Goal: Feedback & Contribution: Contribute content

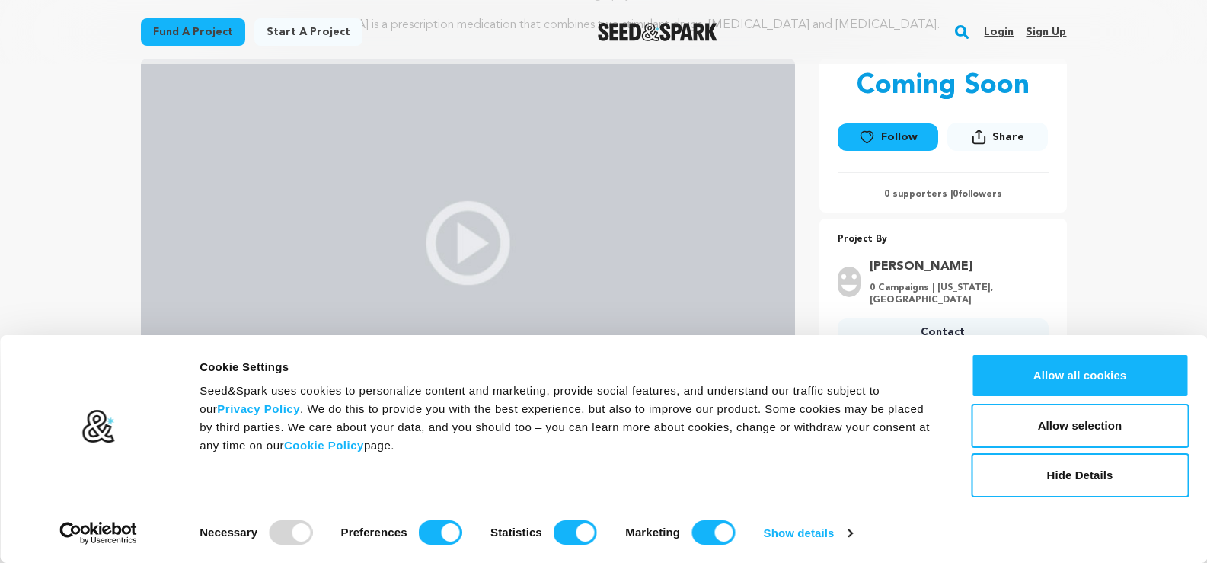
scroll to position [76, 0]
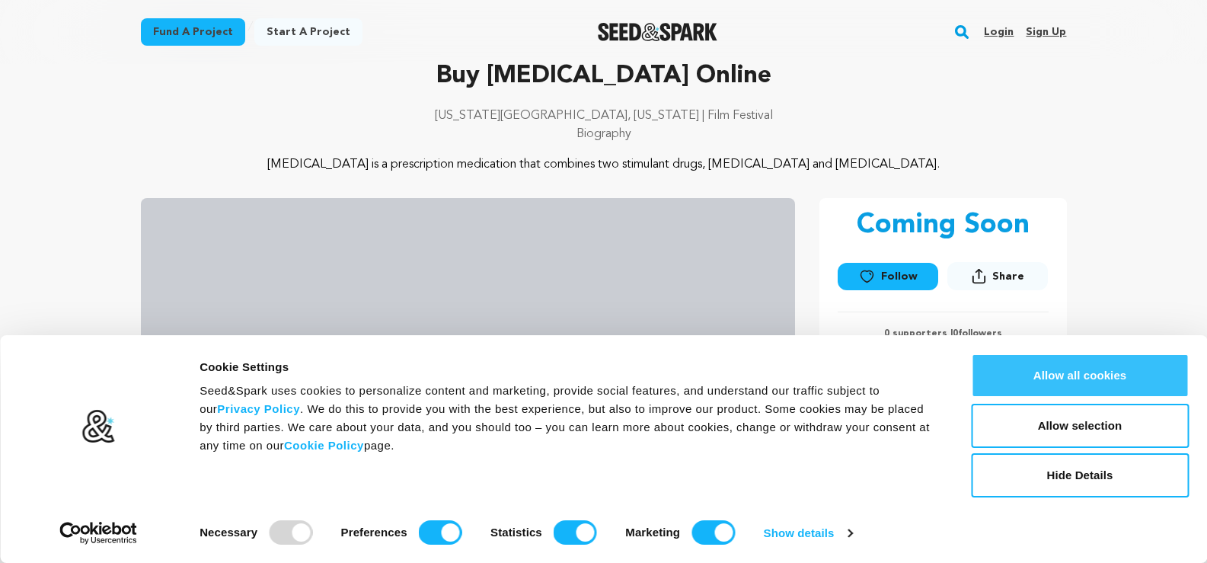
click at [1102, 382] on button "Allow all cookies" at bounding box center [1080, 375] width 218 height 44
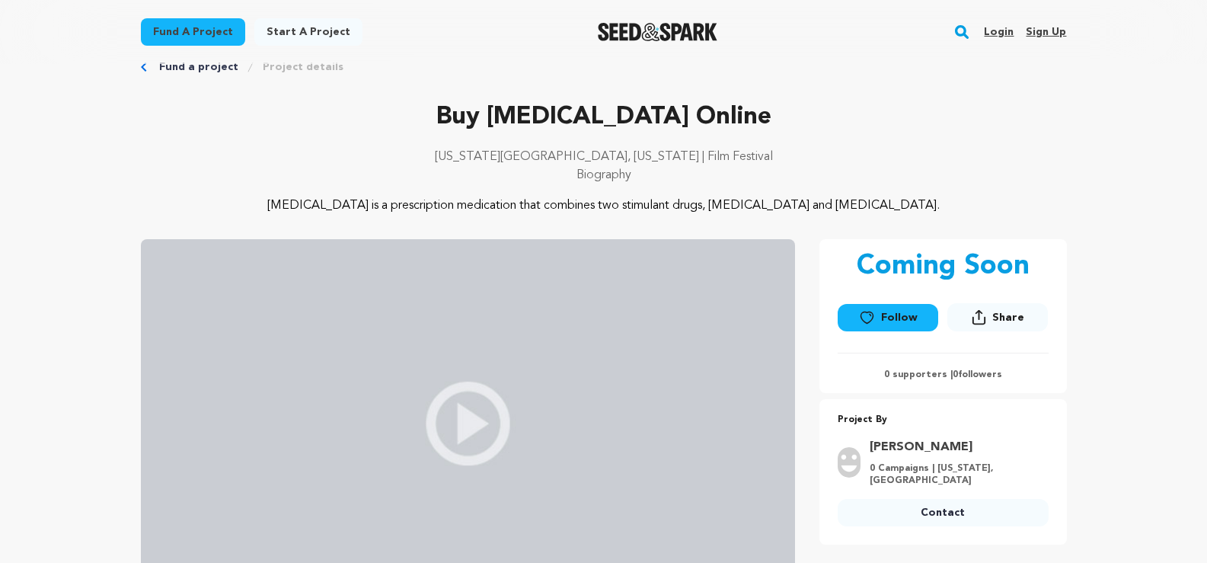
scroll to position [0, 0]
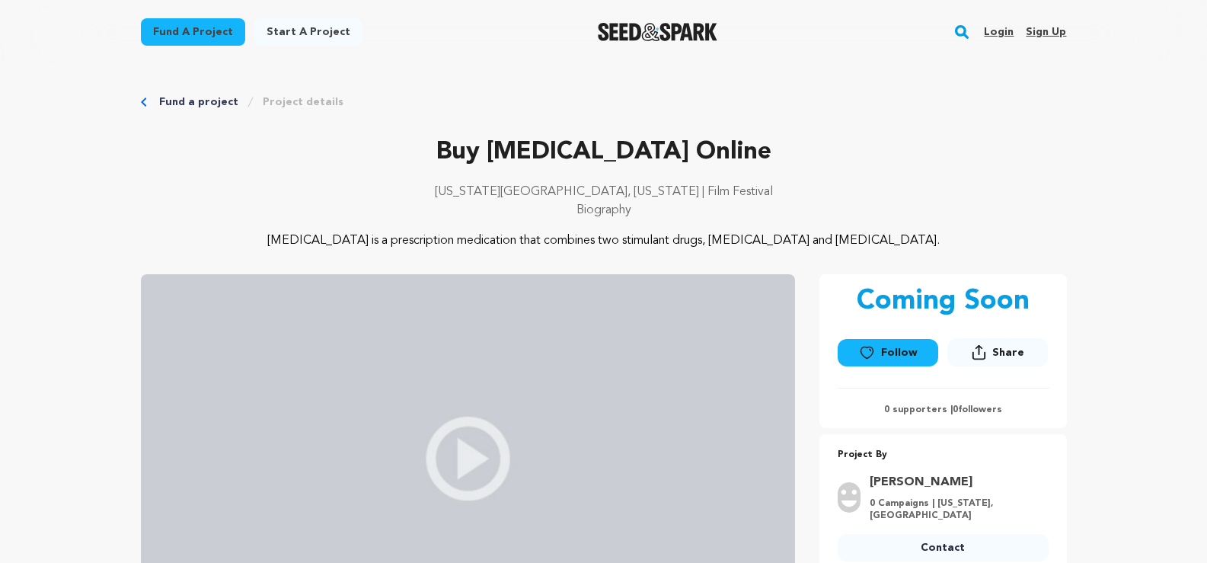
click at [1051, 37] on link "Sign up" at bounding box center [1046, 32] width 40 height 24
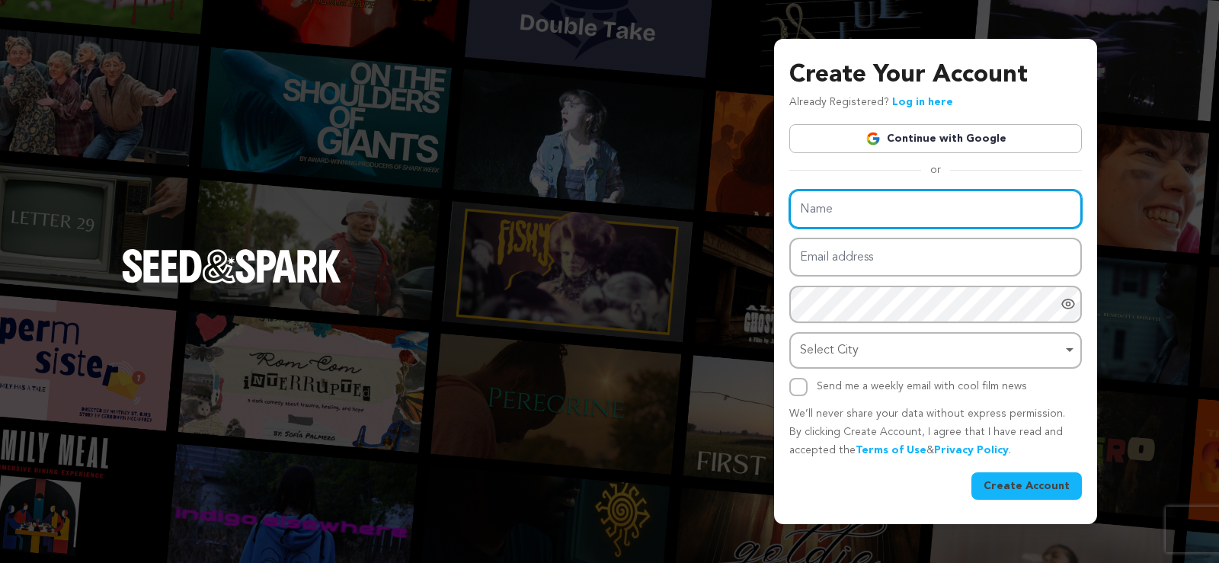
click at [890, 207] on input "Name" at bounding box center [935, 209] width 293 height 39
paste input "Dilaudid Online Remedy Affordable Access"
type input "Dilaudid Online Remedy Affordable Access"
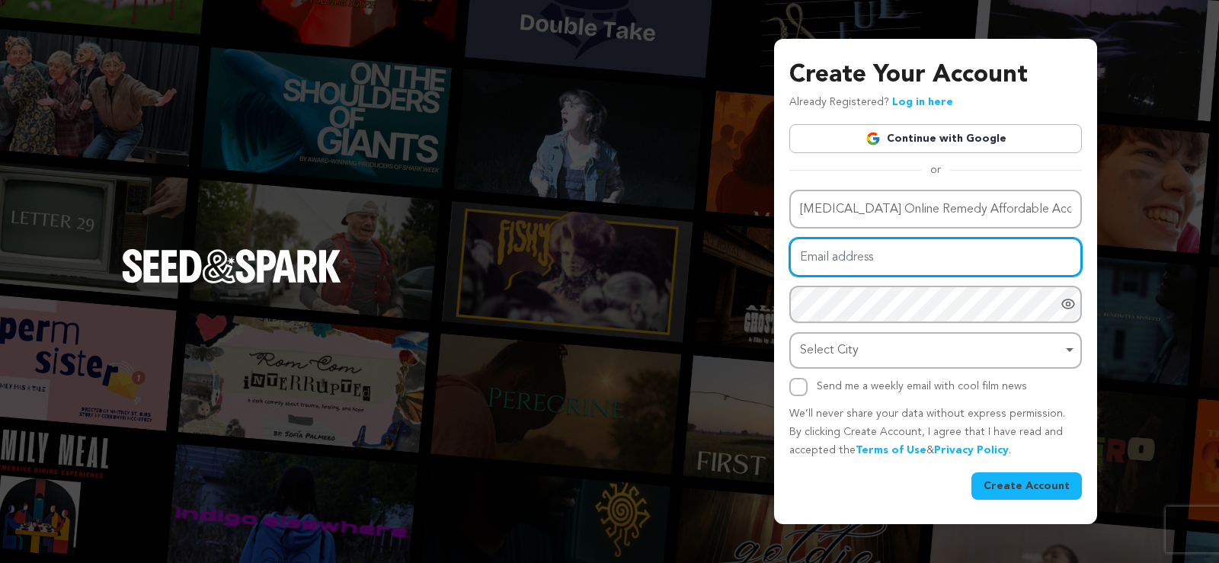
click at [845, 261] on input "Email address" at bounding box center [935, 257] width 293 height 39
paste input "ml7478512s+A2904@gmail.com"
type input "ml7478512s+A2904@gmail.com"
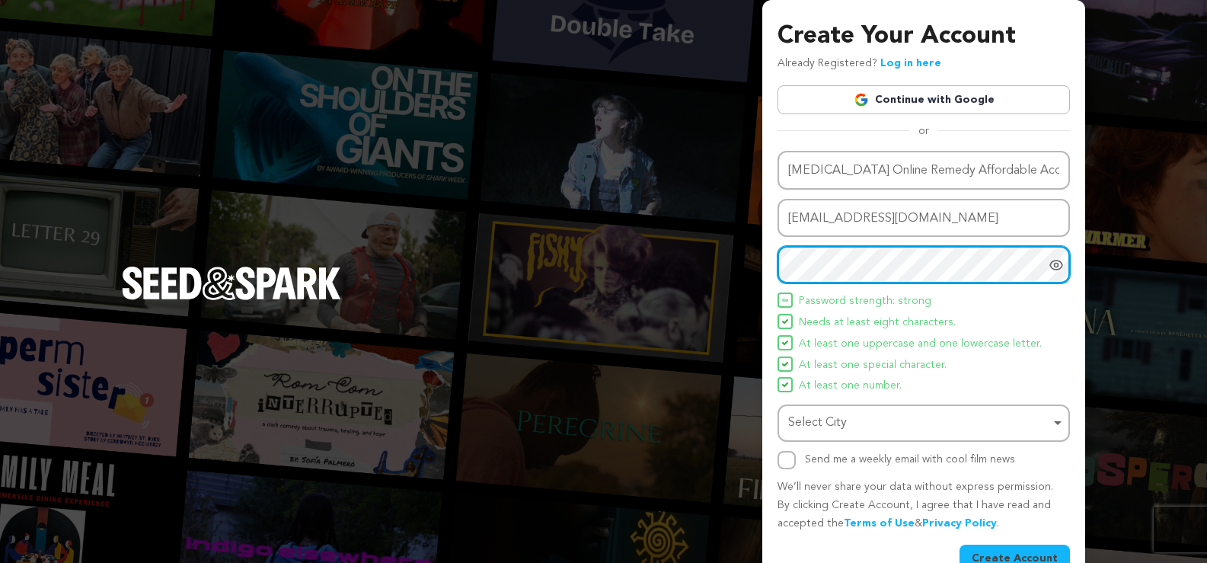
scroll to position [34, 0]
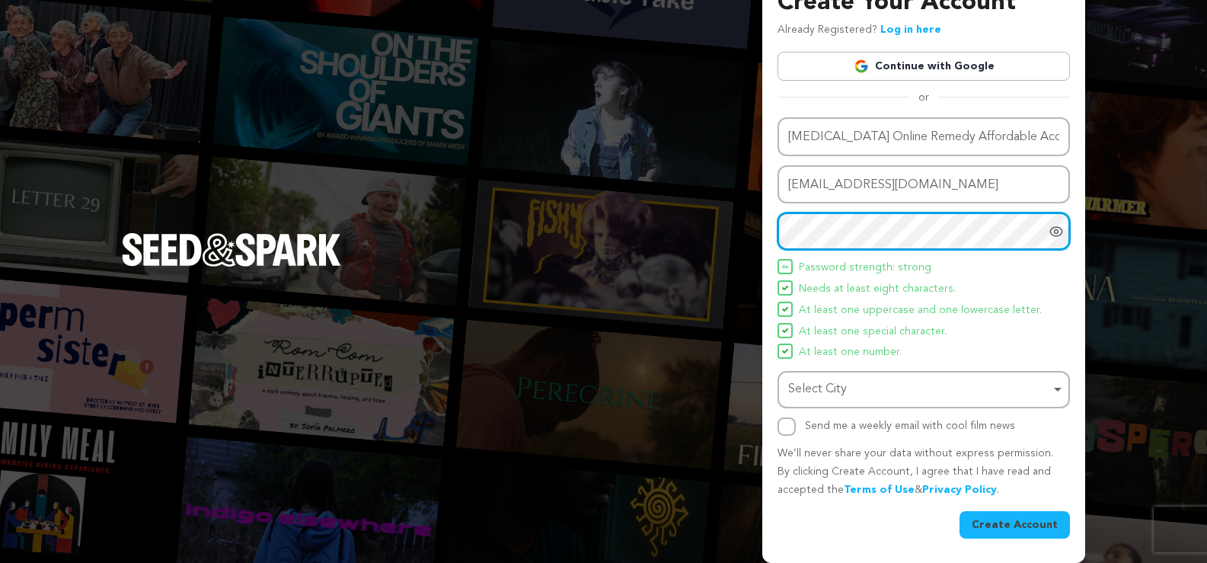
click at [883, 381] on div "Select City Remove item" at bounding box center [919, 390] width 262 height 22
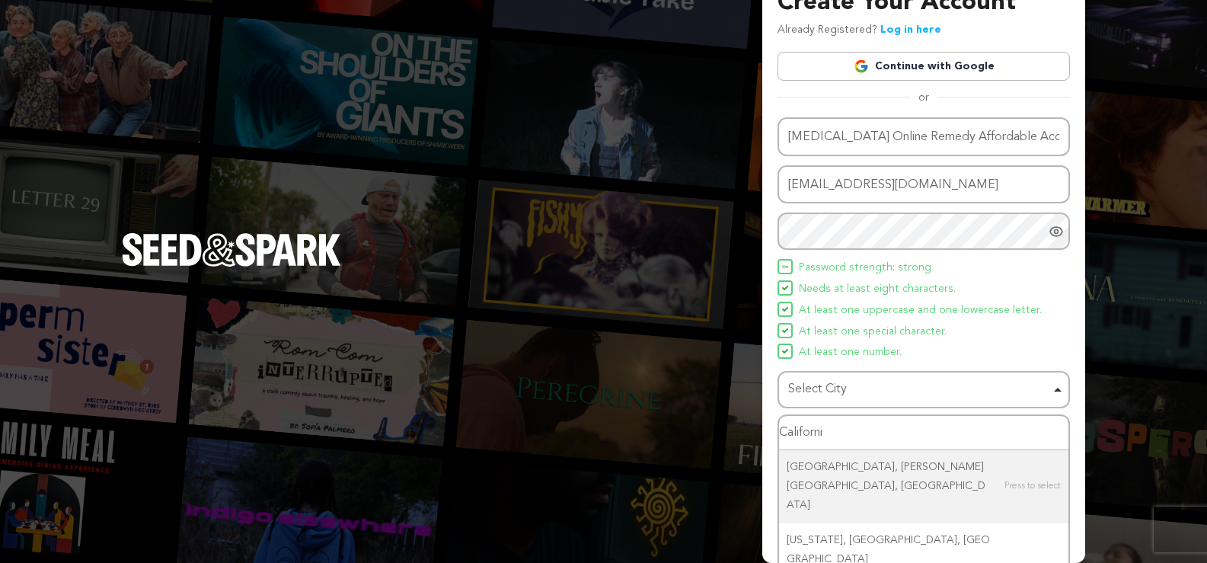
type input "California"
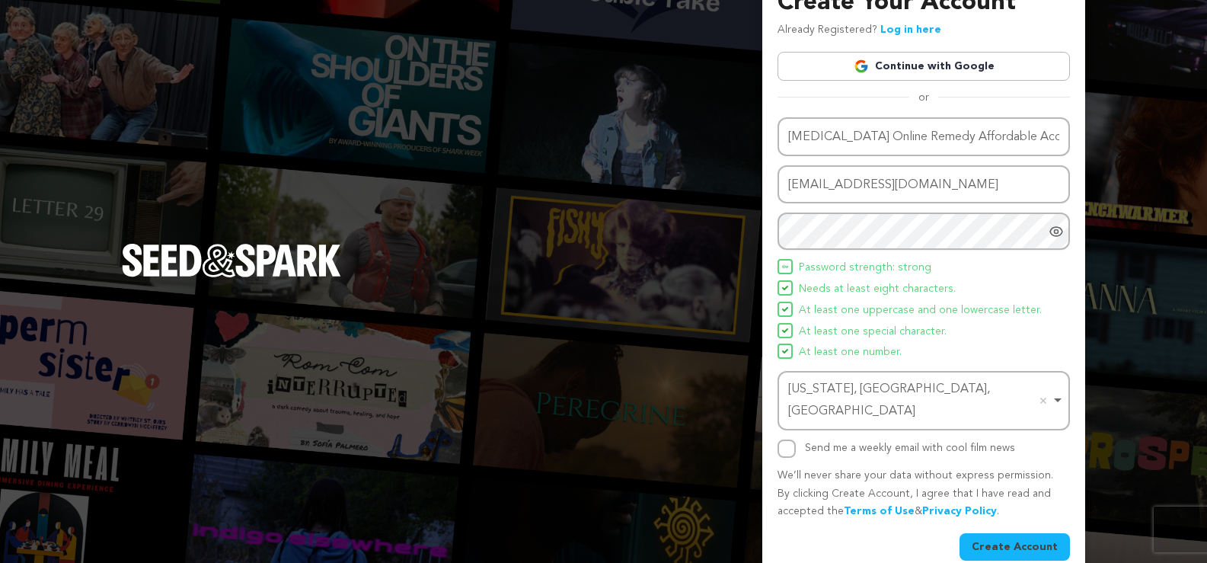
click at [917, 386] on div "California, PA, USA Remove item" at bounding box center [919, 401] width 262 height 44
click at [988, 533] on button "Create Account" at bounding box center [1015, 546] width 110 height 27
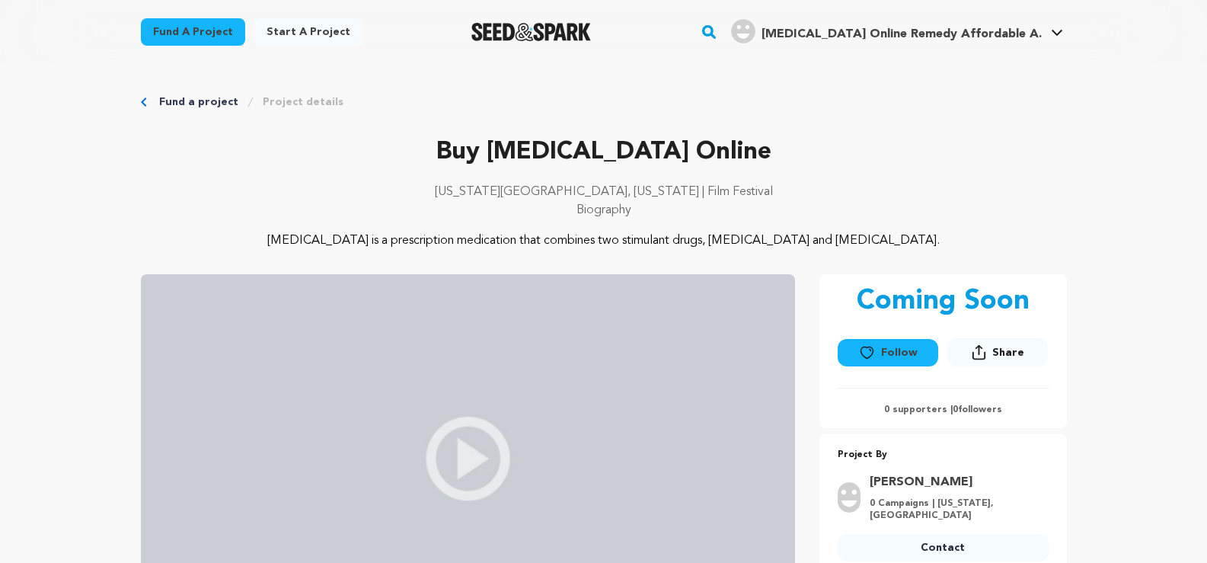
click at [286, 27] on link "Start a project" at bounding box center [308, 31] width 108 height 27
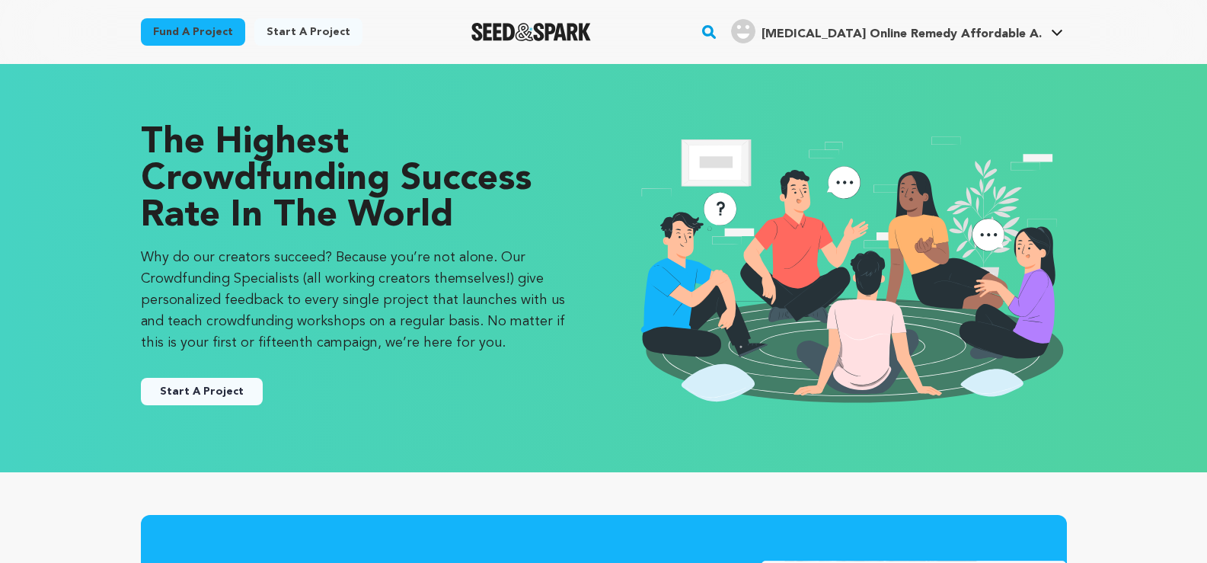
click at [225, 388] on button "Start A Project" at bounding box center [202, 391] width 122 height 27
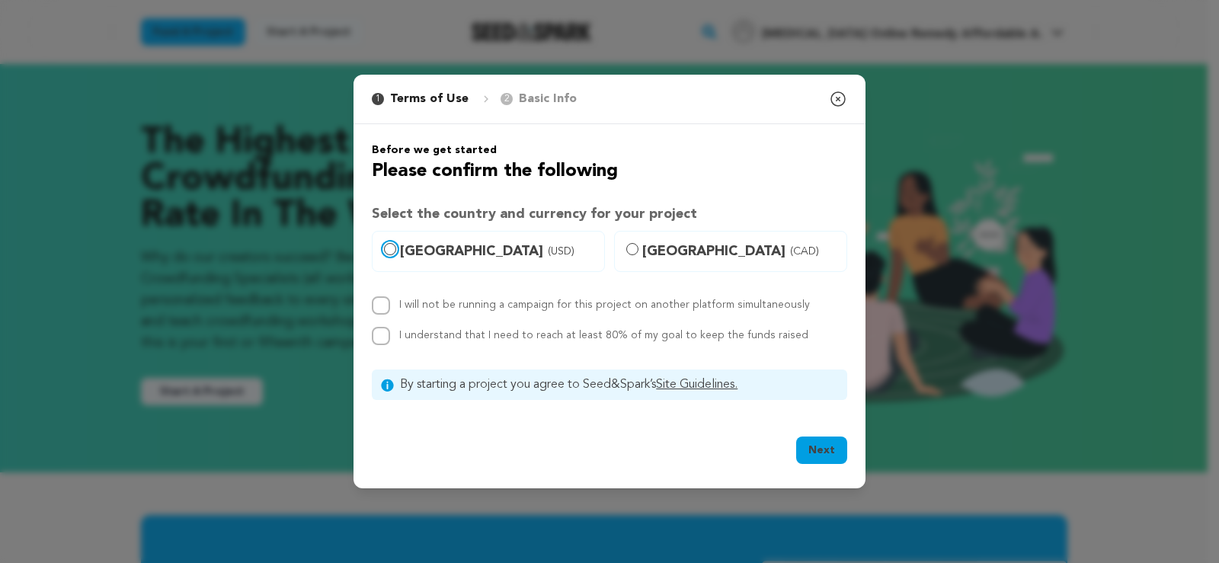
click at [391, 248] on input "United States (USD)" at bounding box center [390, 249] width 12 height 12
radio input "true"
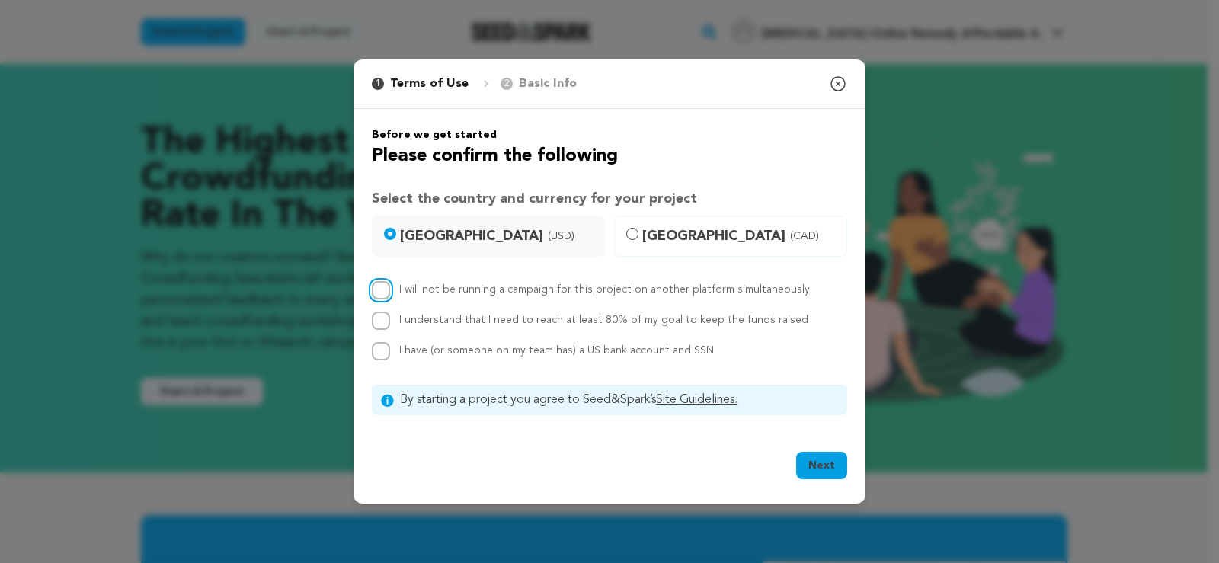
click at [377, 292] on input "I will not be running a campaign for this project on another platform simultane…" at bounding box center [381, 290] width 18 height 18
checkbox input "true"
click at [385, 321] on input "I understand that I need to reach at least 80% of my goal to keep the funds rai…" at bounding box center [381, 321] width 18 height 18
checkbox input "true"
click at [385, 356] on input "I have (or someone on my team has) a US bank account and SSN" at bounding box center [381, 351] width 18 height 18
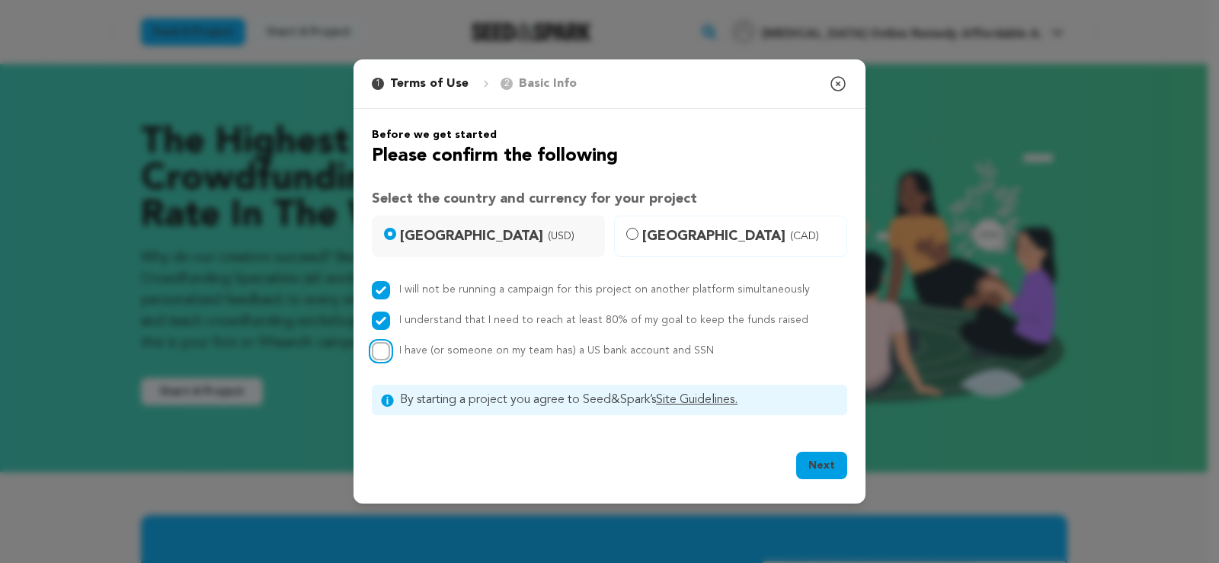
checkbox input "true"
click at [810, 460] on button "Next" at bounding box center [821, 465] width 51 height 27
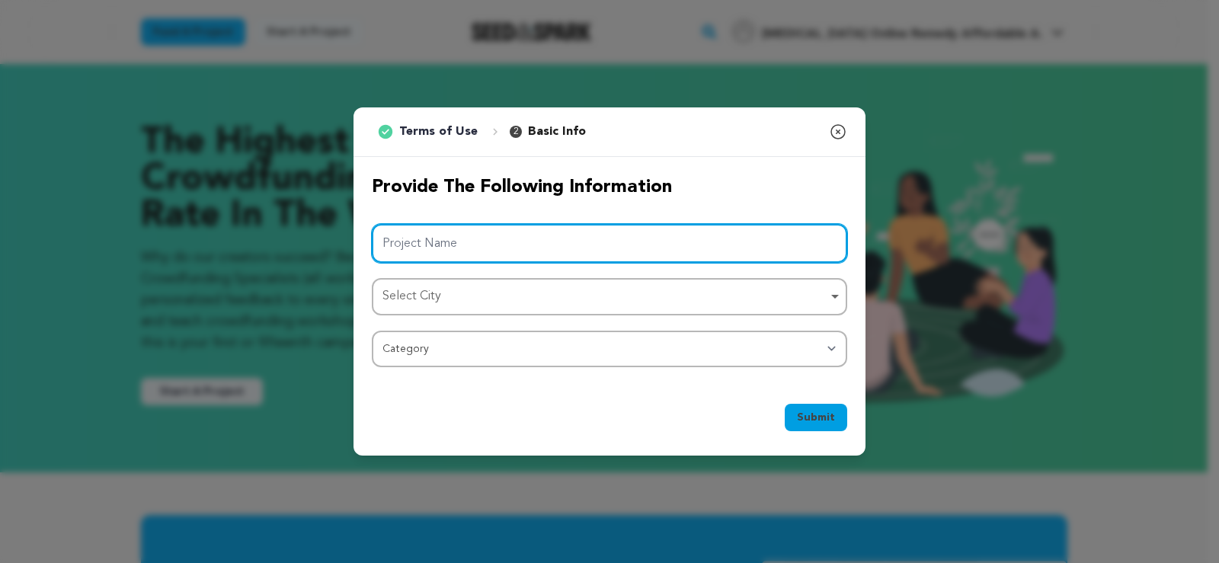
click at [500, 240] on input "Project Name" at bounding box center [609, 243] width 475 height 39
paste input "[MEDICAL_DATA] Online Remedy Affordable Access"
click at [442, 295] on div "Select City Remove item" at bounding box center [604, 297] width 445 height 22
type input "[MEDICAL_DATA] Online Remedy Affordable Access"
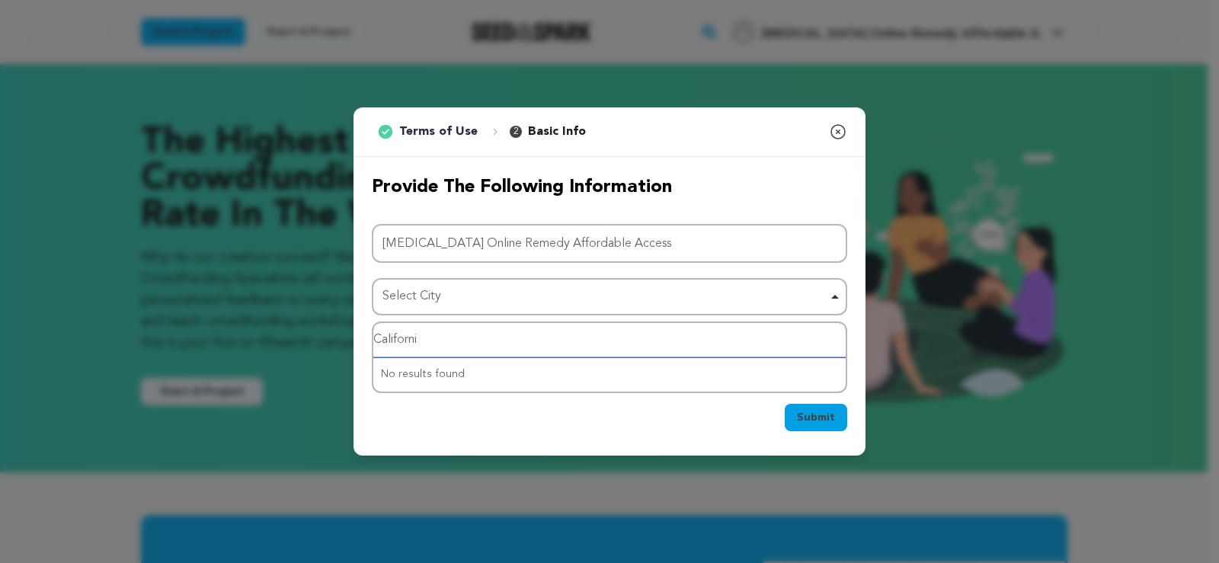
type input "California"
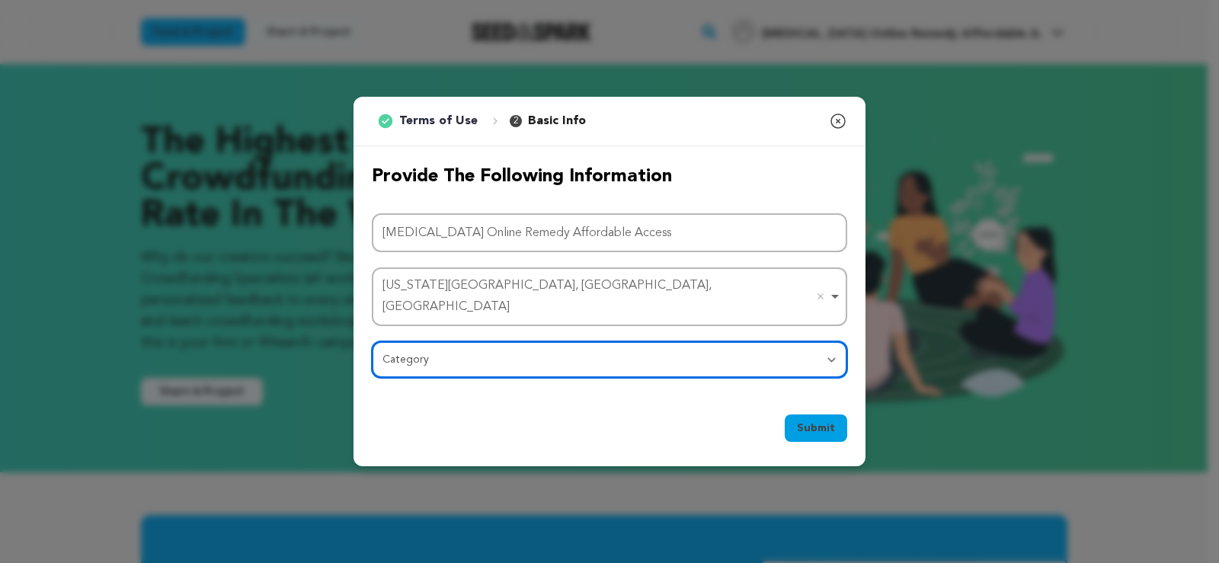
click at [714, 354] on select "Category Film Feature Film Short Series Film Festival Company Music Video VR Ex…" at bounding box center [609, 359] width 475 height 37
click at [372, 341] on select "Category Film Feature Film Short Series Film Festival Company Music Video VR Ex…" at bounding box center [609, 359] width 475 height 37
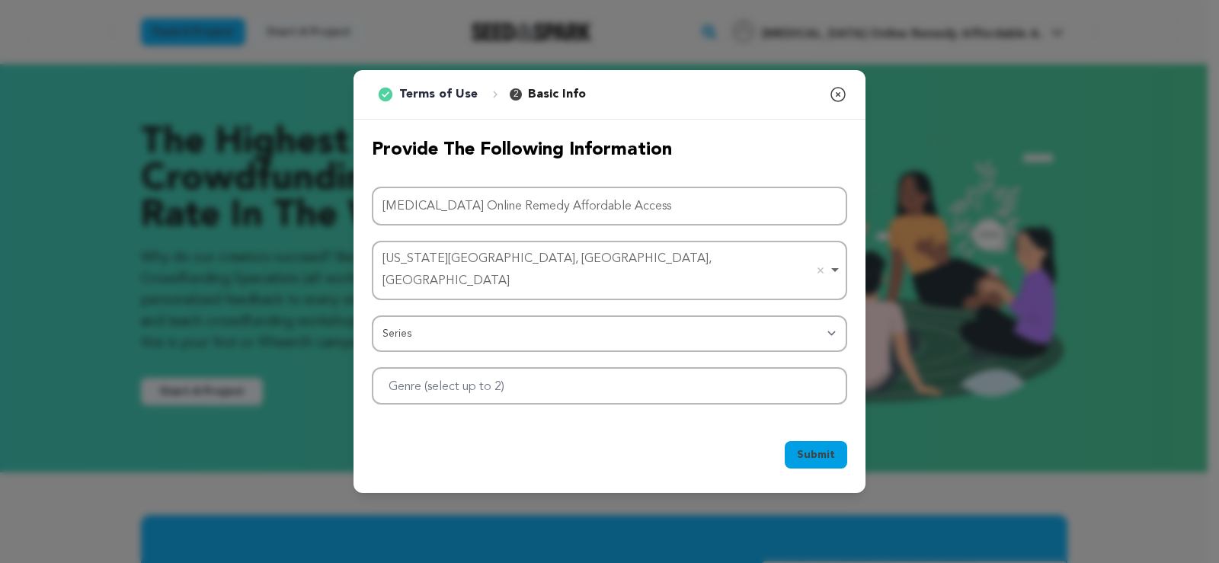
click at [825, 447] on span "Submit" at bounding box center [816, 454] width 38 height 15
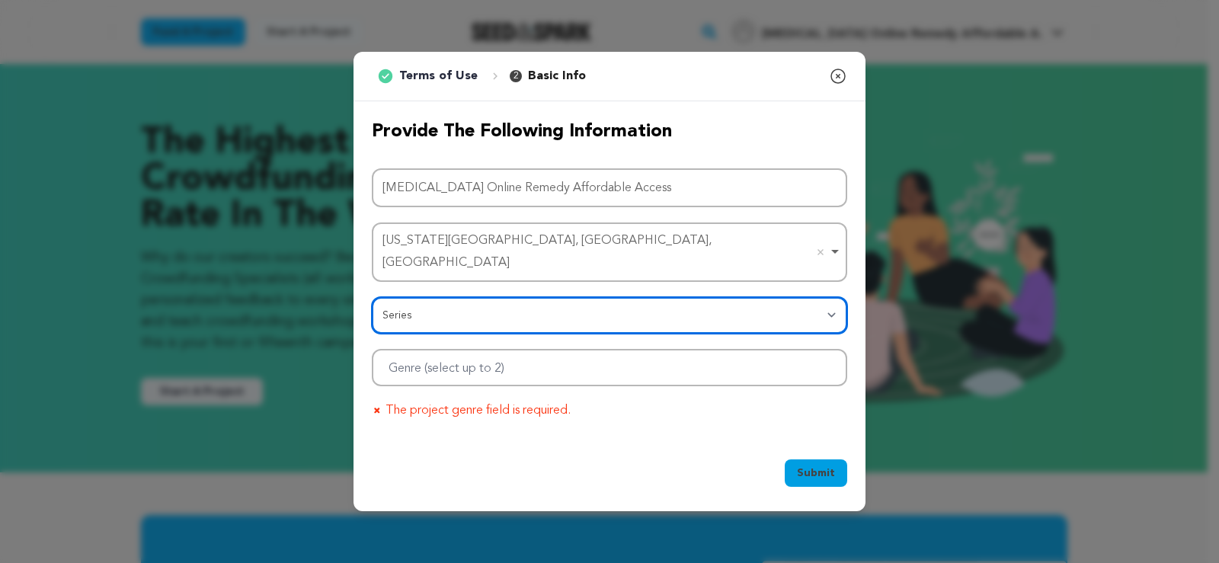
click at [574, 310] on select "Category Film Feature Film Short Series Film Festival Company Music Video VR Ex…" at bounding box center [609, 315] width 475 height 37
select select "10889"
click at [372, 297] on select "Category Film Feature Film Short Series Film Festival Company Music Video VR Ex…" at bounding box center [609, 315] width 475 height 37
click at [599, 363] on div at bounding box center [609, 367] width 475 height 37
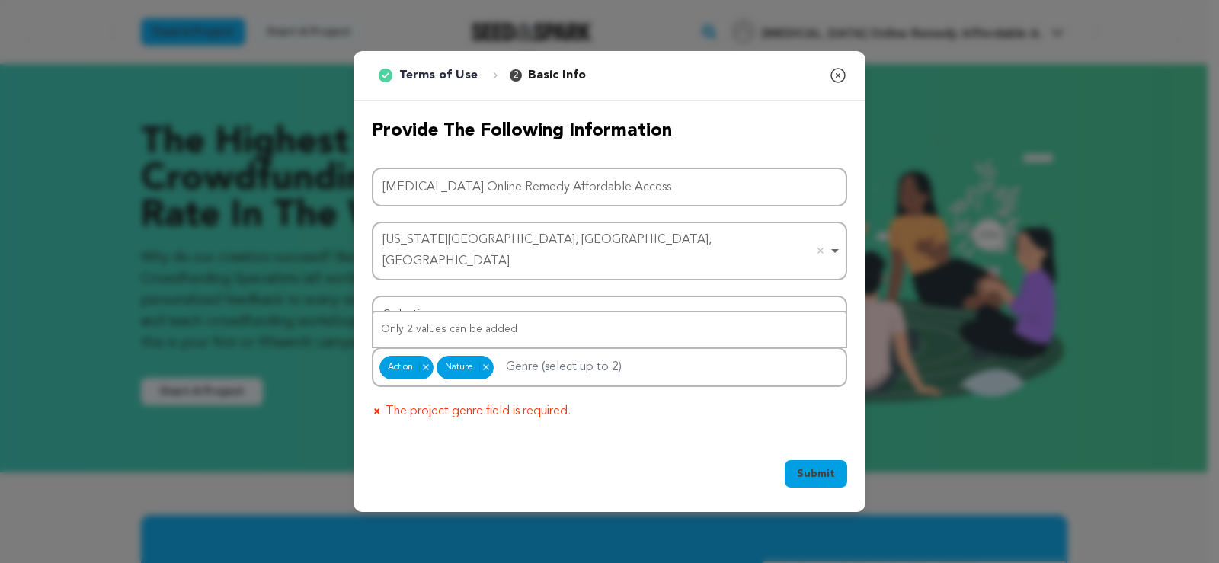
click at [799, 460] on button "Submit" at bounding box center [816, 473] width 62 height 27
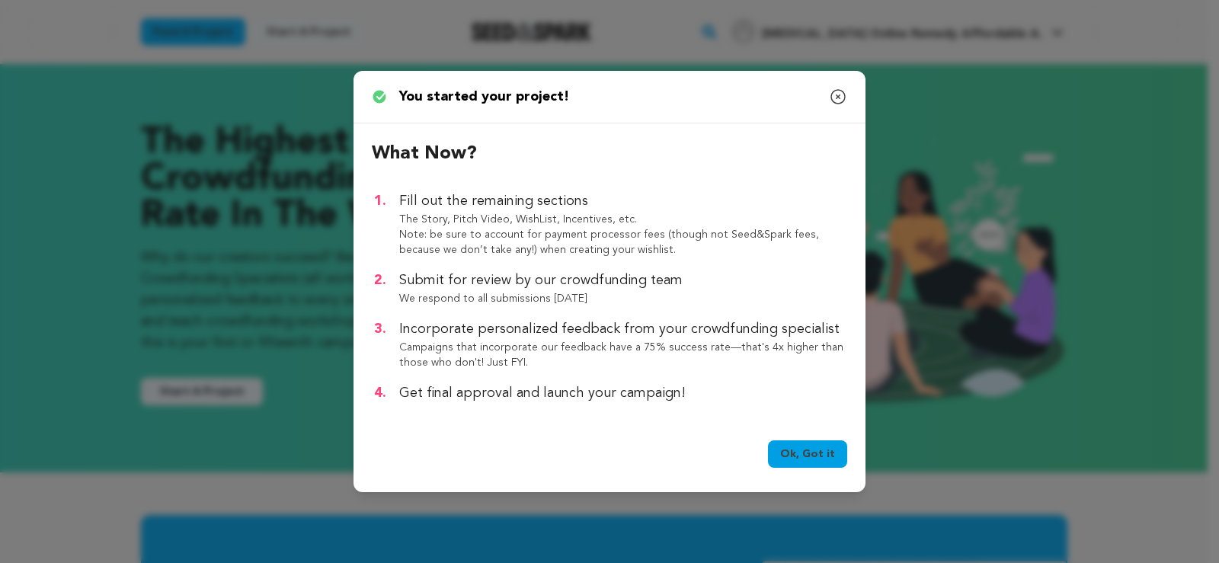
click at [817, 456] on link "Ok, Got it" at bounding box center [807, 453] width 79 height 27
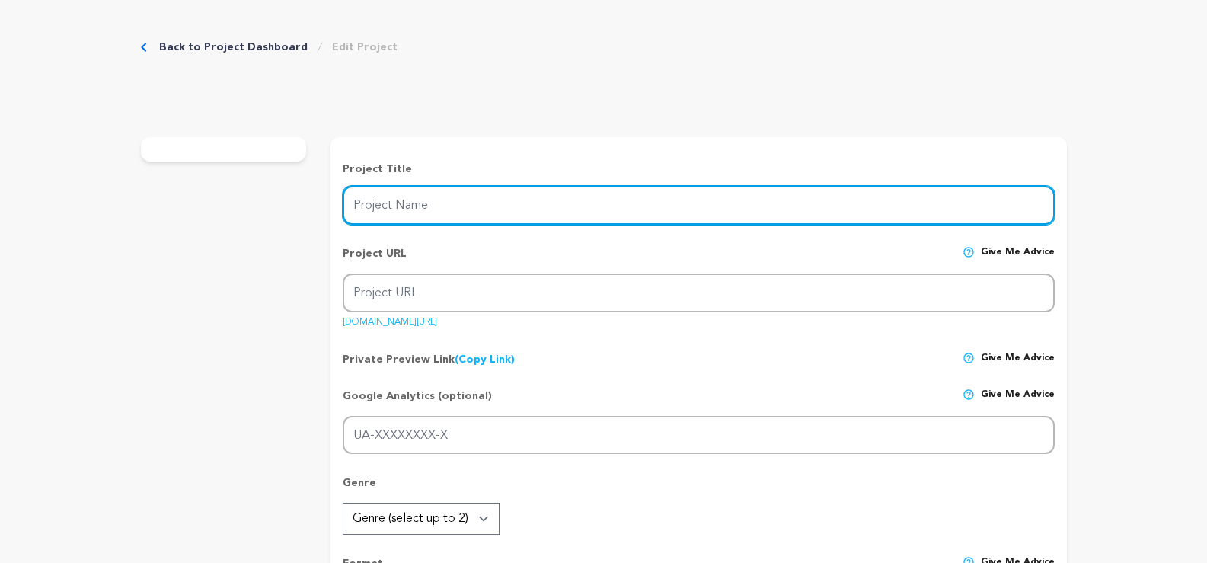
click at [555, 212] on input "Project Name" at bounding box center [698, 205] width 711 height 39
type input "[MEDICAL_DATA] Online Remedy Affordable Access"
type input "[MEDICAL_DATA]-online-remedy-affordable-access"
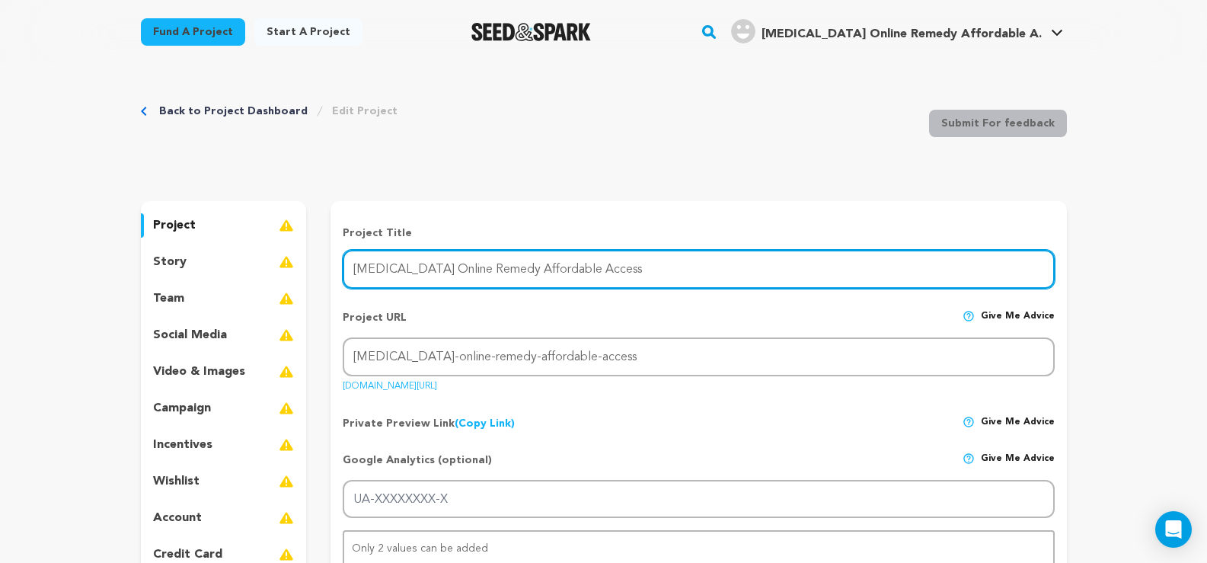
paste input "[MEDICAL_DATA] Online Remedy Affordable Access"
drag, startPoint x: 590, startPoint y: 267, endPoint x: 843, endPoint y: 265, distance: 252.9
click at [843, 265] on input "Dilaudid Online Remedy Affordable AccessDilaudid Online Remedy Affordable Access" at bounding box center [698, 269] width 711 height 39
type input "[MEDICAL_DATA] Online Remedy Affordable Access"
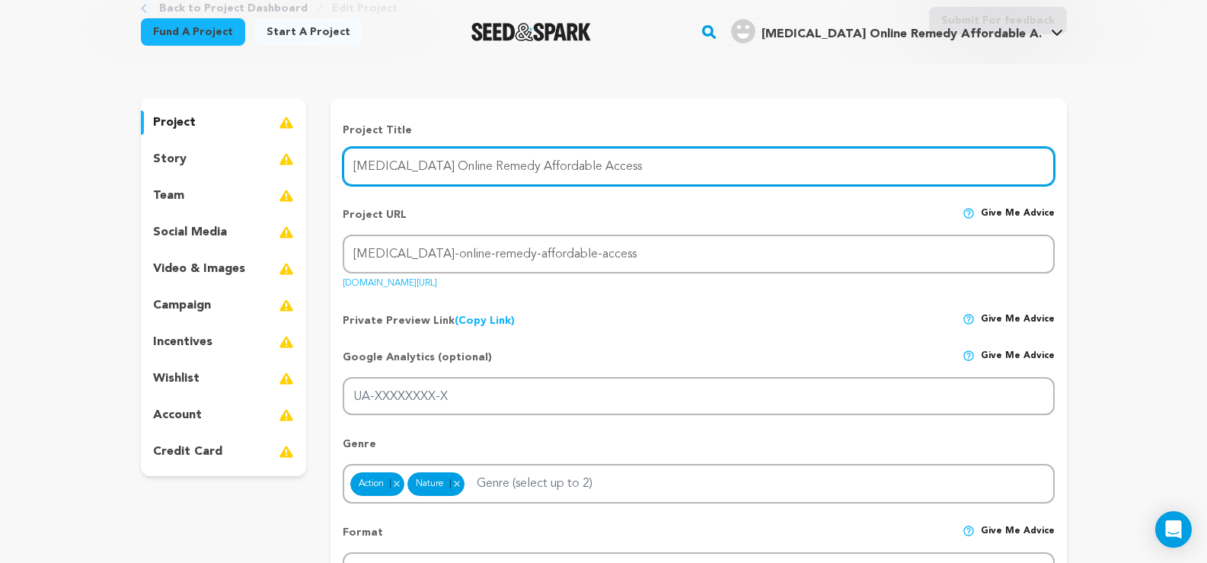
scroll to position [76, 0]
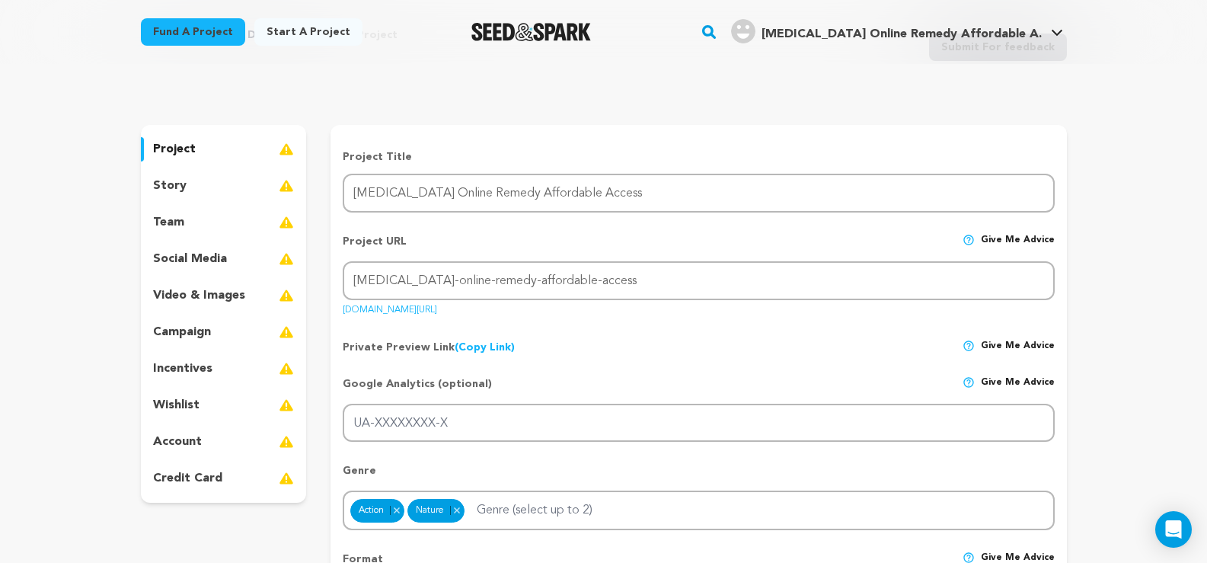
click at [179, 258] on p "social media" at bounding box center [190, 259] width 74 height 18
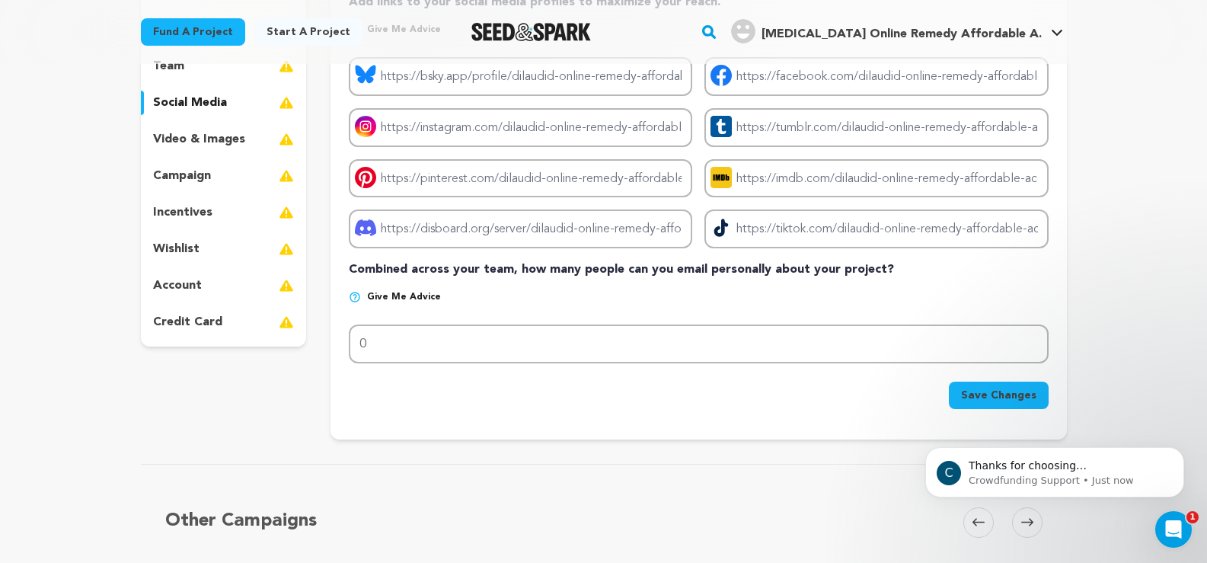
scroll to position [76, 0]
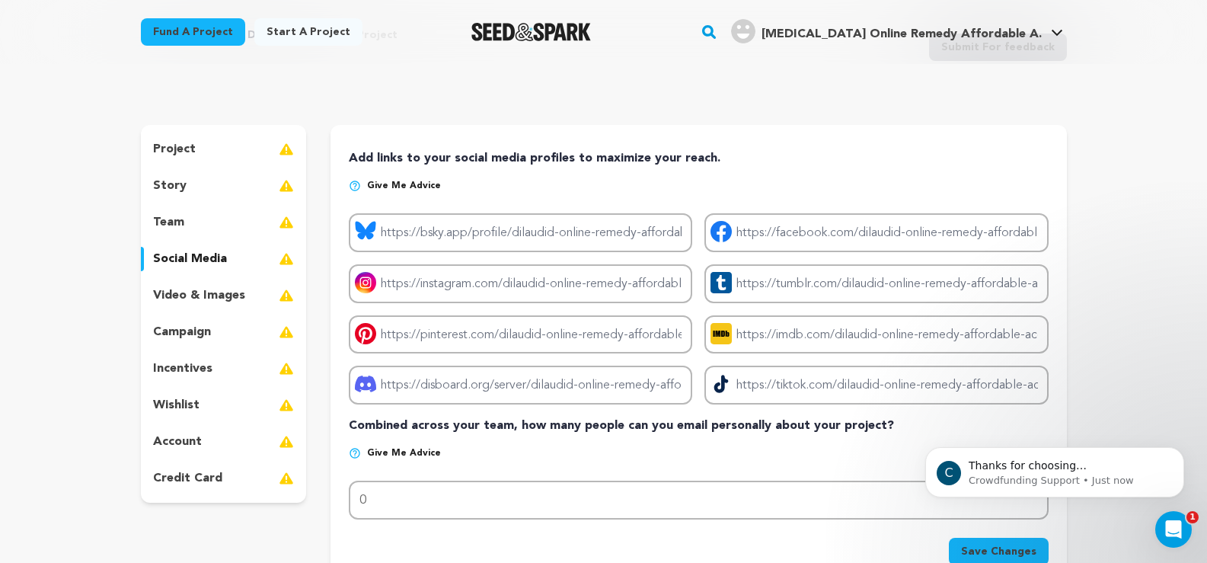
click at [178, 145] on p "project" at bounding box center [174, 149] width 43 height 18
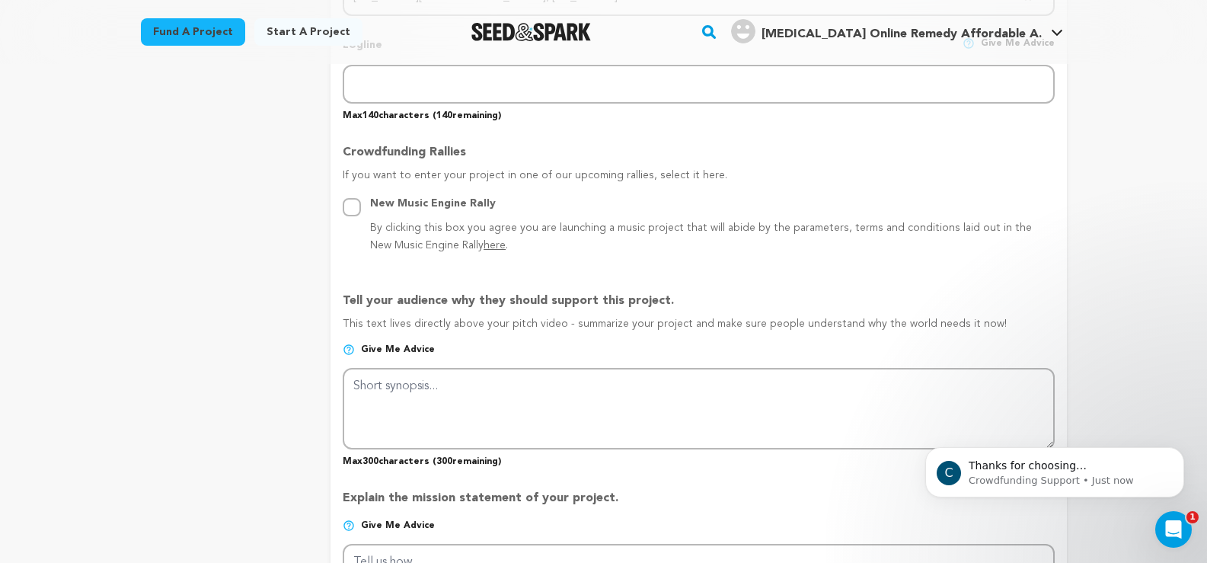
scroll to position [914, 0]
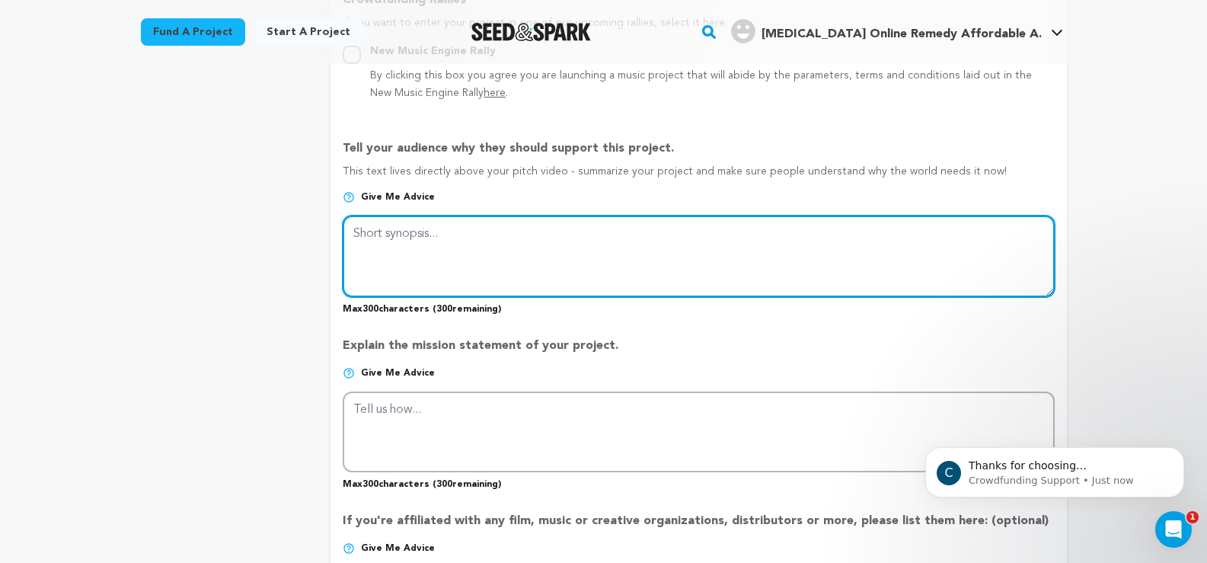
click at [450, 235] on textarea at bounding box center [698, 256] width 711 height 81
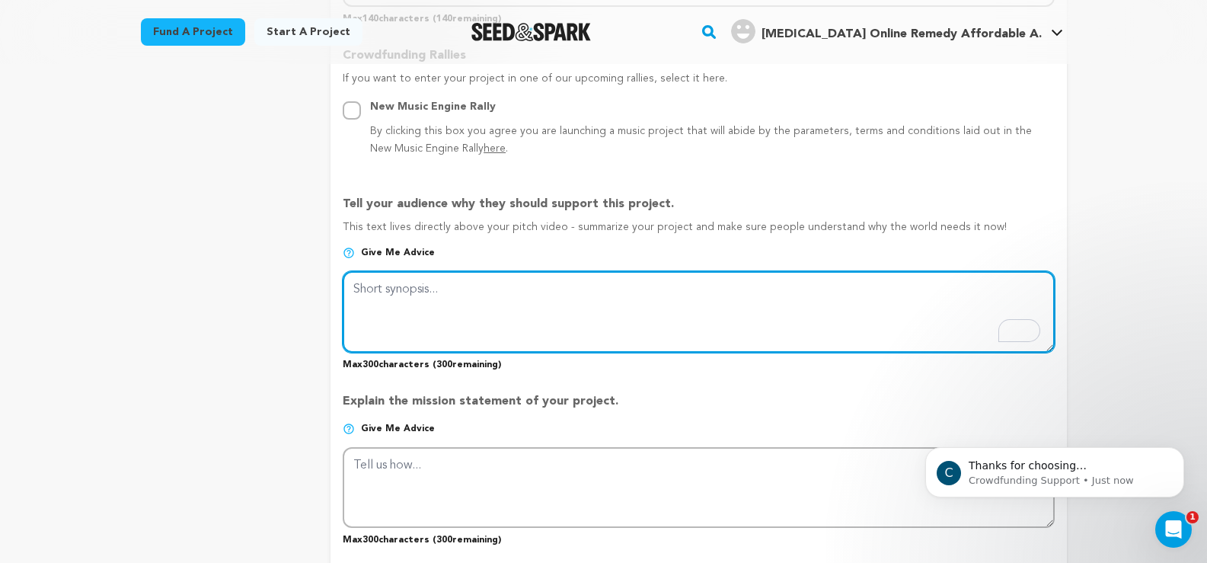
scroll to position [838, 0]
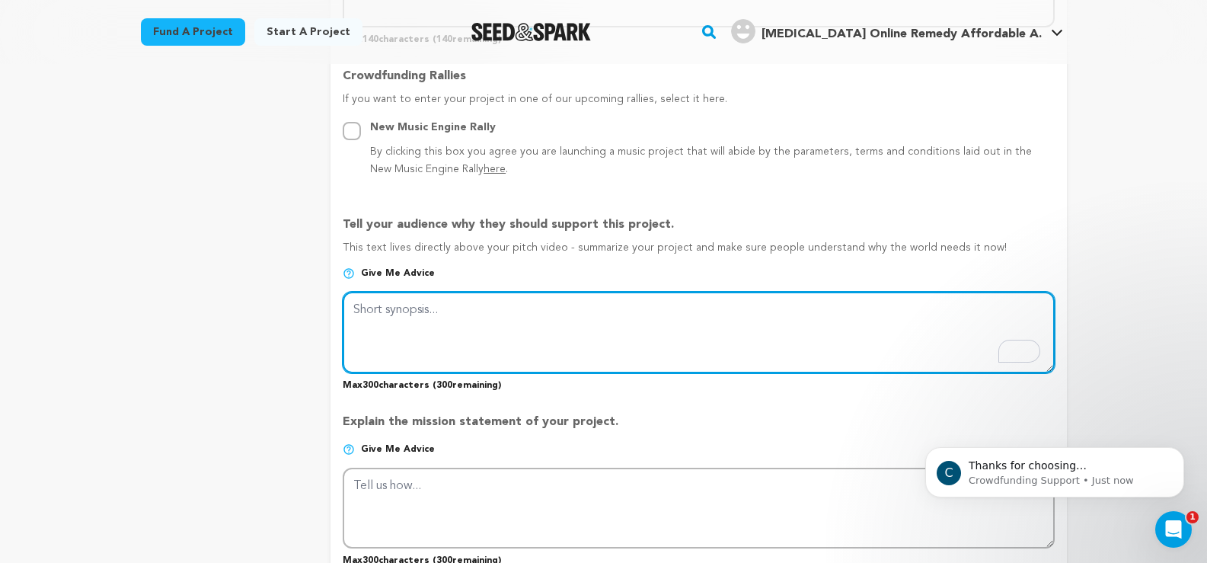
paste textarea "Dilaudid Online Remedy Affordable Access is your straightforward solution for s…"
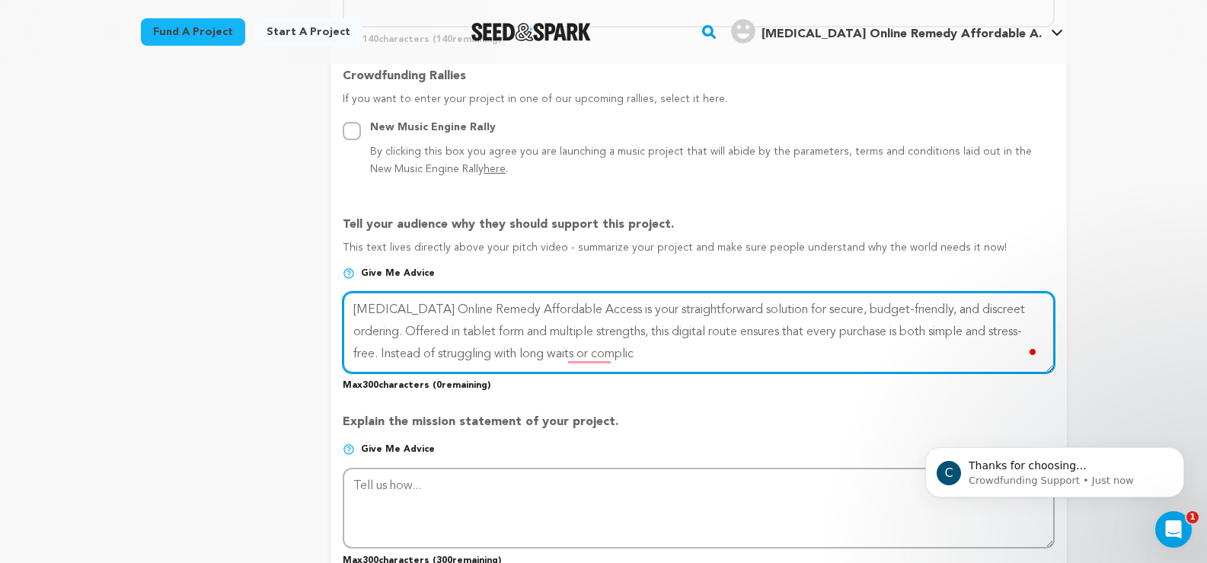
drag, startPoint x: 646, startPoint y: 364, endPoint x: 309, endPoint y: 362, distance: 336.7
click at [309, 362] on div "project story team social media video & images campaign incentives wishlist" at bounding box center [604, 244] width 926 height 1763
click at [352, 307] on textarea "To enrich screen reader interactions, please activate Accessibility in Grammarl…" at bounding box center [698, 332] width 711 height 81
drag, startPoint x: 443, startPoint y: 314, endPoint x: 318, endPoint y: 315, distance: 124.2
click at [318, 315] on div "project story team social media video & images campaign incentives wishlist" at bounding box center [604, 244] width 926 height 1763
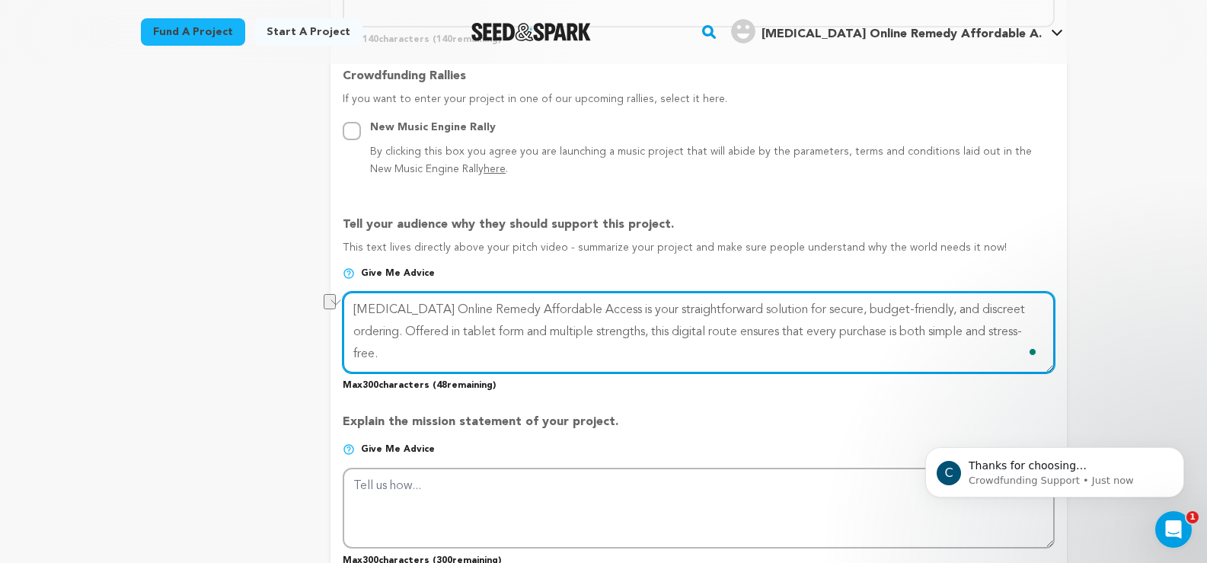
type textarea "[MEDICAL_DATA] Online Remedy Affordable Access is your straightforward solution…"
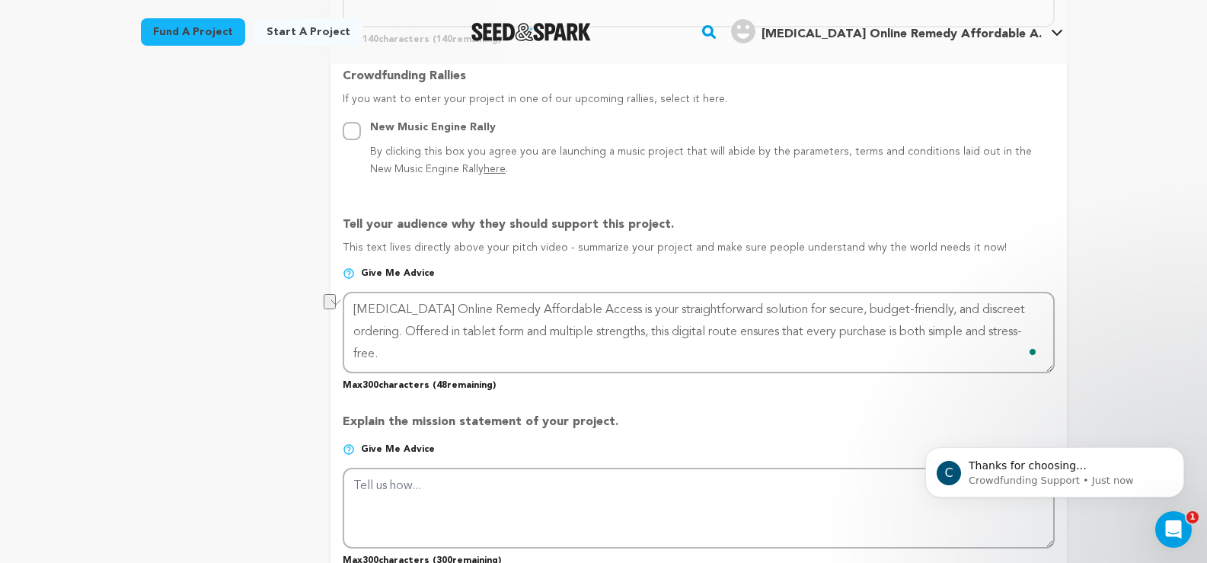
click at [554, 278] on p "Give me advice" at bounding box center [698, 279] width 711 height 24
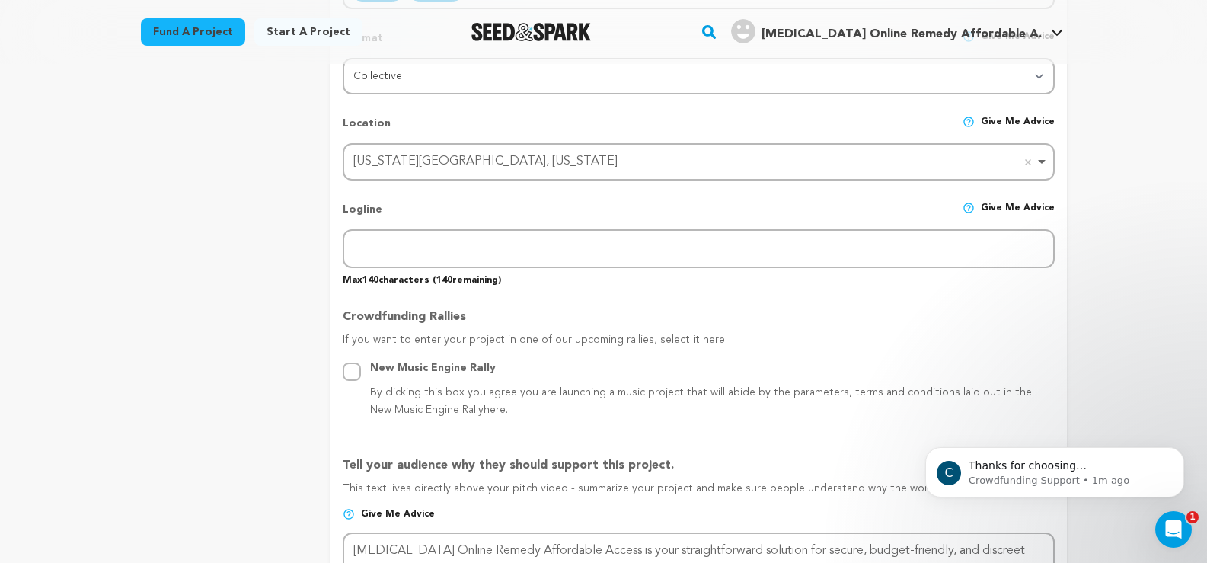
scroll to position [609, 0]
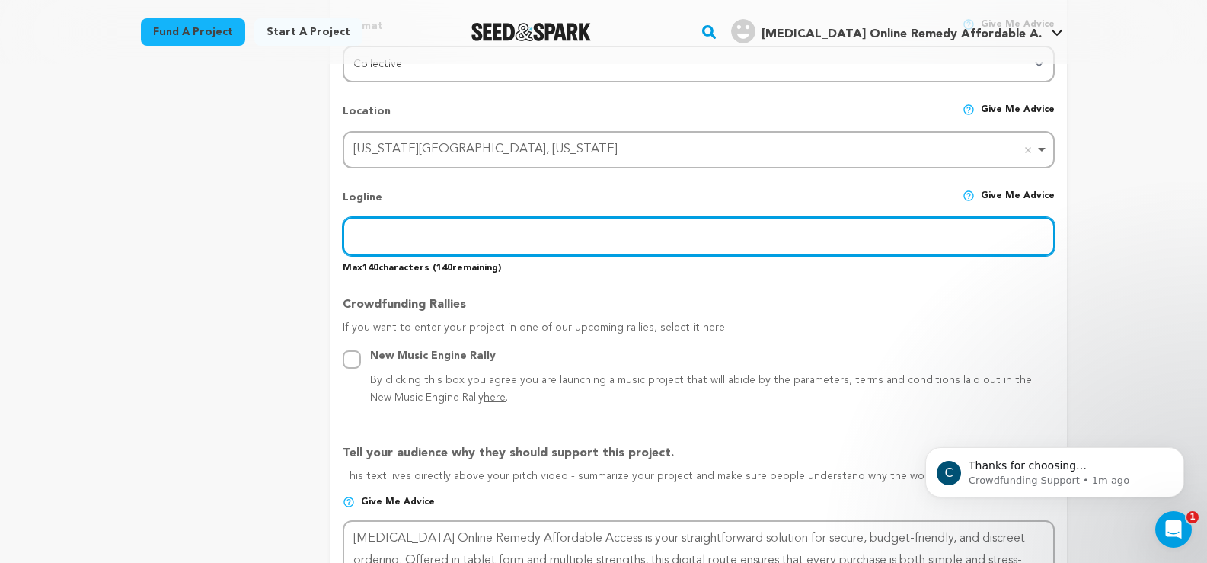
click at [477, 241] on input "text" at bounding box center [698, 236] width 711 height 39
paste input "[MEDICAL_DATA] Online Remedy Affordable Access"
type input "[MEDICAL_DATA] Online Remedy Affordable Access"
drag, startPoint x: 597, startPoint y: 238, endPoint x: 321, endPoint y: 228, distance: 276.7
click at [321, 228] on div "project story team social media video & images campaign incentives wishlist" at bounding box center [604, 473] width 926 height 1763
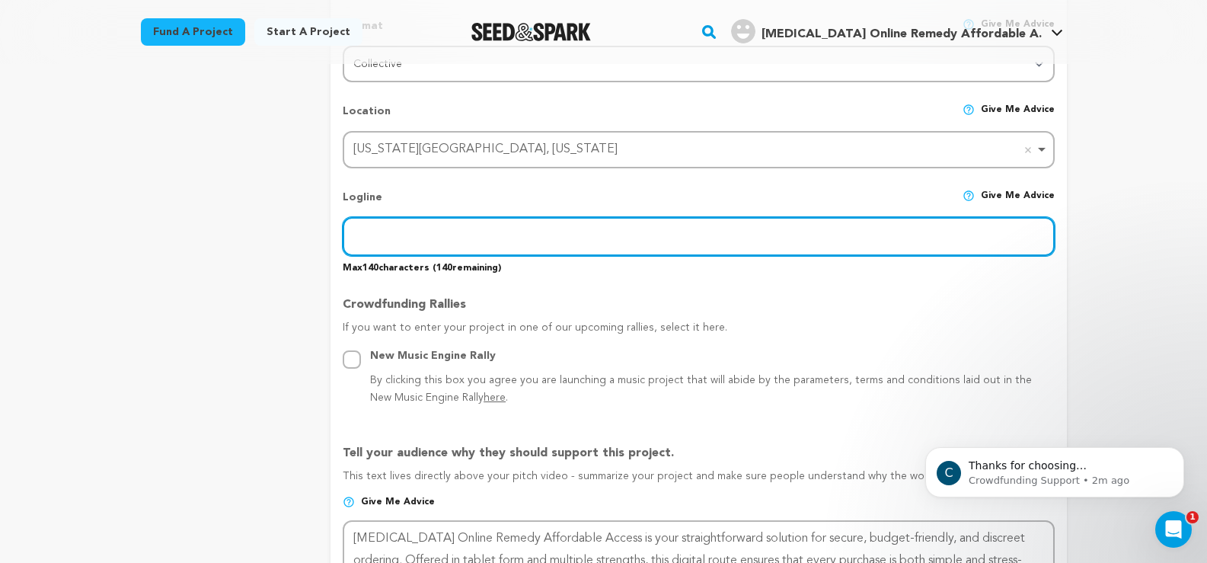
paste input "Secure Your Order Today – Fast Overnight Access Awaits!”"
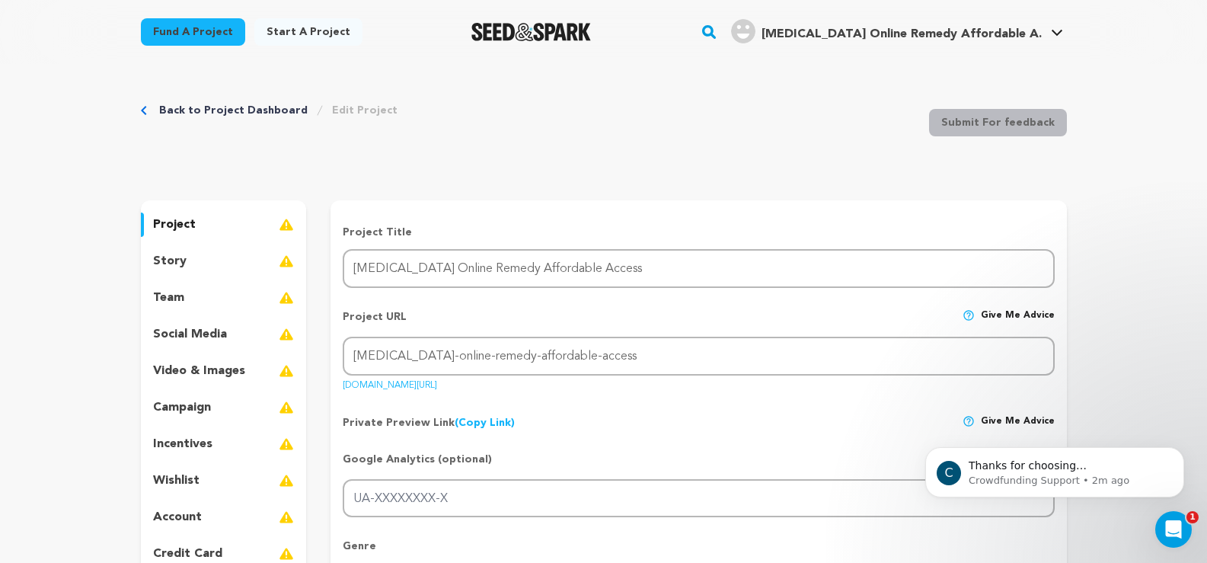
scroll to position [0, 0]
type input "Secure Your Order Today – Fast Overnight Access Awaits!"
click at [187, 264] on div "story" at bounding box center [224, 262] width 166 height 24
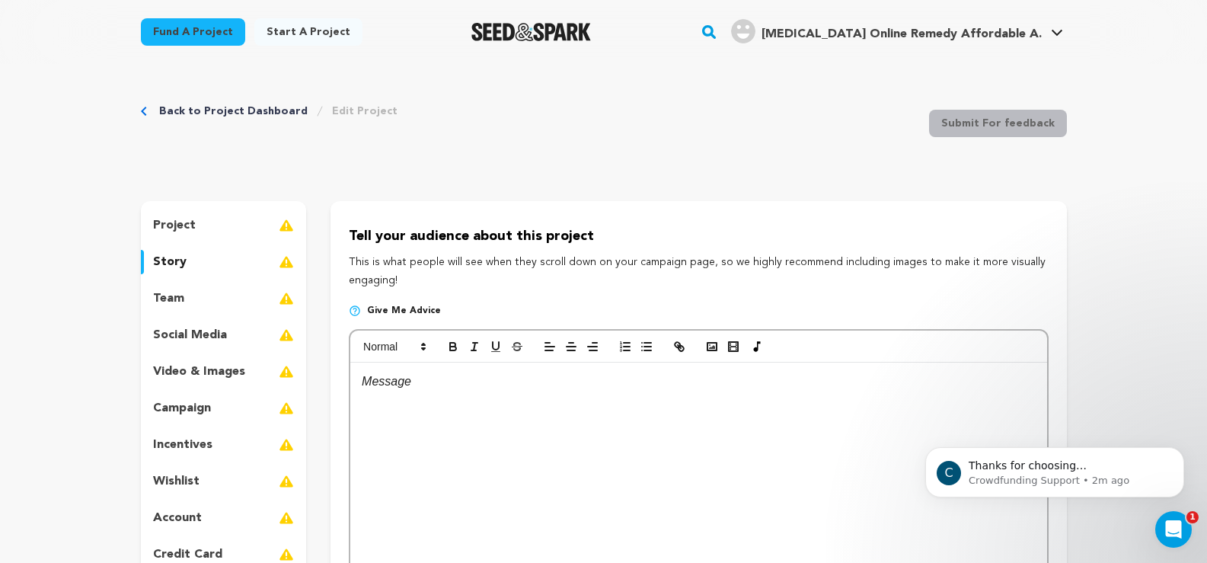
click at [430, 380] on p at bounding box center [698, 382] width 673 height 20
drag, startPoint x: 688, startPoint y: 379, endPoint x: 262, endPoint y: 384, distance: 425.8
click at [254, 385] on div "project story team social media video & images campaign incentives wishlist" at bounding box center [604, 432] width 926 height 462
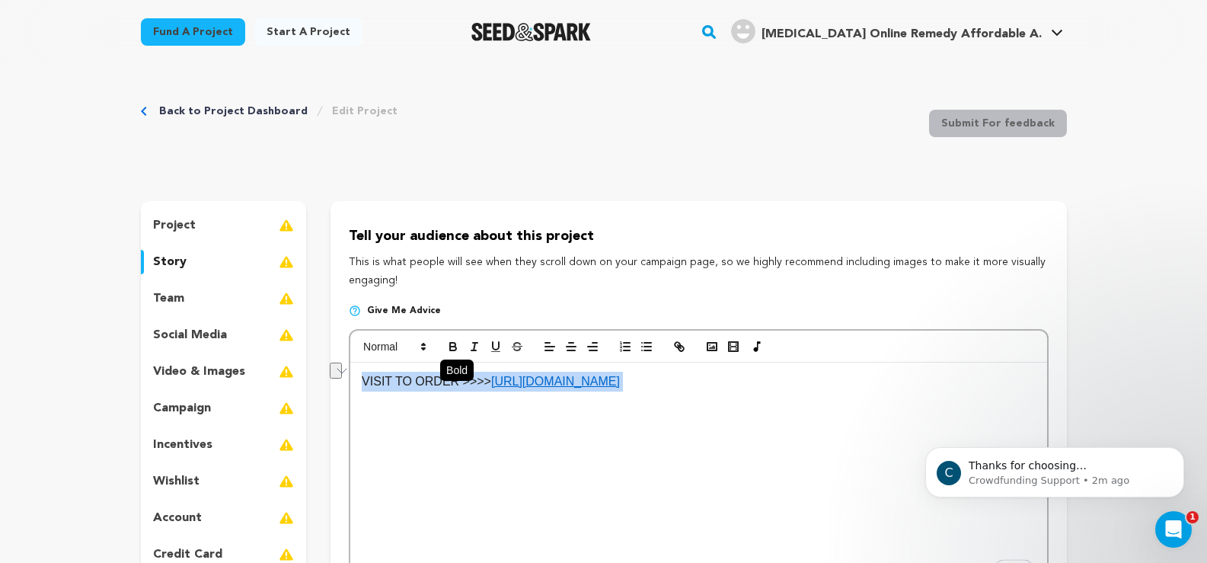
click at [457, 351] on icon "button" at bounding box center [453, 347] width 14 height 14
click at [752, 387] on p "VISIT TO ORDER >>>> https://dilaudid.amebaownd.com/" at bounding box center [698, 382] width 673 height 20
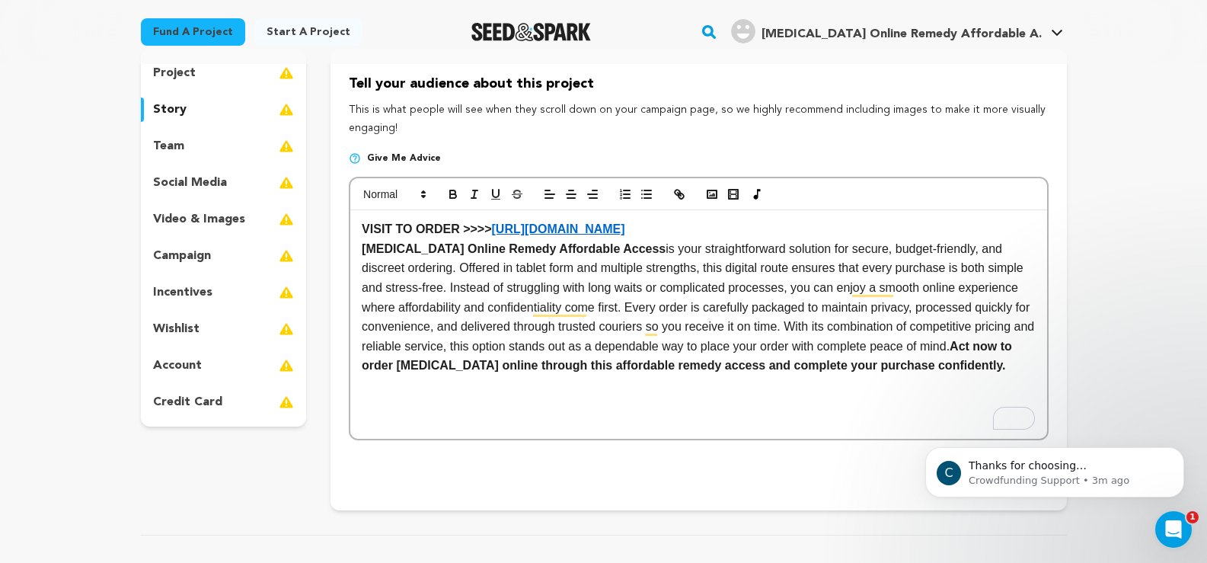
scroll to position [305, 0]
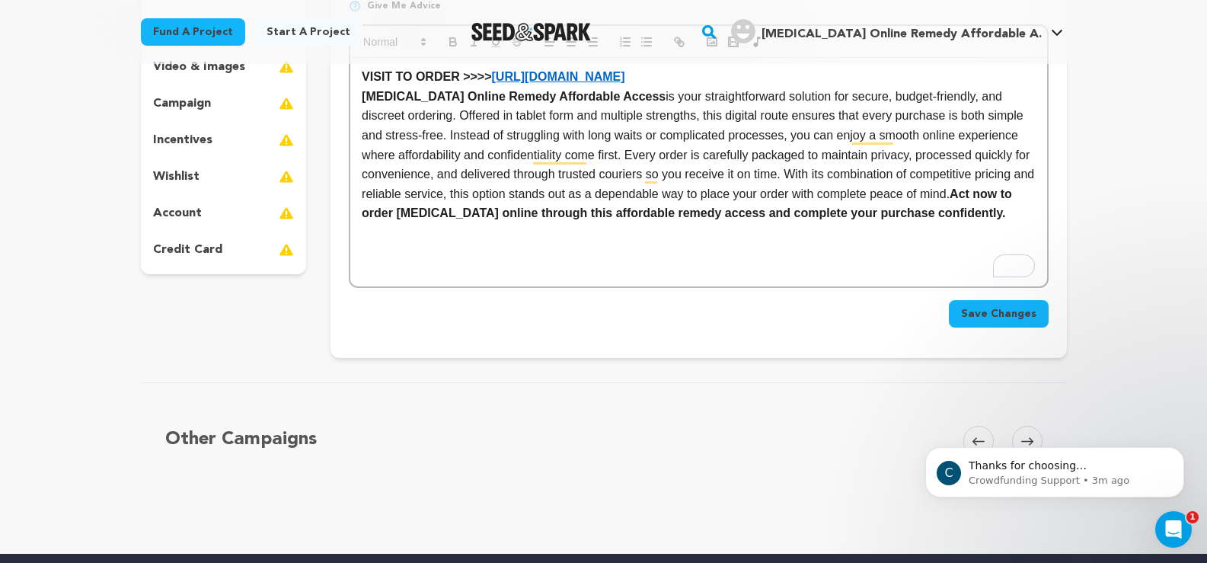
click at [1017, 316] on span "Save Changes" at bounding box center [998, 313] width 75 height 15
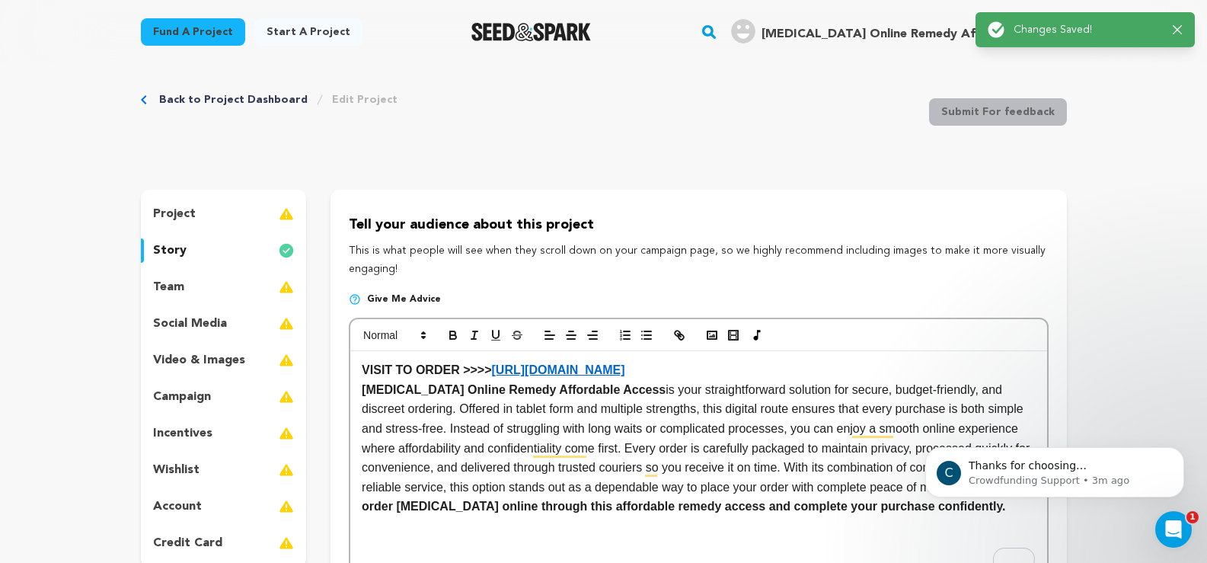
scroll to position [0, 0]
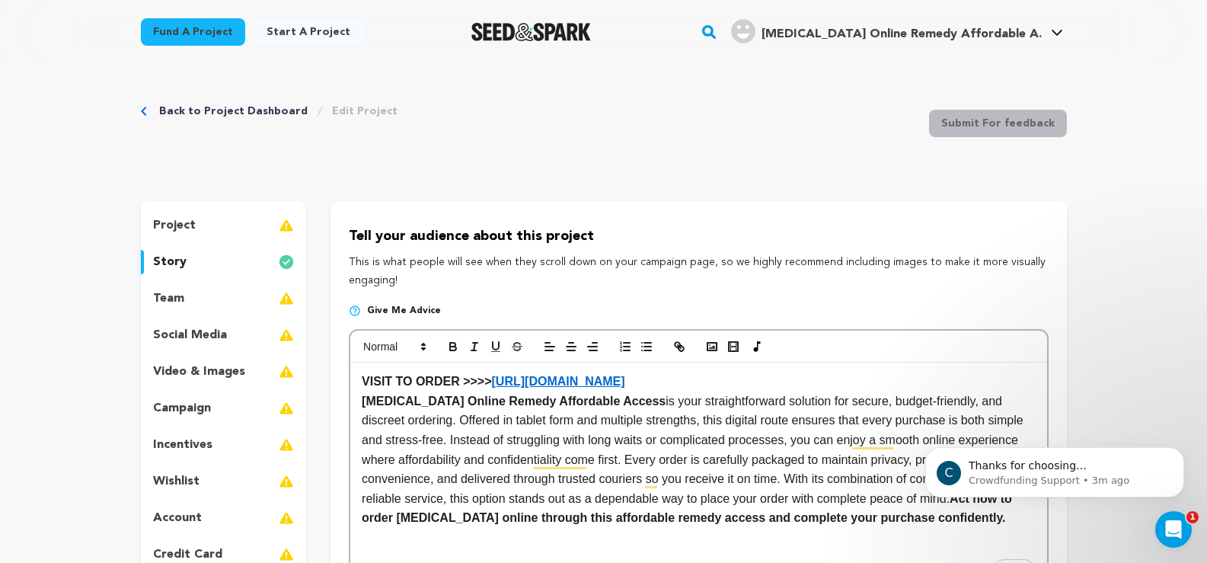
click at [193, 224] on p "project" at bounding box center [174, 225] width 43 height 18
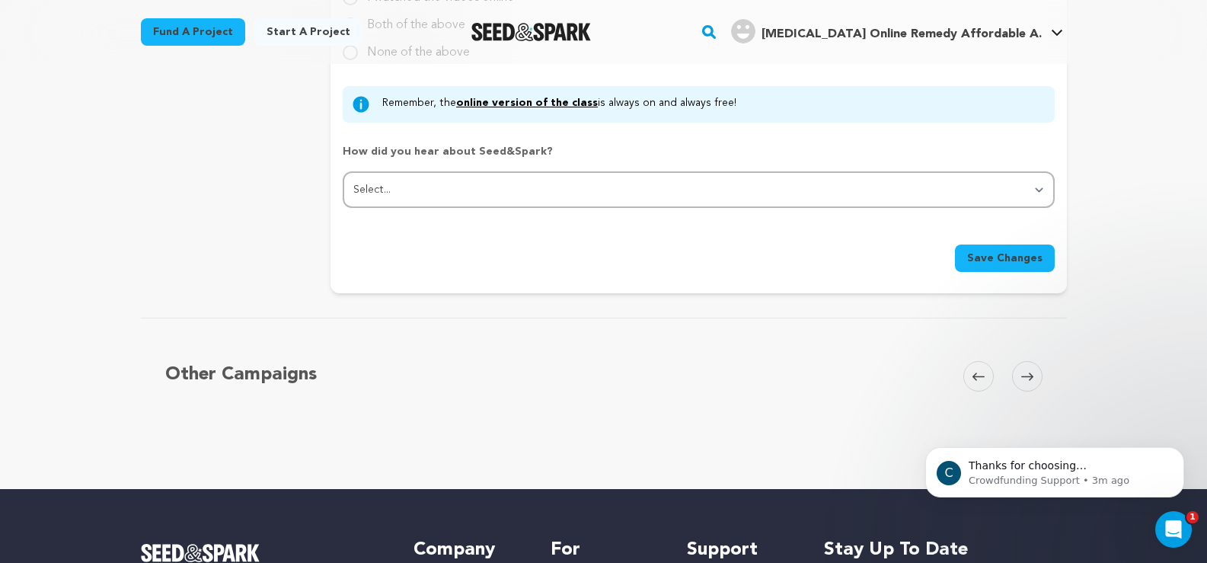
scroll to position [1600, 0]
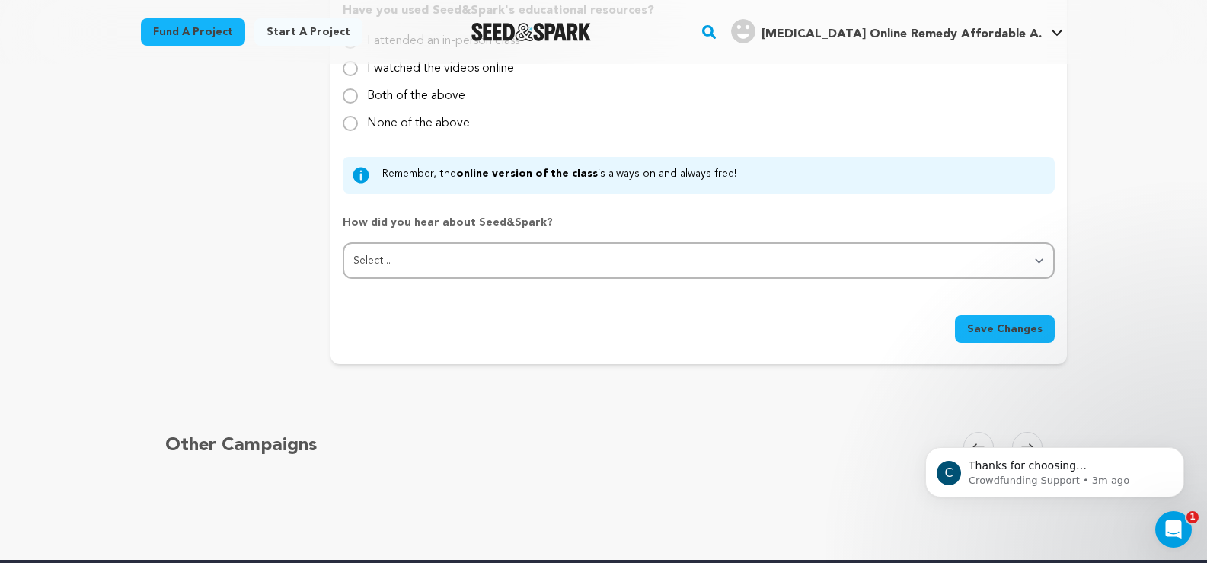
click at [1000, 329] on span "Save Changes" at bounding box center [1004, 328] width 75 height 15
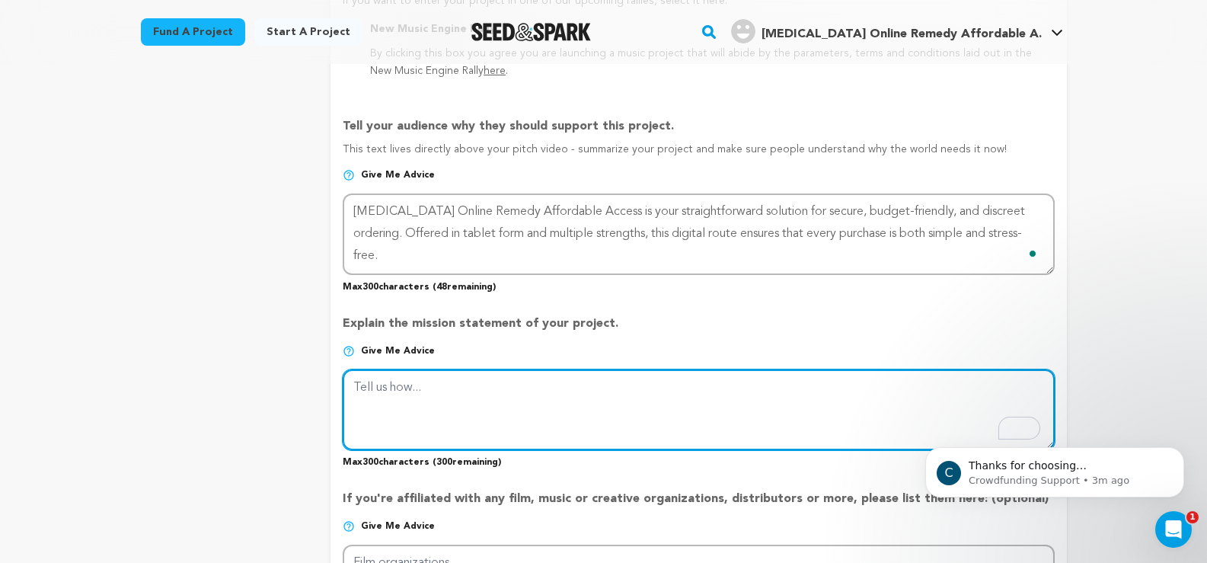
scroll to position [1079, 0]
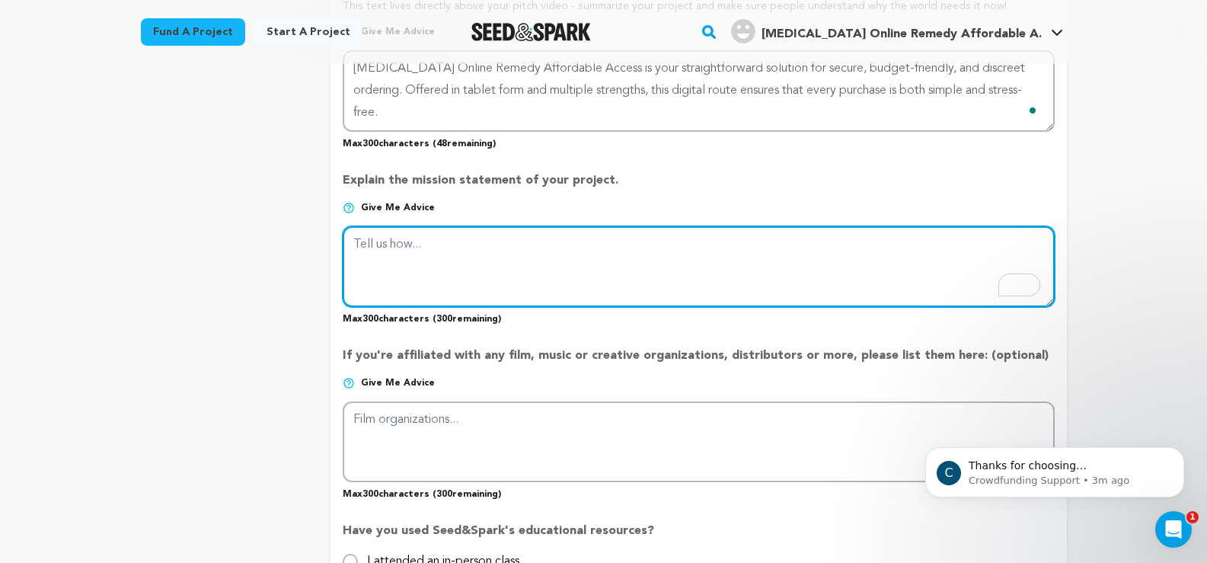
type textarea "V"
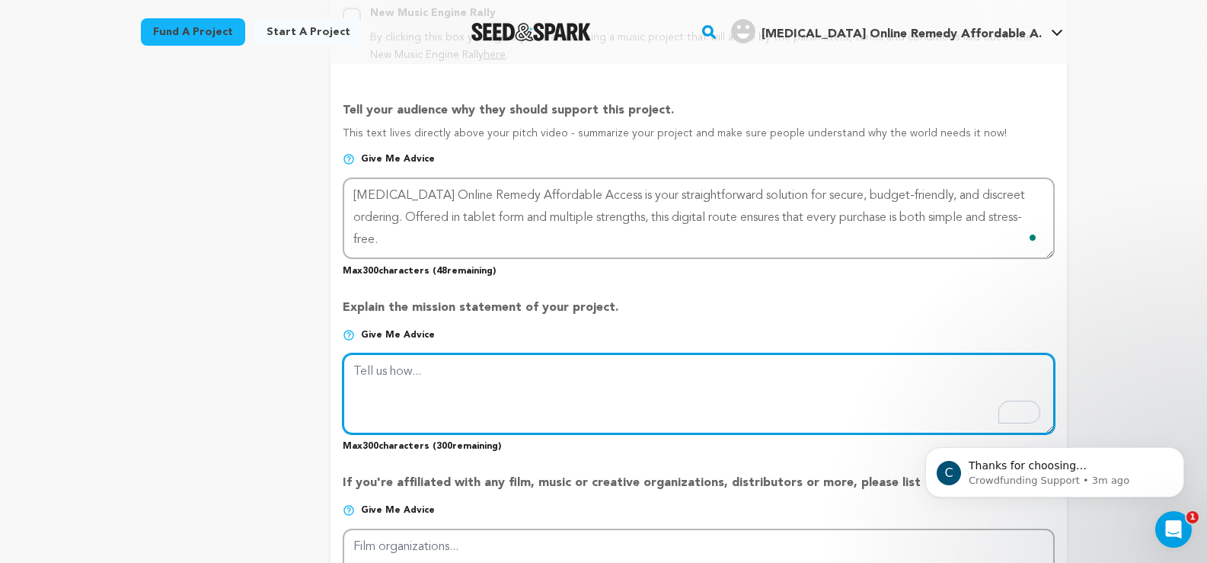
scroll to position [927, 0]
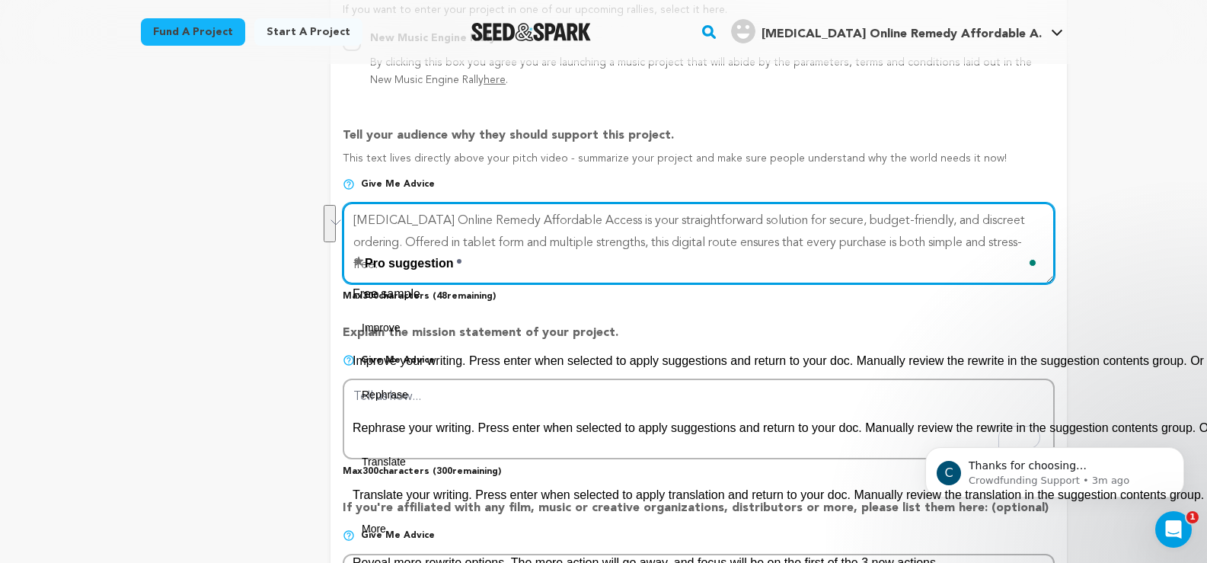
drag, startPoint x: 957, startPoint y: 238, endPoint x: 350, endPoint y: 216, distance: 606.7
click at [350, 216] on html "Fund a project Start a project Search" at bounding box center [603, 360] width 1207 height 2575
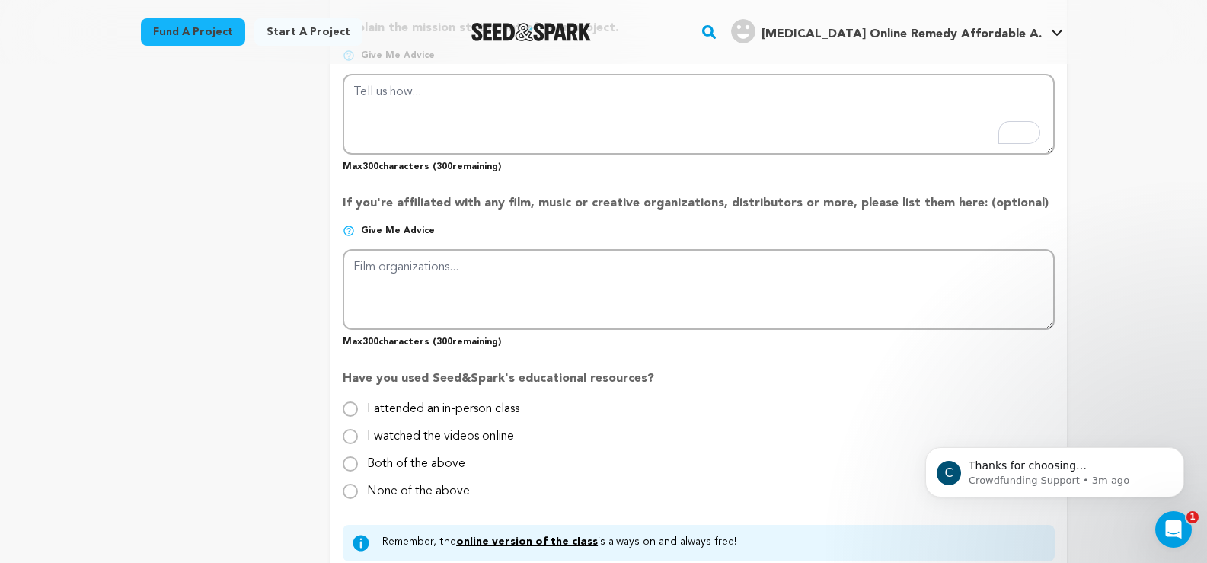
scroll to position [1156, 0]
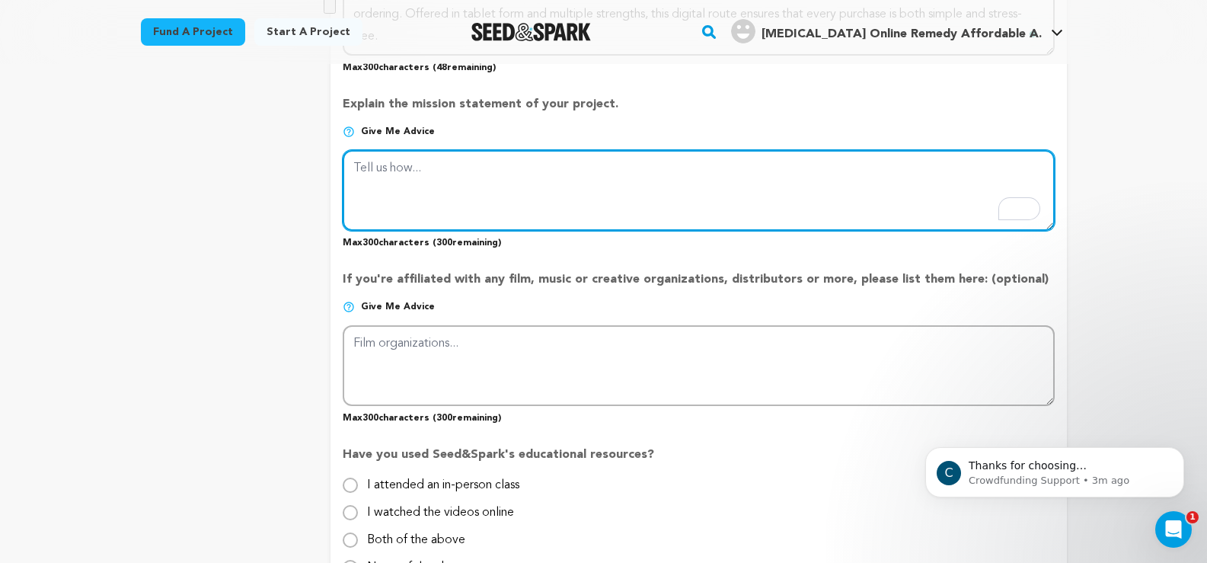
click at [430, 169] on textarea "To enrich screen reader interactions, please activate Accessibility in Grammarl…" at bounding box center [698, 190] width 711 height 81
paste textarea "[MEDICAL_DATA] Online Remedy Affordable Access"
type textarea "[MEDICAL_DATA] Online Remedy Affordable Access"
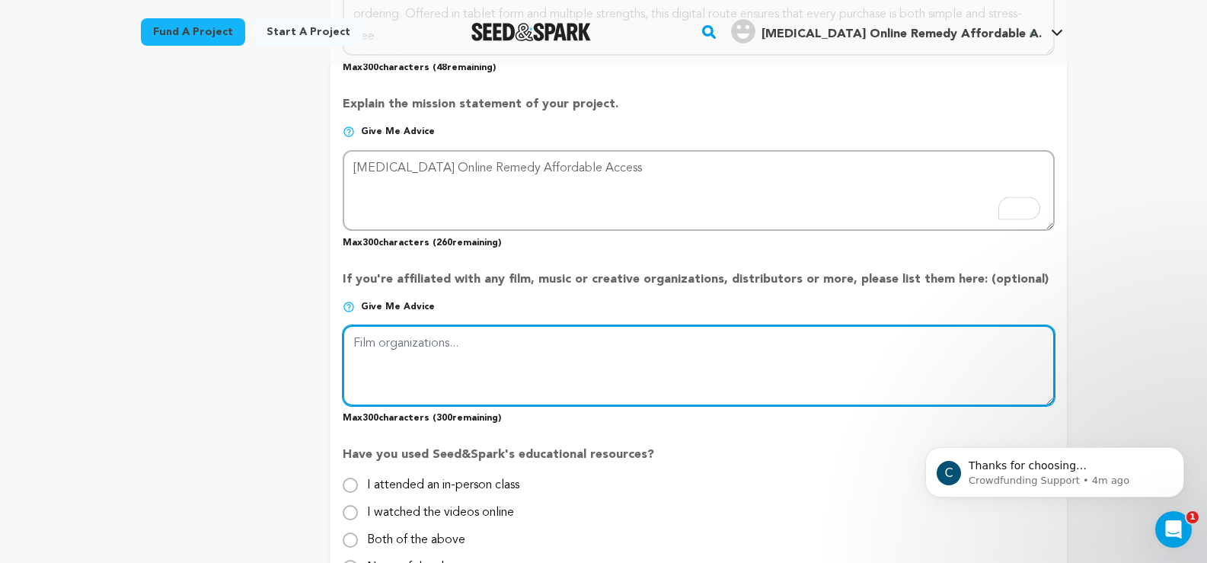
click at [430, 343] on textarea at bounding box center [698, 365] width 711 height 81
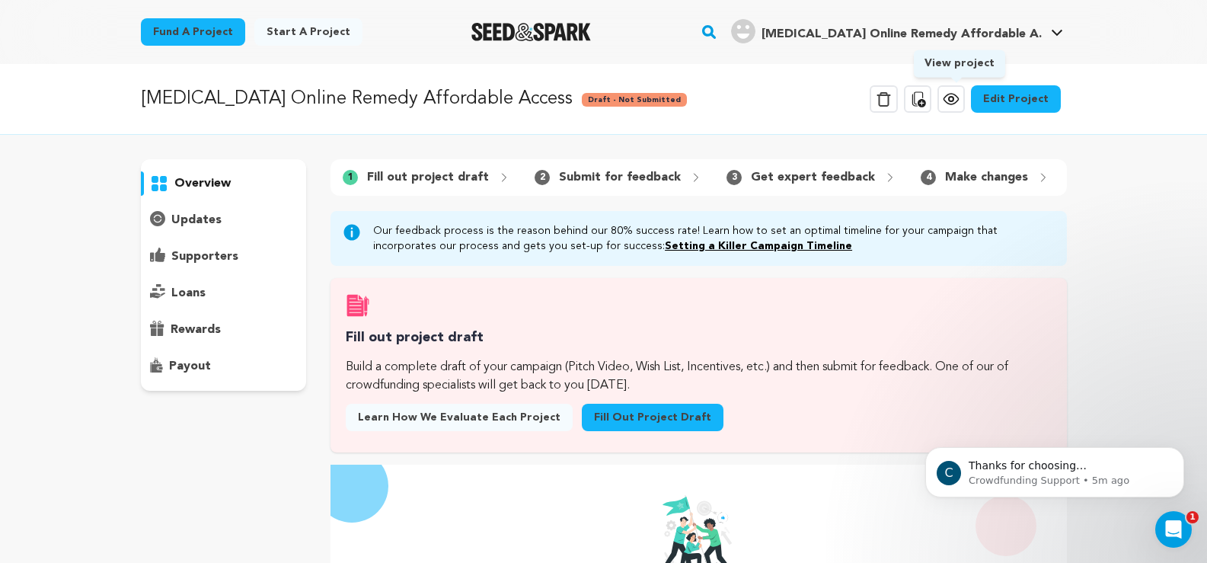
click at [954, 102] on icon at bounding box center [951, 99] width 18 height 18
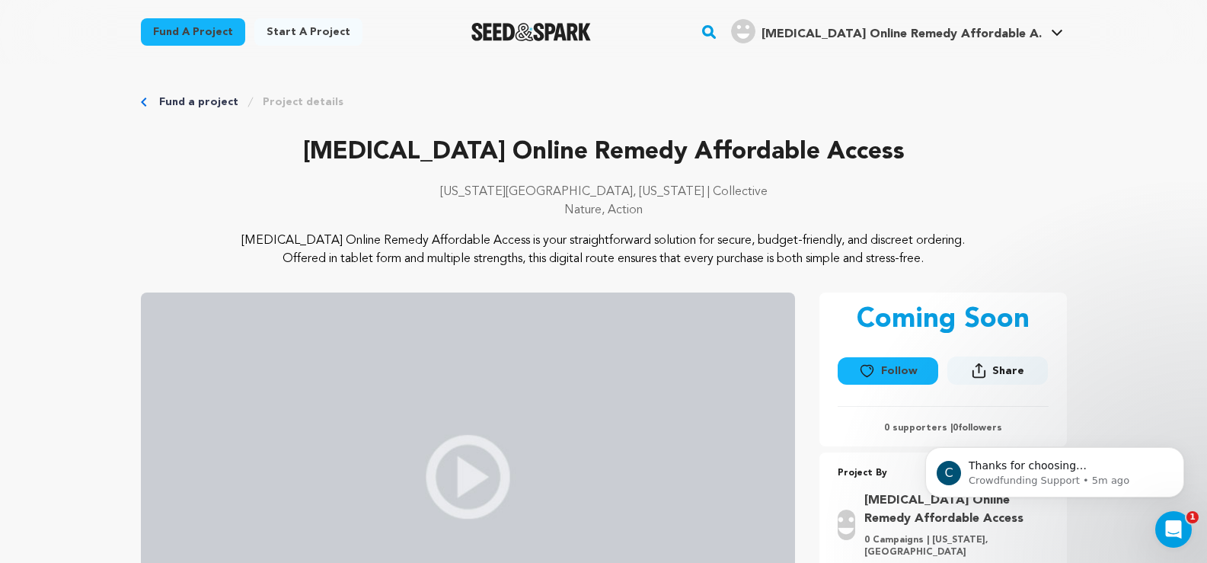
click at [300, 33] on link "Start a project" at bounding box center [308, 31] width 108 height 27
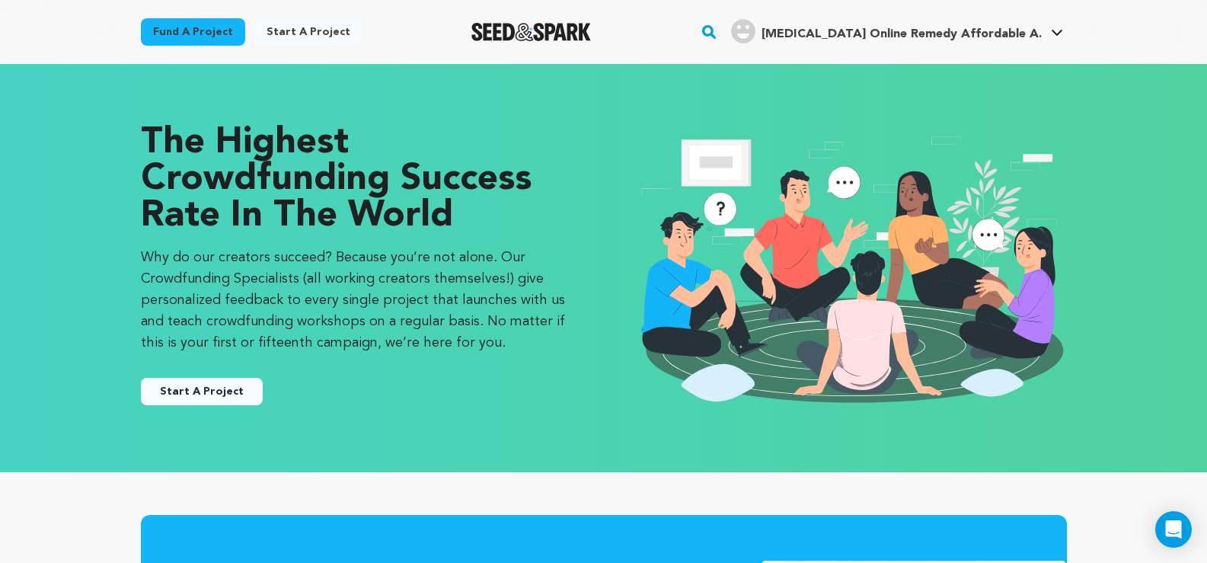
click at [213, 392] on button "Start A Project" at bounding box center [202, 391] width 122 height 27
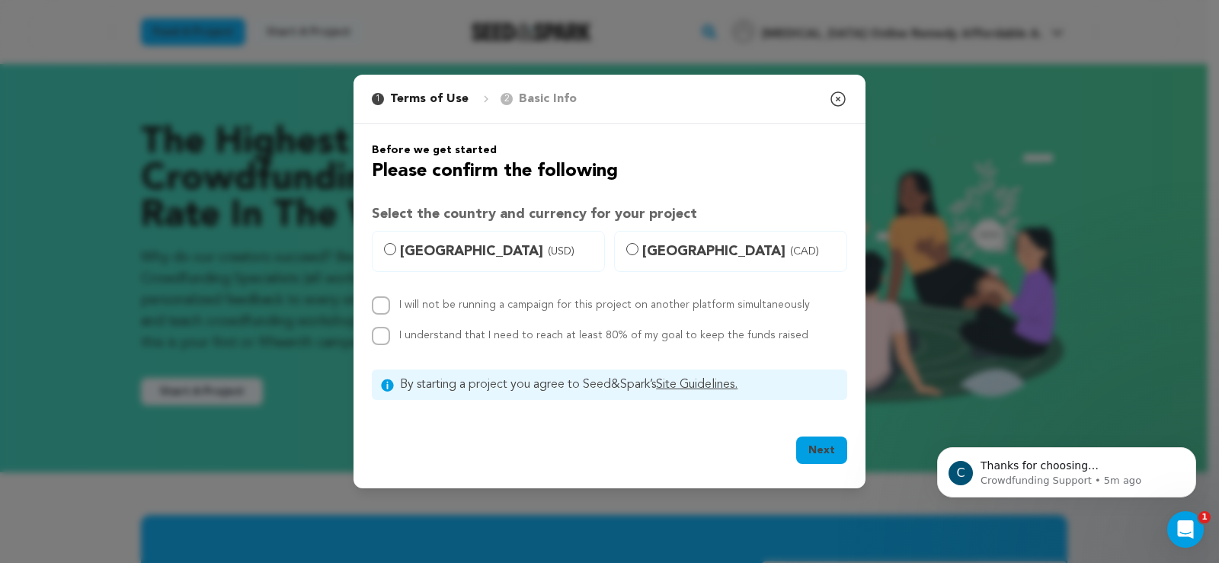
click at [416, 246] on span "[GEOGRAPHIC_DATA] (USD)" at bounding box center [497, 251] width 195 height 21
click at [396, 246] on input "[GEOGRAPHIC_DATA] (USD)" at bounding box center [390, 249] width 12 height 12
radio input "true"
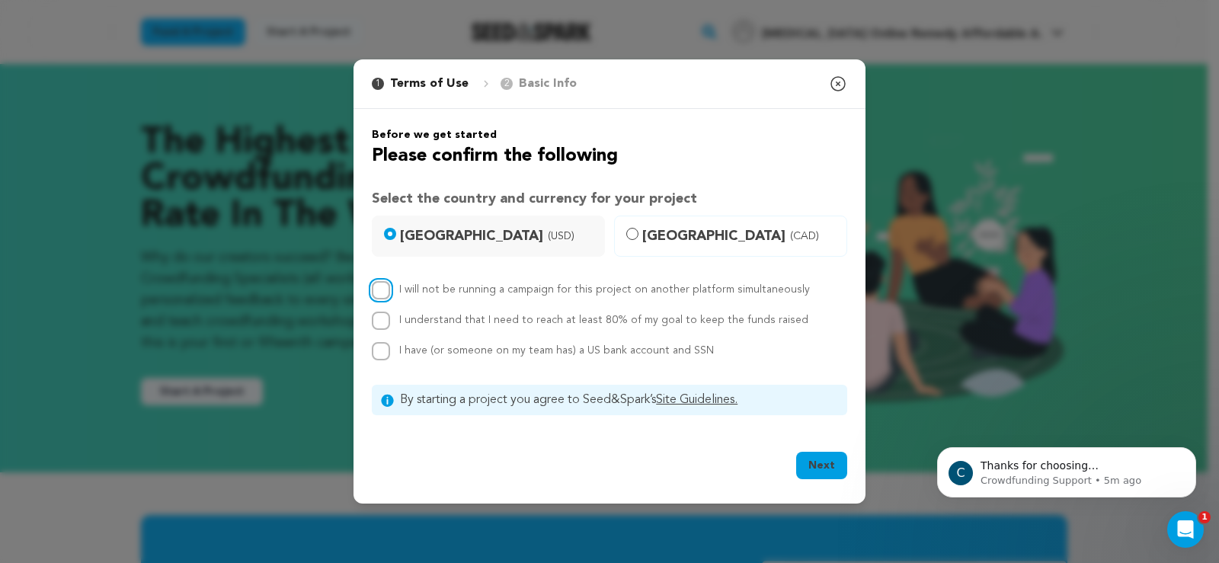
drag, startPoint x: 379, startPoint y: 289, endPoint x: 381, endPoint y: 325, distance: 35.9
click at [379, 298] on input "I will not be running a campaign for this project on another platform simultane…" at bounding box center [381, 290] width 18 height 18
checkbox input "true"
click at [381, 328] on input "I understand that I need to reach at least 80% of my goal to keep the funds rai…" at bounding box center [381, 321] width 18 height 18
checkbox input "true"
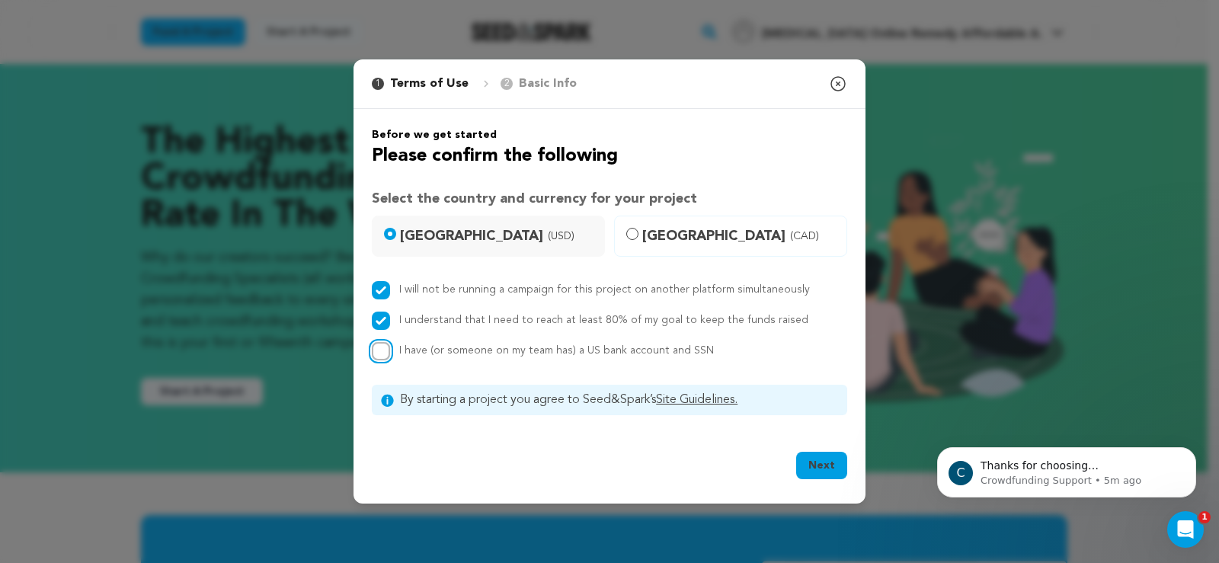
drag, startPoint x: 381, startPoint y: 350, endPoint x: 437, endPoint y: 381, distance: 64.1
click at [389, 356] on input "I have (or someone on my team has) a US bank account and SSN" at bounding box center [381, 351] width 18 height 18
checkbox input "true"
drag, startPoint x: 839, startPoint y: 483, endPoint x: 826, endPoint y: 468, distance: 20.5
click at [838, 480] on div "Next" at bounding box center [821, 469] width 51 height 34
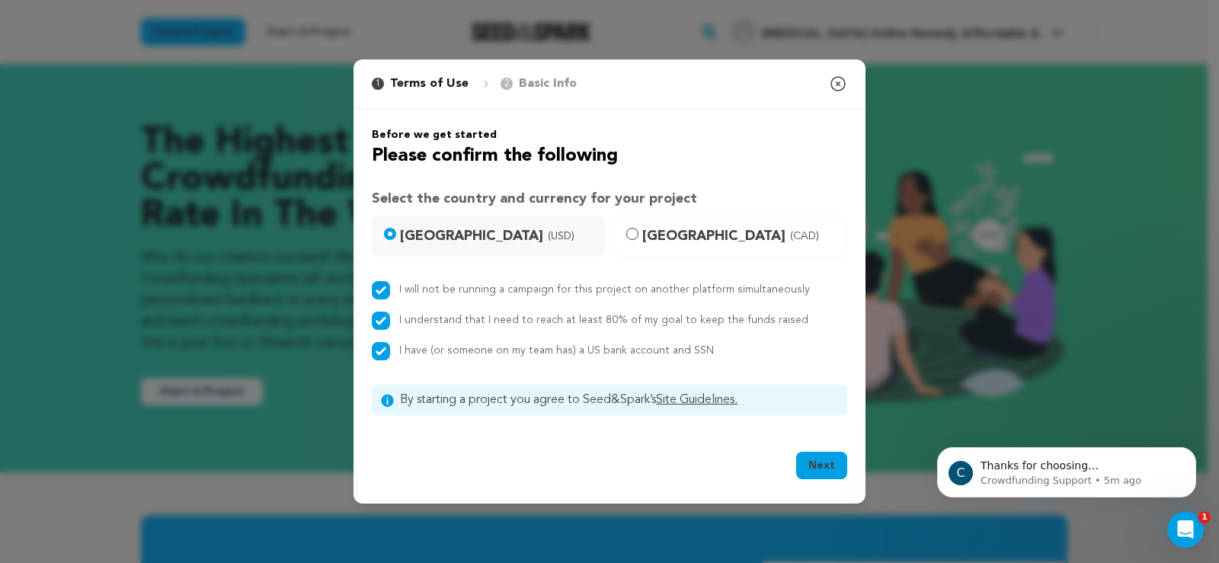
click at [826, 468] on button "Next" at bounding box center [821, 465] width 51 height 27
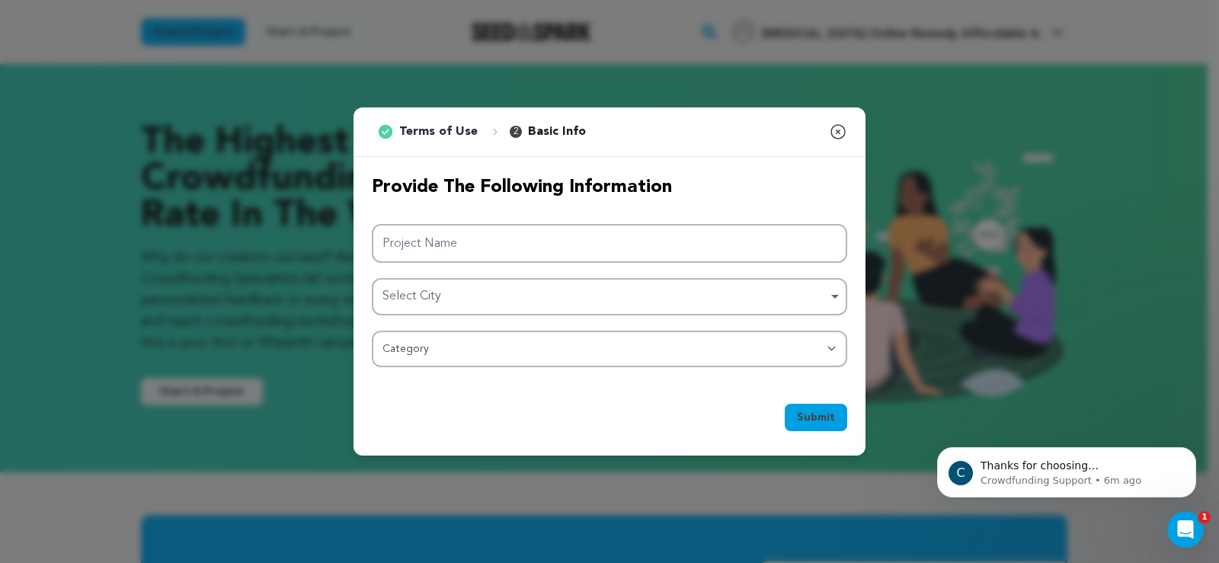
click at [838, 133] on icon "button" at bounding box center [838, 132] width 14 height 14
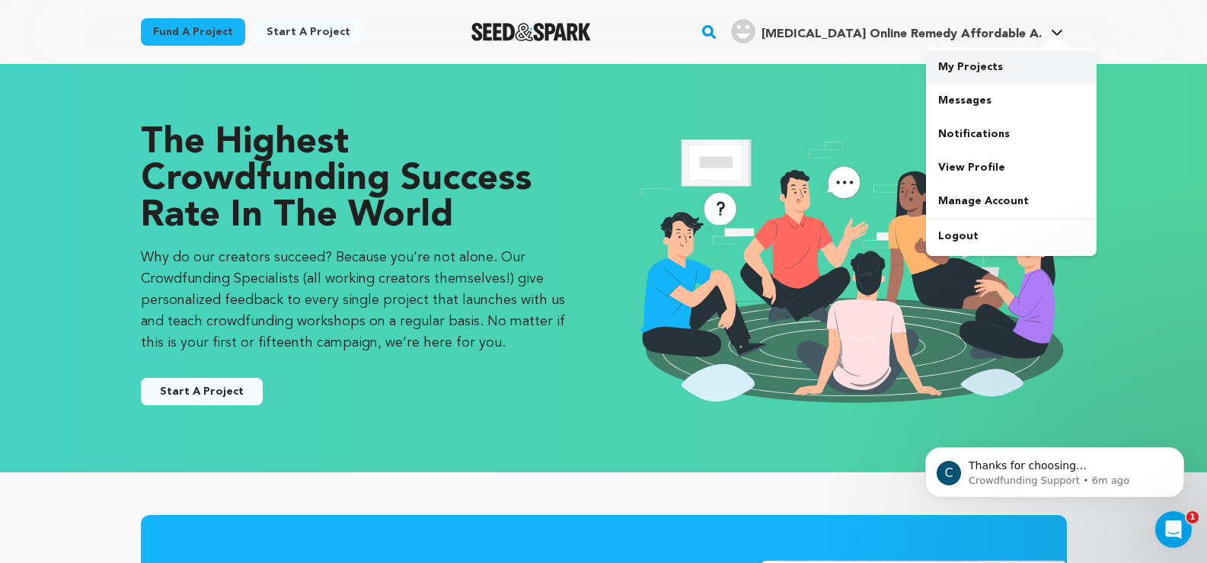
click at [981, 60] on link "My Projects" at bounding box center [1011, 67] width 171 height 34
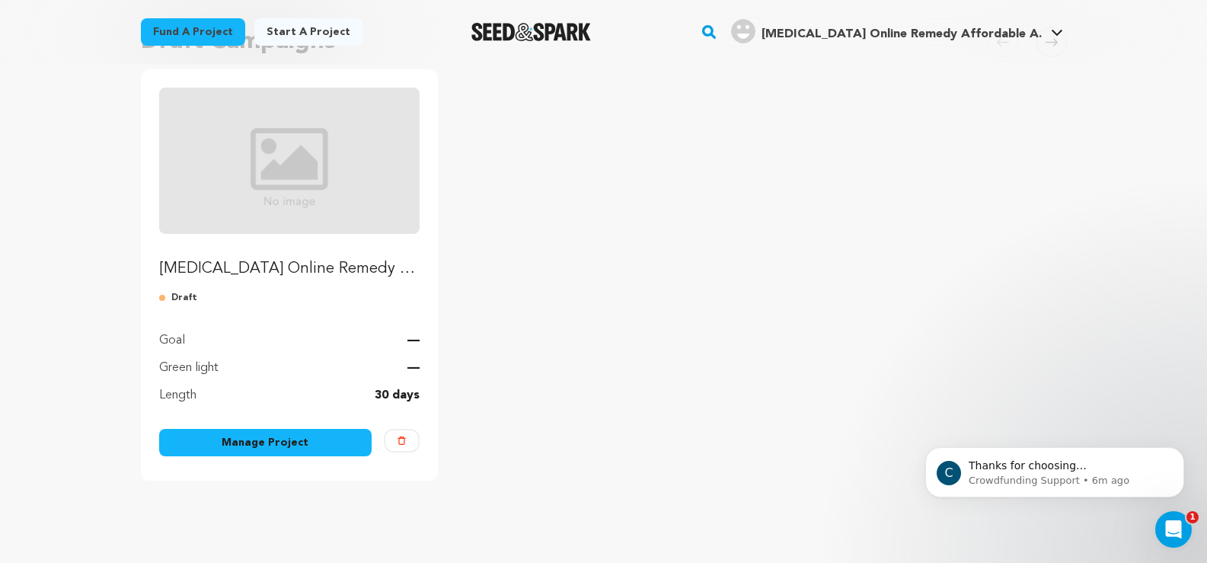
click at [325, 269] on p "[MEDICAL_DATA] Online Remedy Affordable Access" at bounding box center [289, 268] width 261 height 21
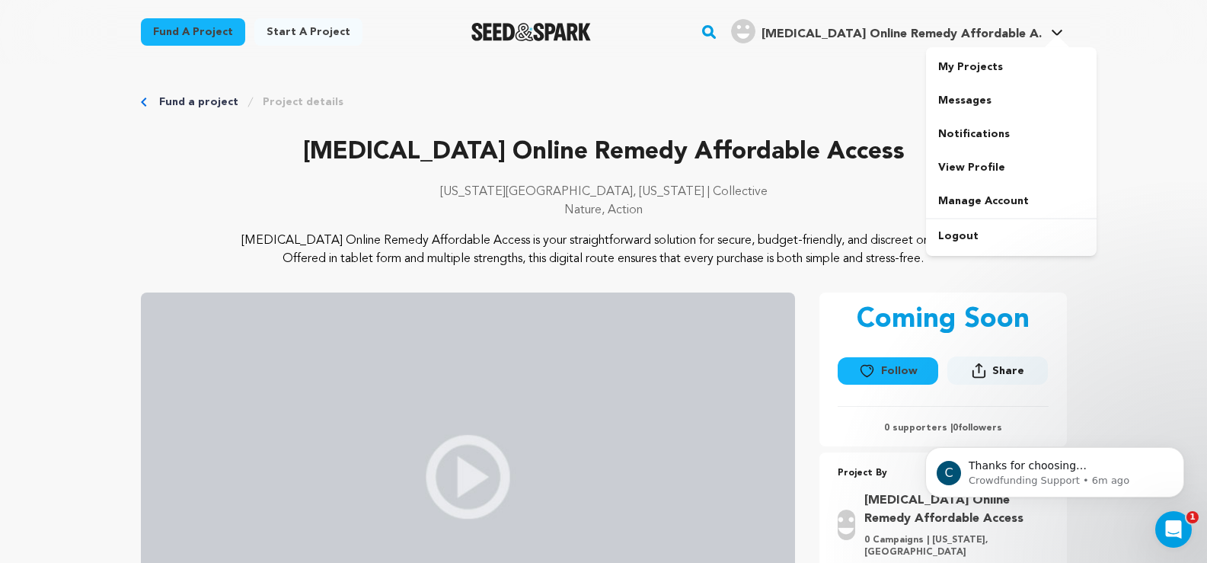
click at [974, 36] on span "[MEDICAL_DATA] Online Remedy Affordable A." at bounding box center [902, 34] width 280 height 12
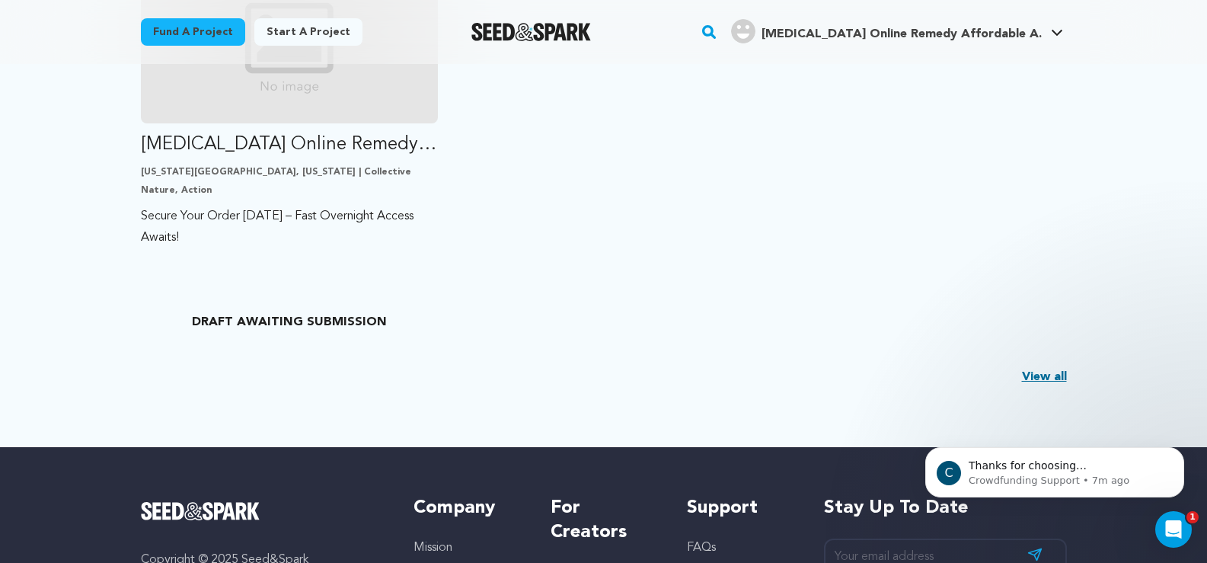
scroll to position [533, 0]
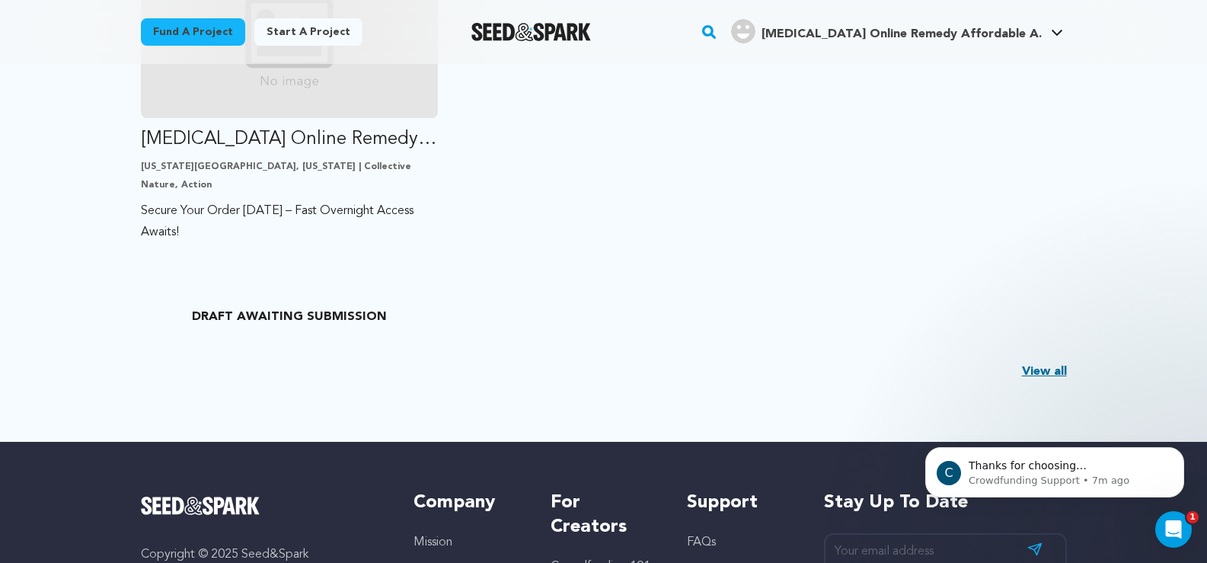
click at [1044, 369] on link "View all" at bounding box center [1044, 372] width 45 height 18
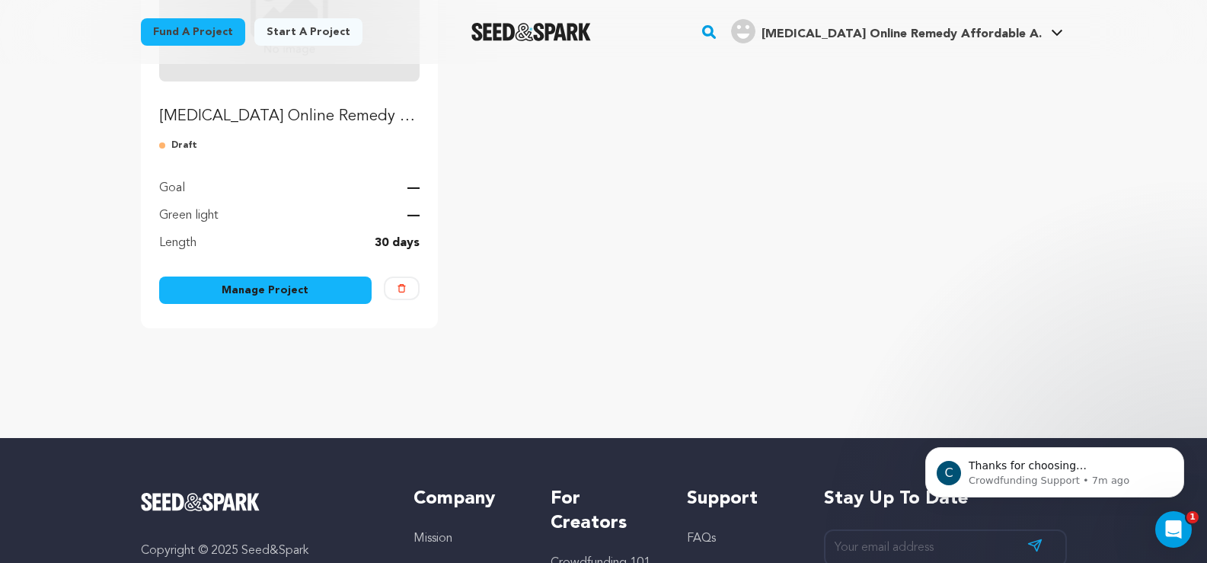
click at [306, 290] on link "Manage Project" at bounding box center [265, 290] width 213 height 27
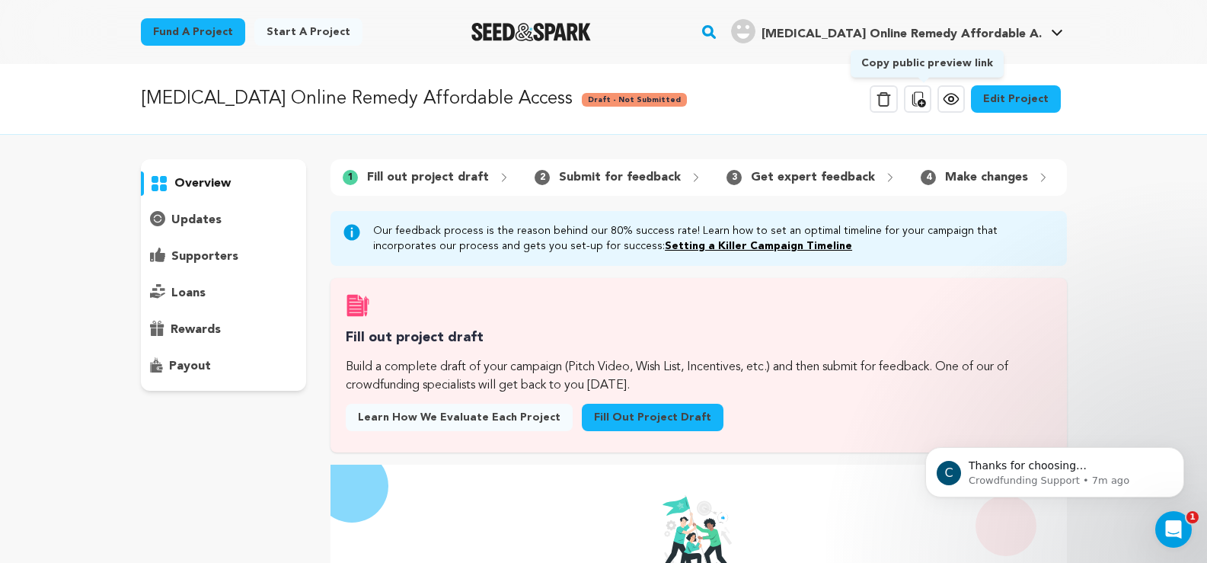
click at [926, 98] on icon at bounding box center [918, 99] width 18 height 18
click at [291, 27] on link "Start a project" at bounding box center [308, 31] width 108 height 27
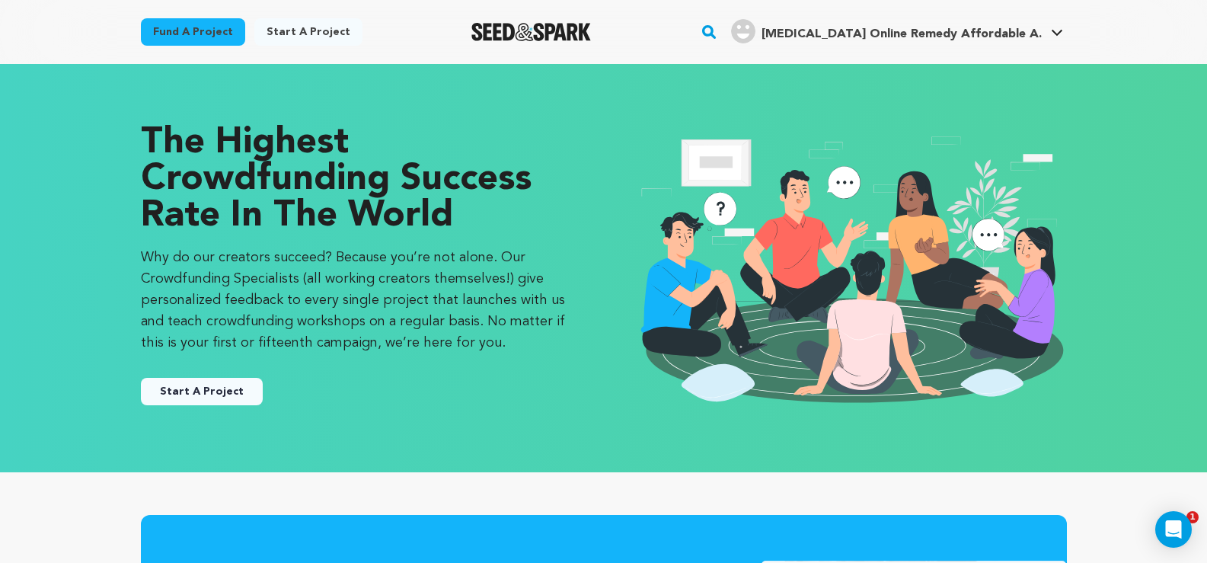
click at [230, 384] on button "Start A Project" at bounding box center [202, 391] width 122 height 27
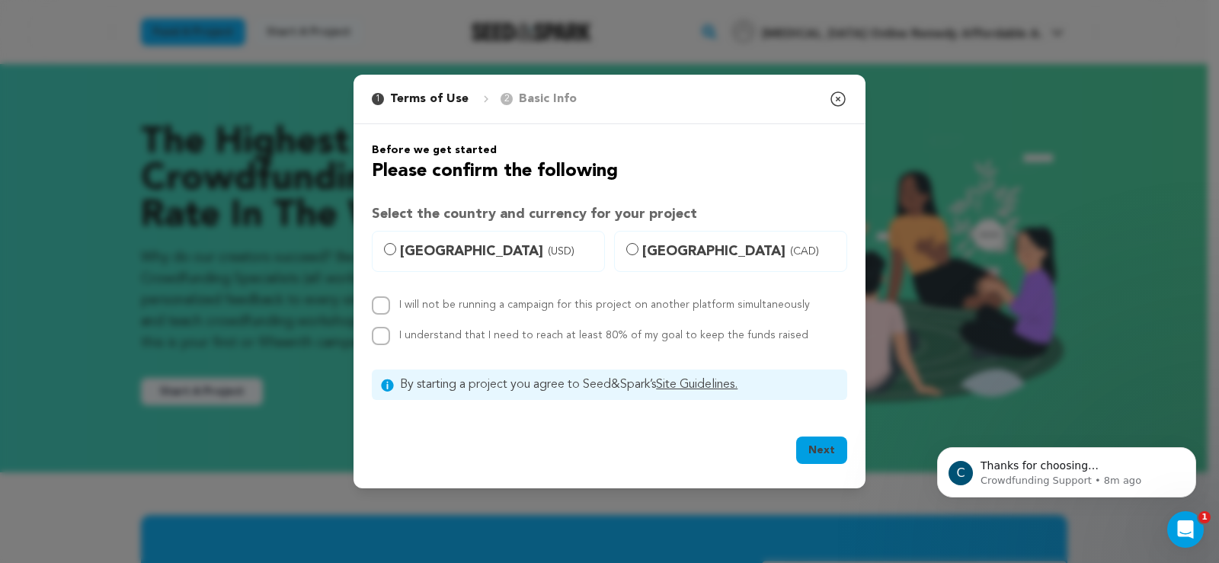
drag, startPoint x: 451, startPoint y: 236, endPoint x: 457, endPoint y: 244, distance: 9.8
click at [450, 238] on label "United States (USD)" at bounding box center [488, 251] width 233 height 41
click at [396, 243] on input "United States (USD)" at bounding box center [390, 249] width 12 height 12
radio input "true"
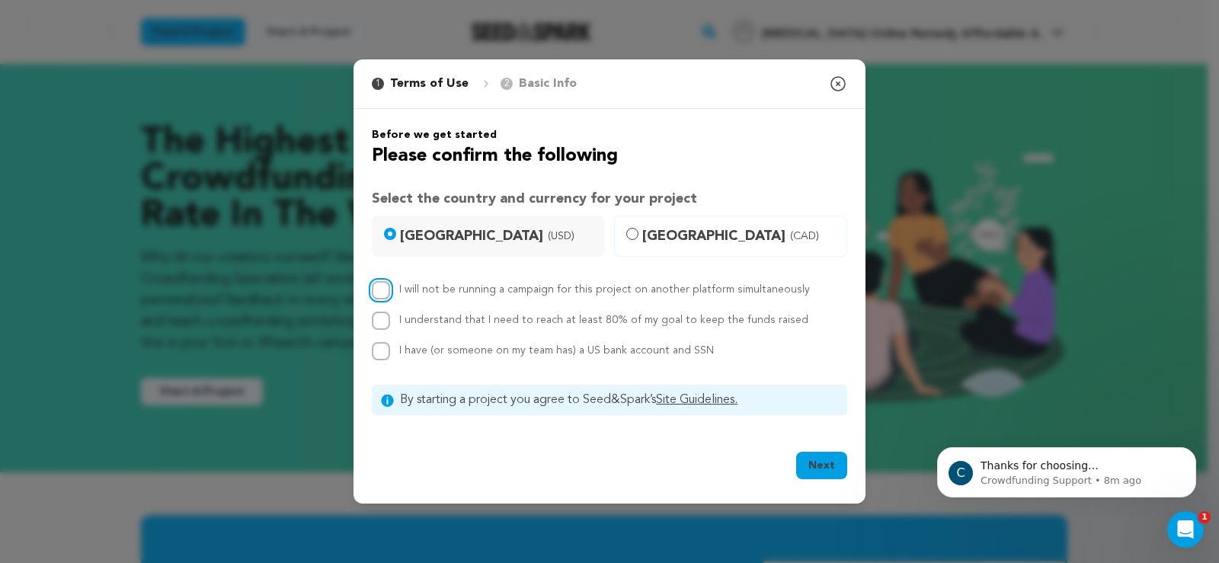
drag, startPoint x: 381, startPoint y: 286, endPoint x: 379, endPoint y: 303, distance: 16.9
click at [381, 288] on input "I will not be running a campaign for this project on another platform simultane…" at bounding box center [381, 290] width 18 height 18
checkbox input "true"
drag, startPoint x: 375, startPoint y: 324, endPoint x: 379, endPoint y: 347, distance: 23.2
click at [375, 325] on input "I understand that I need to reach at least 80% of my goal to keep the funds rai…" at bounding box center [381, 321] width 18 height 18
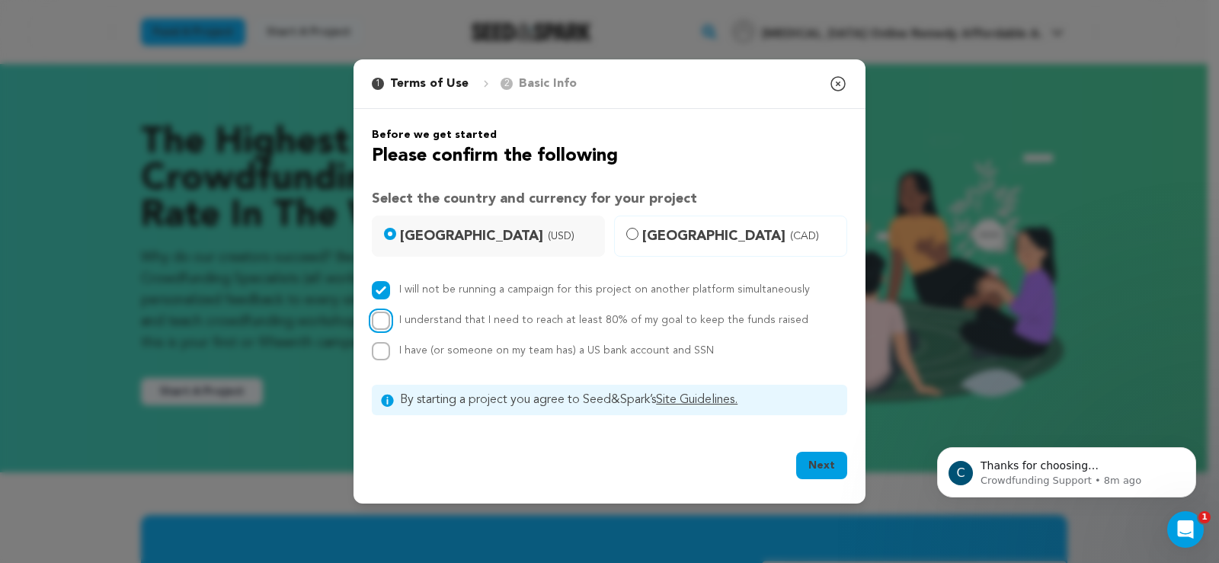
checkbox input "true"
click at [379, 347] on input "I have (or someone on my team has) a US bank account and SSN" at bounding box center [381, 351] width 18 height 18
checkbox input "true"
click at [823, 464] on button "Next" at bounding box center [821, 465] width 51 height 27
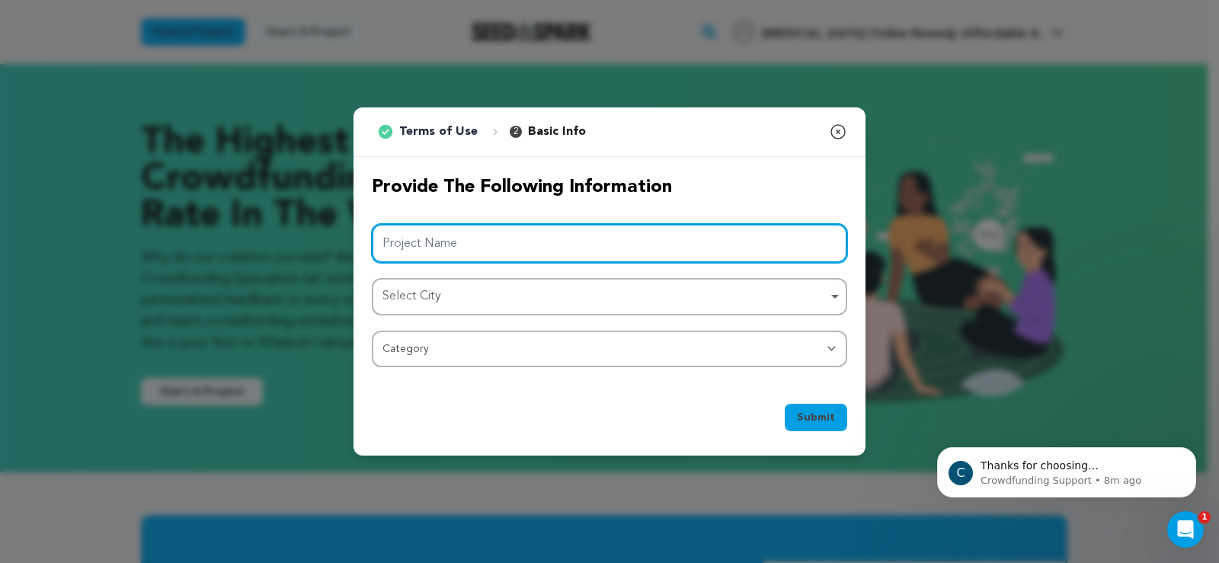
click at [487, 251] on input "Project Name" at bounding box center [609, 243] width 475 height 39
paste input "Sale Methadone Online Relief Extremely Route"
click at [451, 293] on div "Select City Remove item" at bounding box center [604, 297] width 445 height 22
type input "Sale Methadone Online Relief Extremely Route"
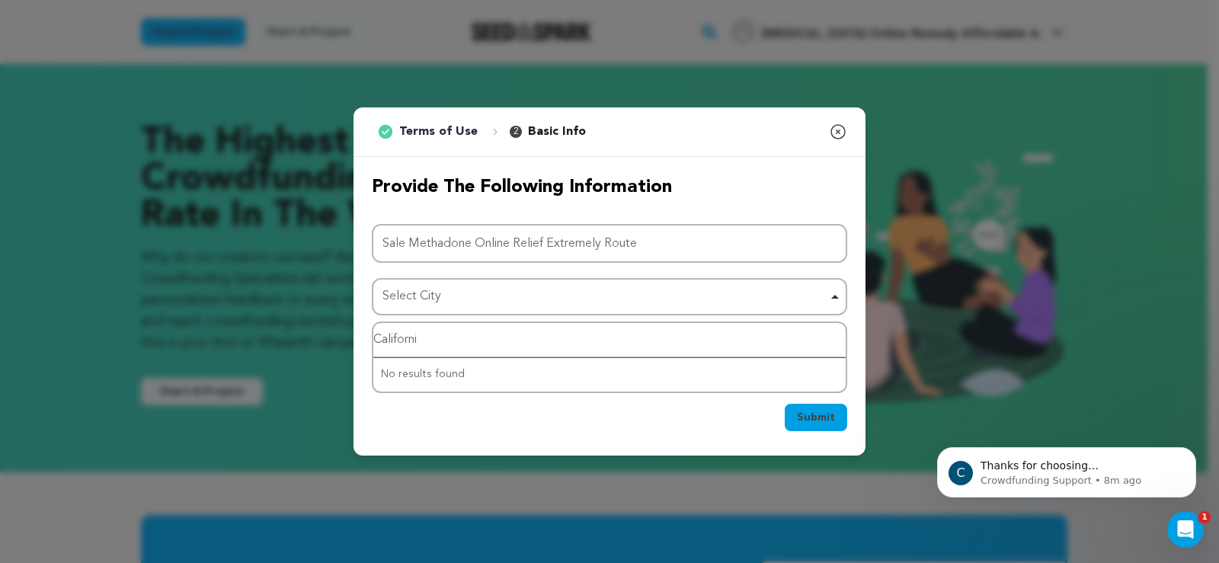
type input "California"
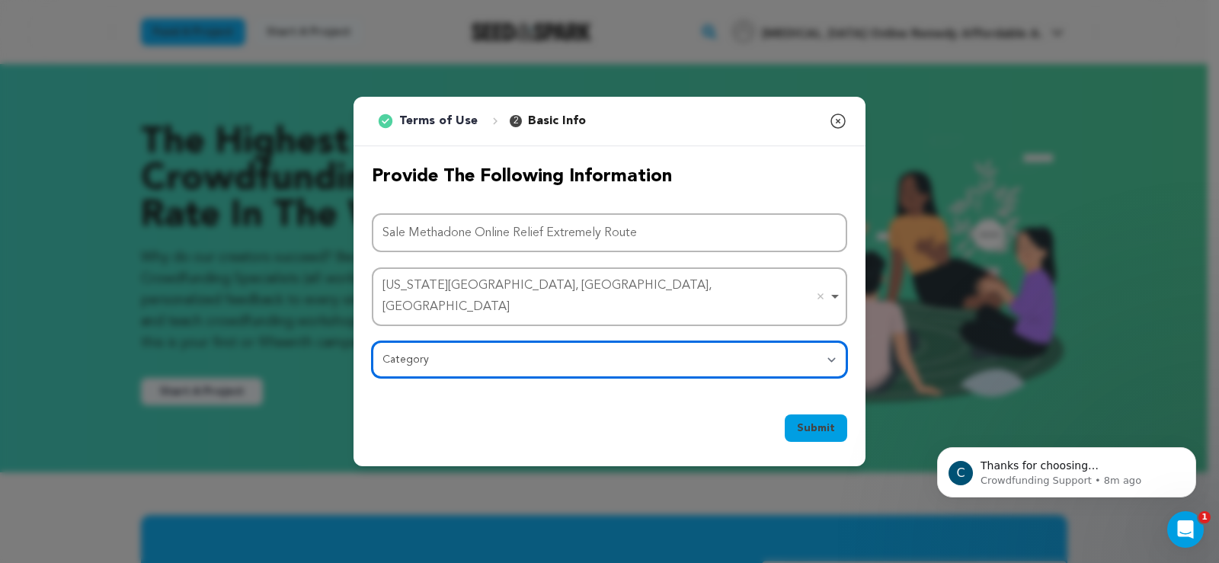
click at [451, 360] on select "Category Film Feature Film Short Series Film Festival Company Music Video VR Ex…" at bounding box center [609, 359] width 475 height 37
select select "10891"
click at [372, 341] on select "Category Film Feature Film Short Series Film Festival Company Music Video VR Ex…" at bounding box center [609, 359] width 475 height 37
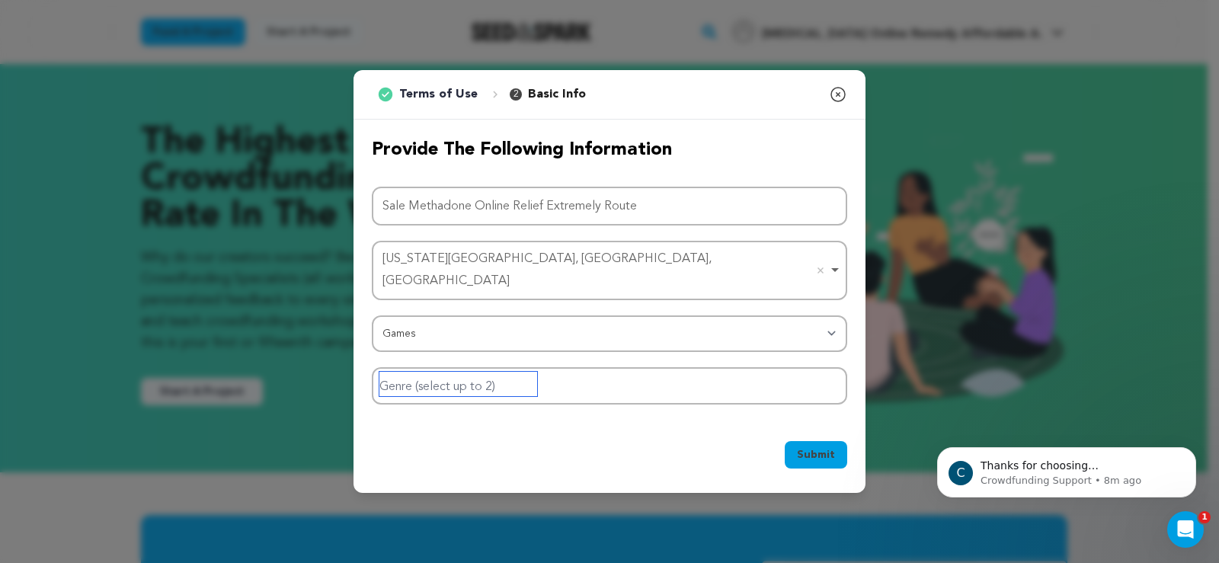
click at [502, 372] on input "Genre (select up to 2)" at bounding box center [458, 384] width 158 height 24
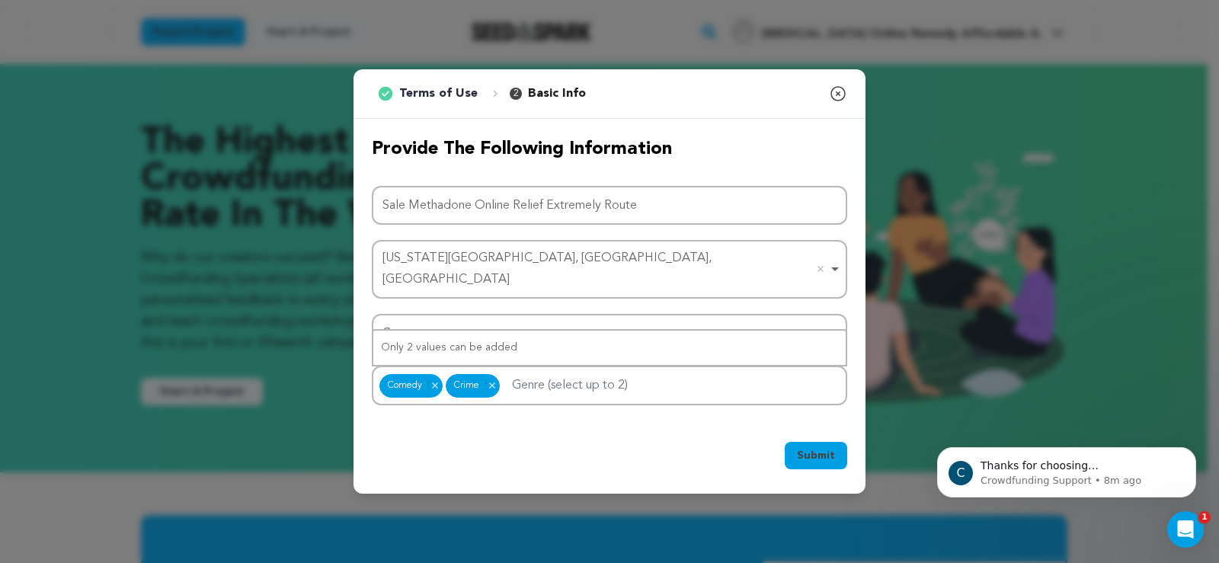
click at [811, 451] on span "Submit" at bounding box center [816, 455] width 38 height 15
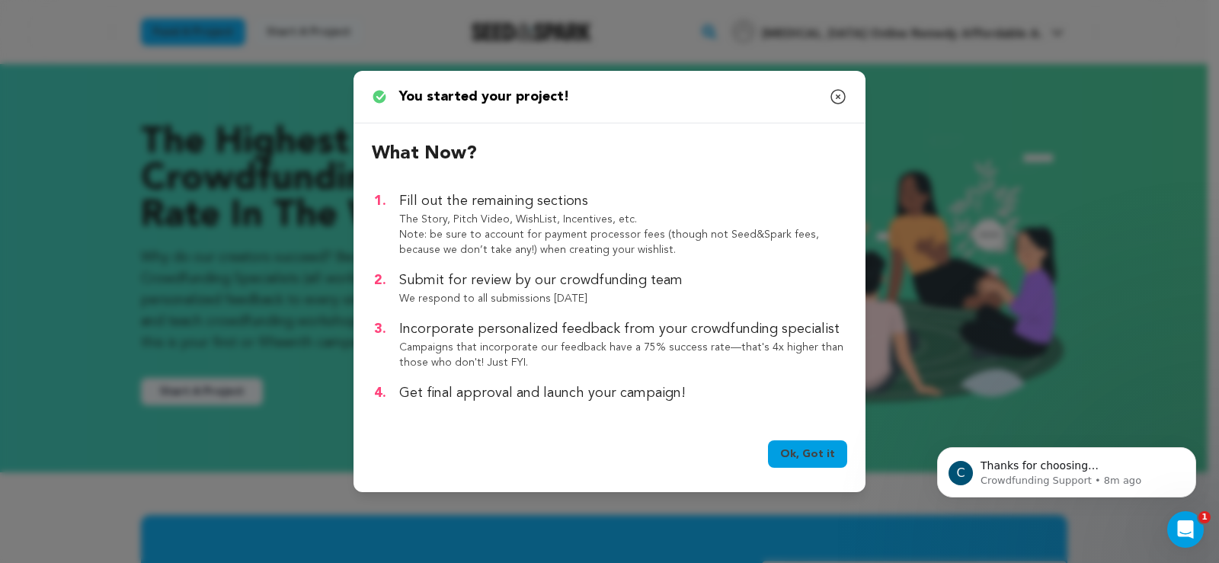
click at [811, 449] on link "Ok, Got it" at bounding box center [807, 453] width 79 height 27
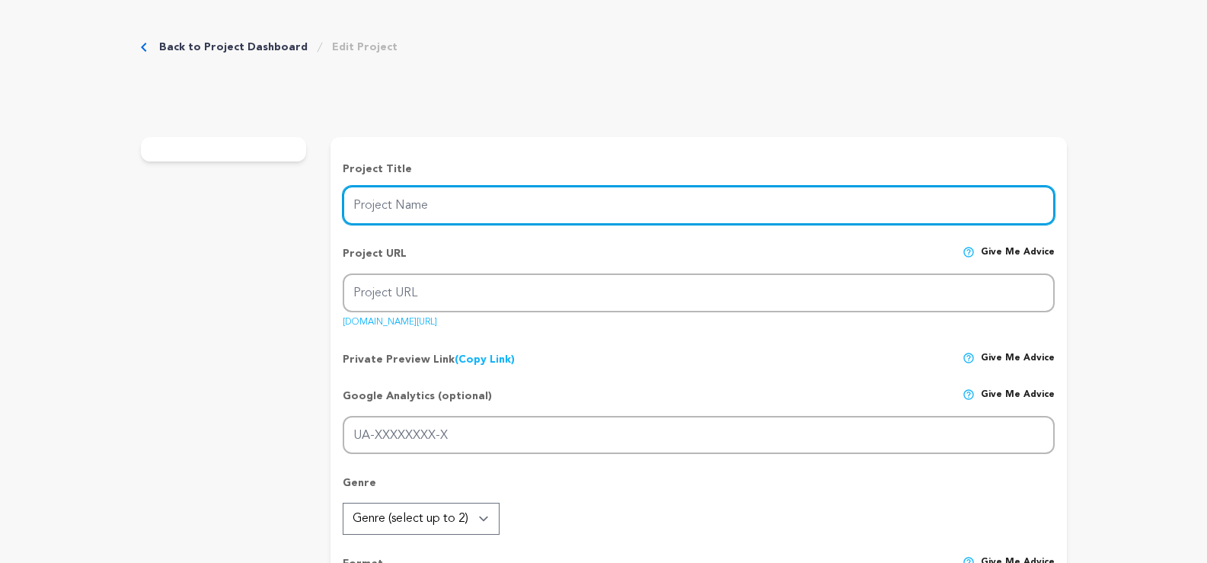
click at [486, 209] on input "Project Name" at bounding box center [698, 205] width 711 height 39
type input "Sale Methadone Online Relief Extremely Route"
type input "sale-methadone-online-relief-extremely-route"
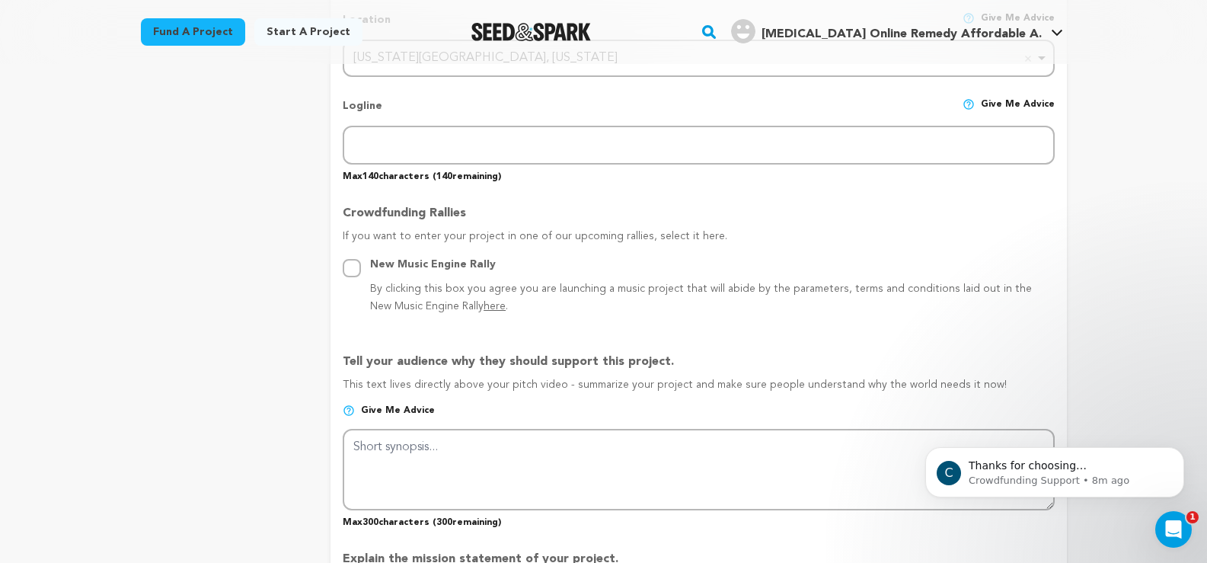
scroll to position [838, 0]
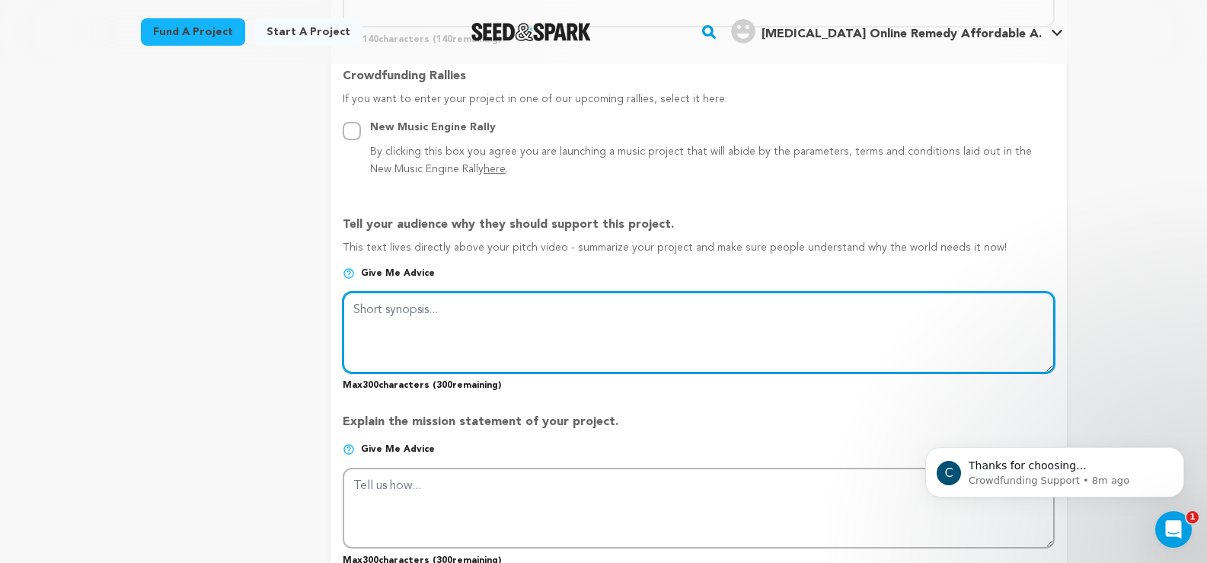
click at [516, 315] on textarea at bounding box center [698, 332] width 711 height 81
paste textarea "Sale Methadone Online Relief Extremely Route"
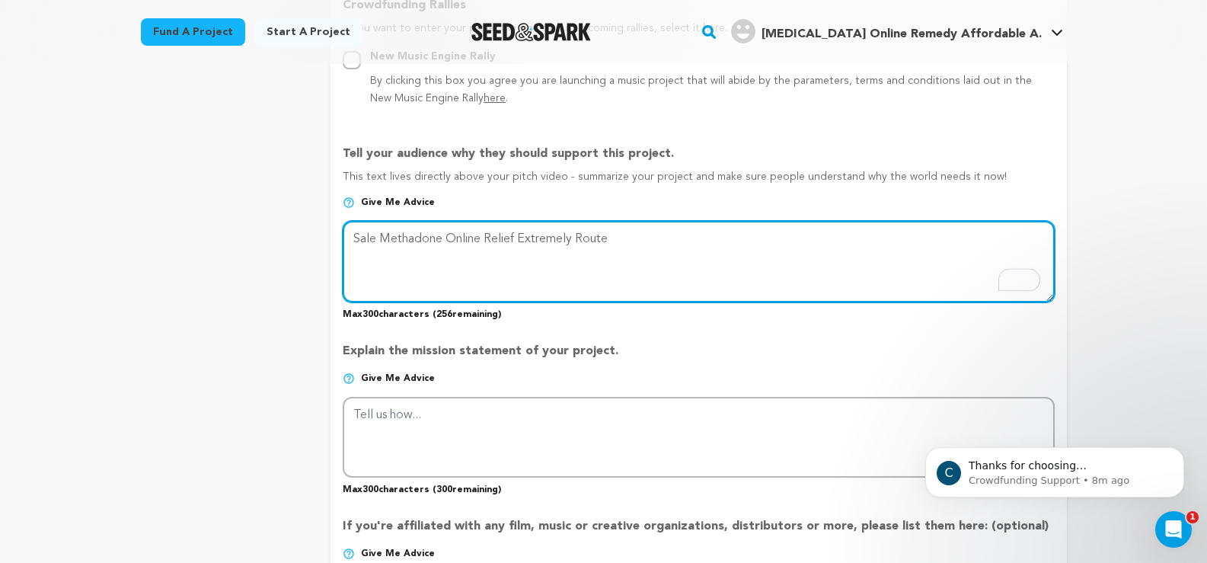
scroll to position [990, 0]
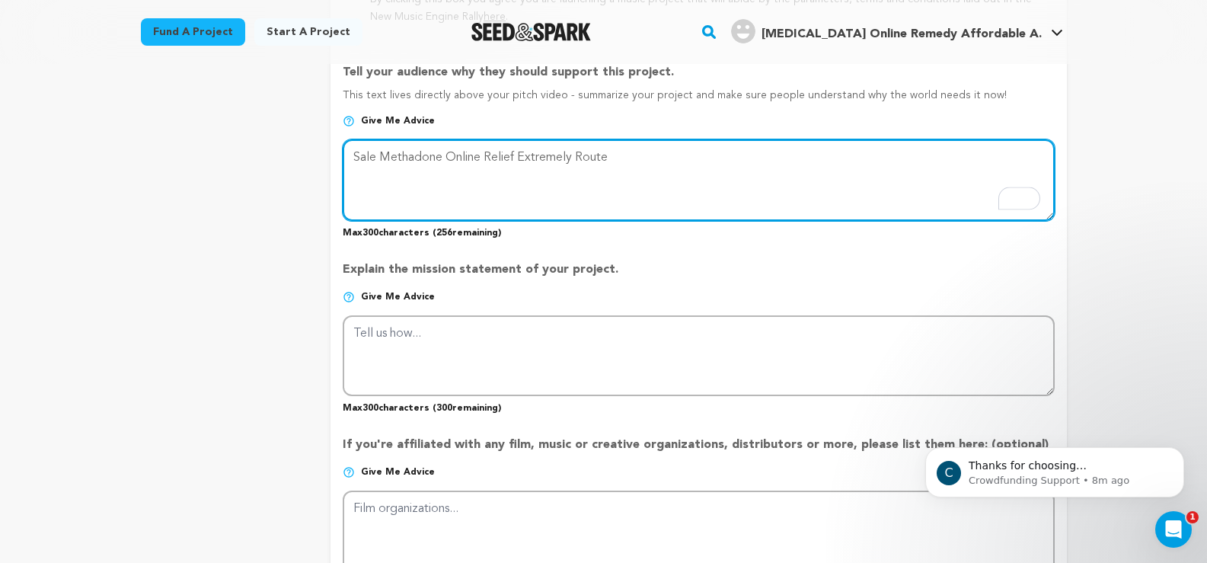
type textarea "Sale Methadone Online Relief Extremely Route"
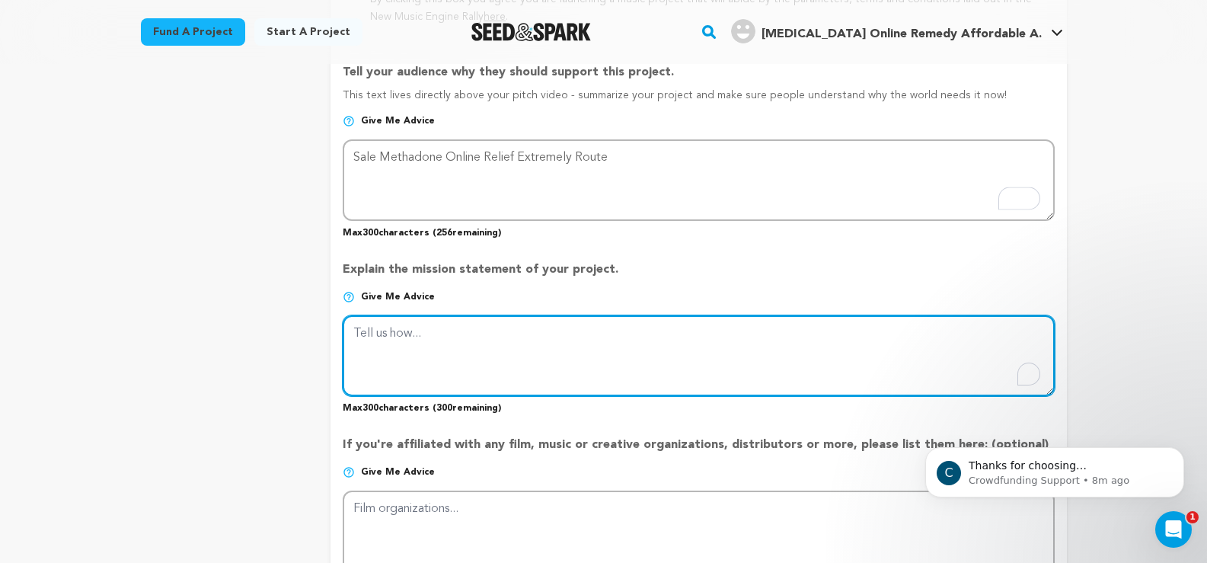
click at [443, 343] on textarea "To enrich screen reader interactions, please activate Accessibility in Grammarl…" at bounding box center [698, 355] width 711 height 81
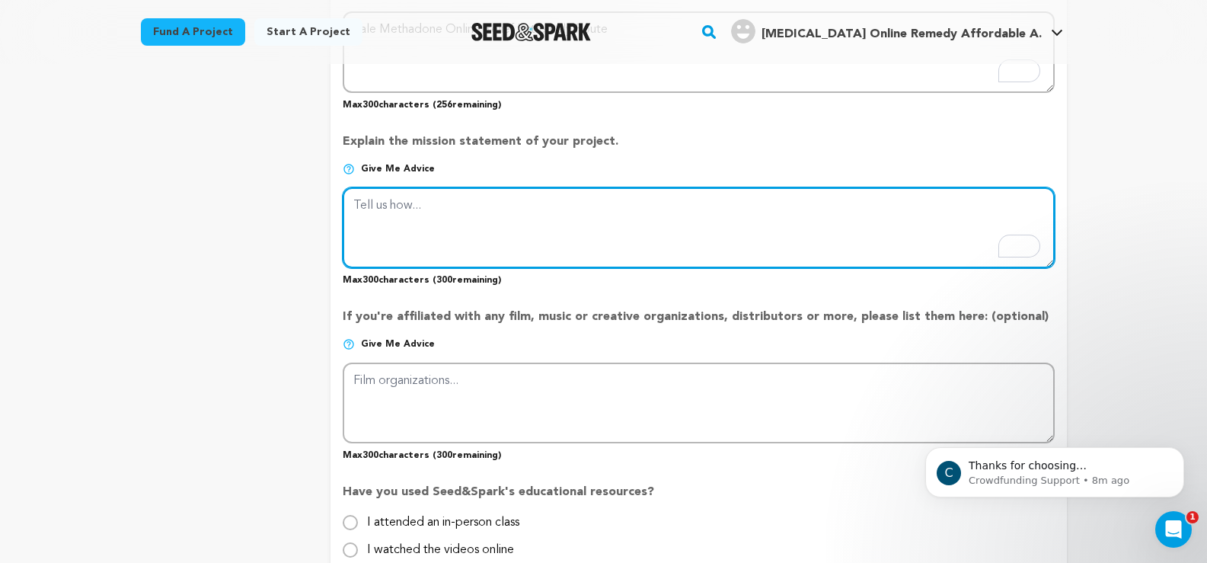
scroll to position [1143, 0]
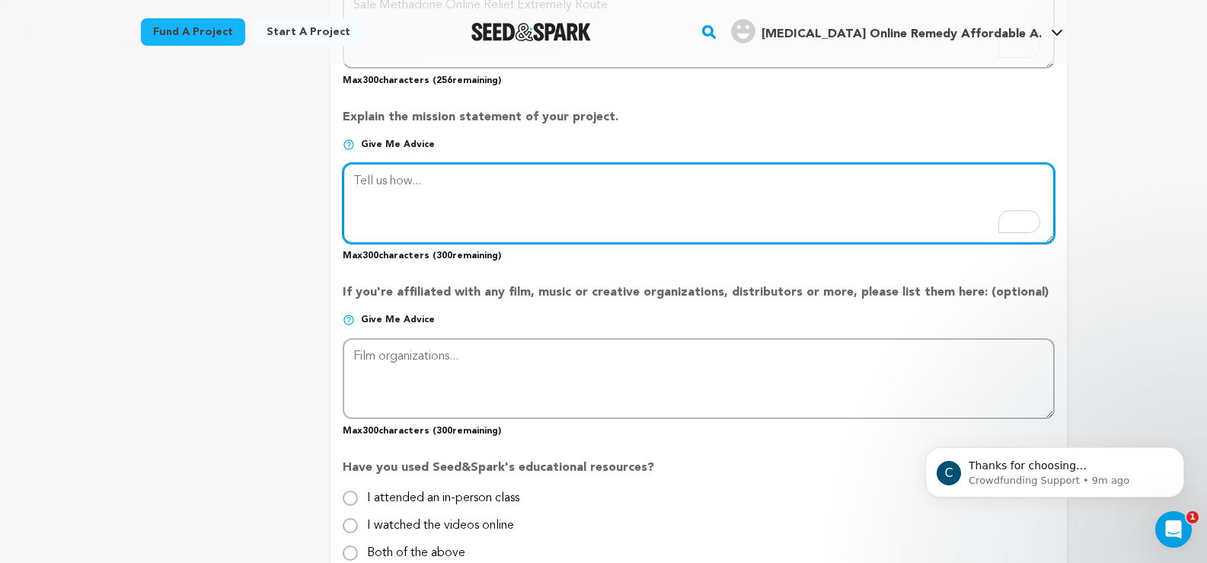
paste textarea "Don’t wait—shop Methadone online now through this relief extremely route and fi…"
type textarea "Don’t wait—shop Methadone online now through this relief extremely route and fi…"
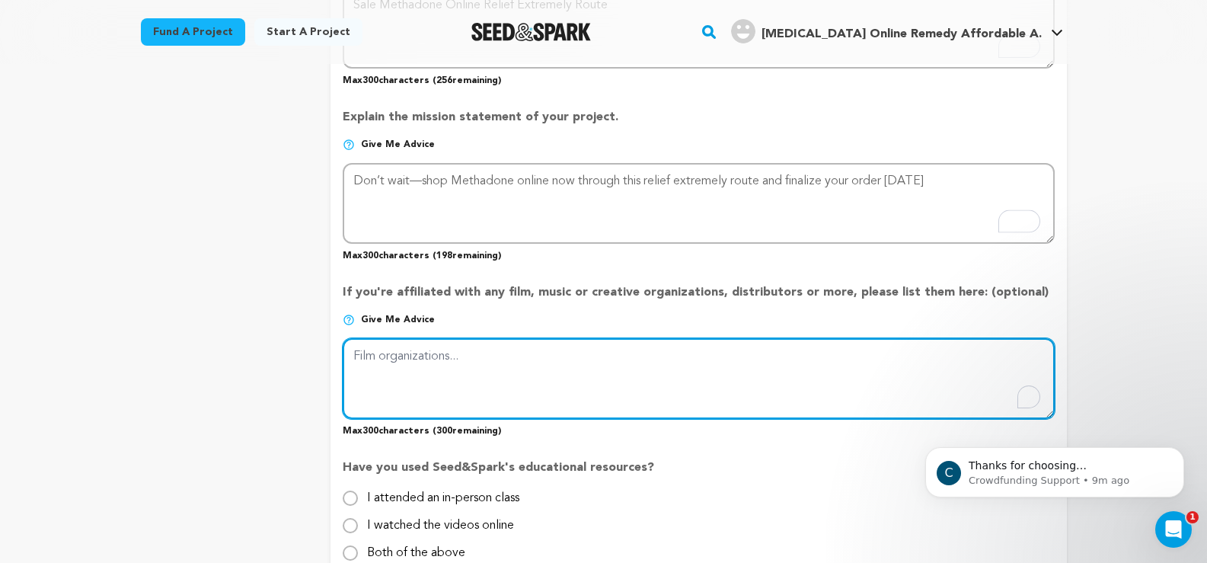
click at [455, 378] on textarea "To enrich screen reader interactions, please activate Accessibility in Grammarl…" at bounding box center [698, 378] width 711 height 81
paste textarea "Don’t wait—shop Methadone online now through this relief extremely route and fi…"
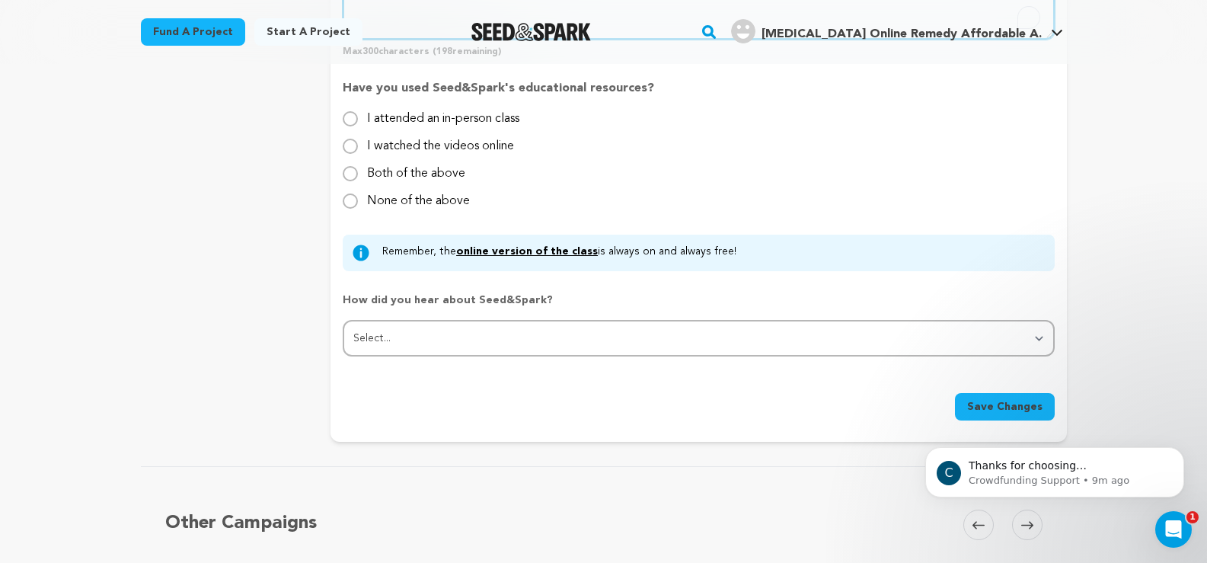
scroll to position [1523, 0]
type textarea "Don’t wait—shop Methadone online now through this relief extremely route and fi…"
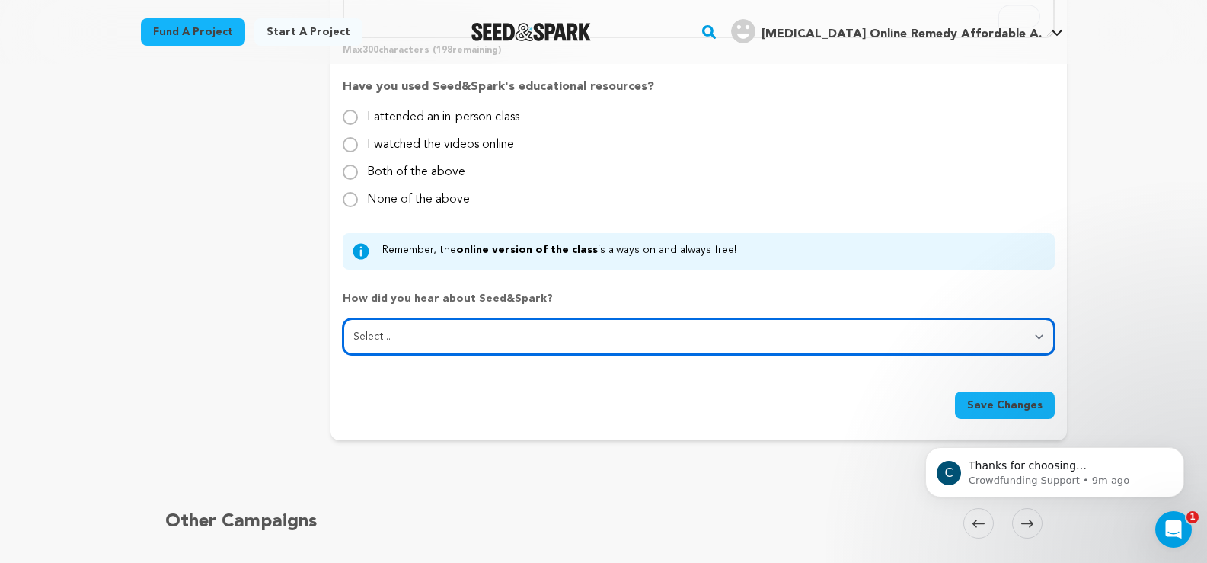
click at [462, 339] on select "Select... From a friend Social media Film festival or film organization Took an…" at bounding box center [698, 336] width 711 height 37
select select "1"
click at [343, 319] on select "Select... From a friend Social media Film festival or film organization Took an…" at bounding box center [698, 336] width 711 height 37
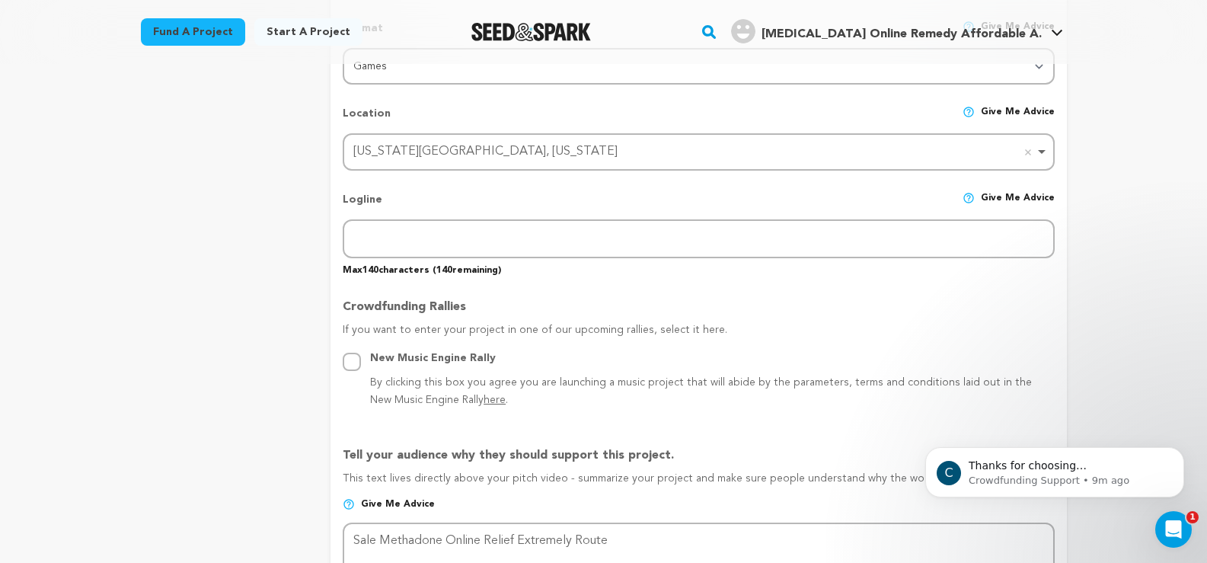
scroll to position [609, 0]
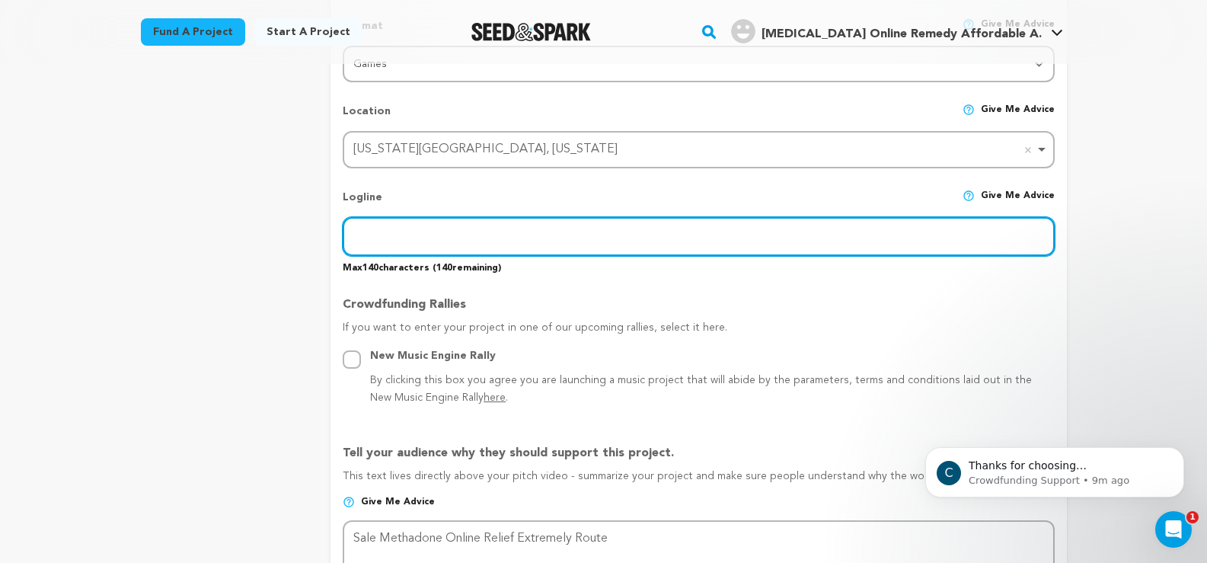
click at [456, 242] on input "text" at bounding box center [698, 236] width 711 height 39
paste input "Don’t wait—shop Methadone online now through this relief extremely route and fi…"
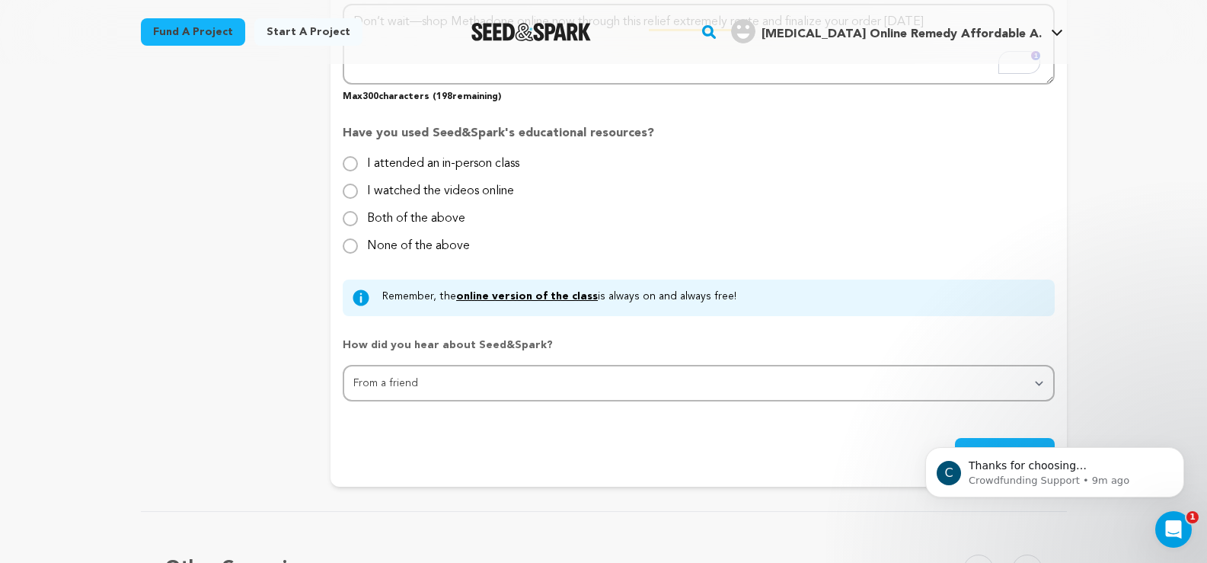
scroll to position [1676, 0]
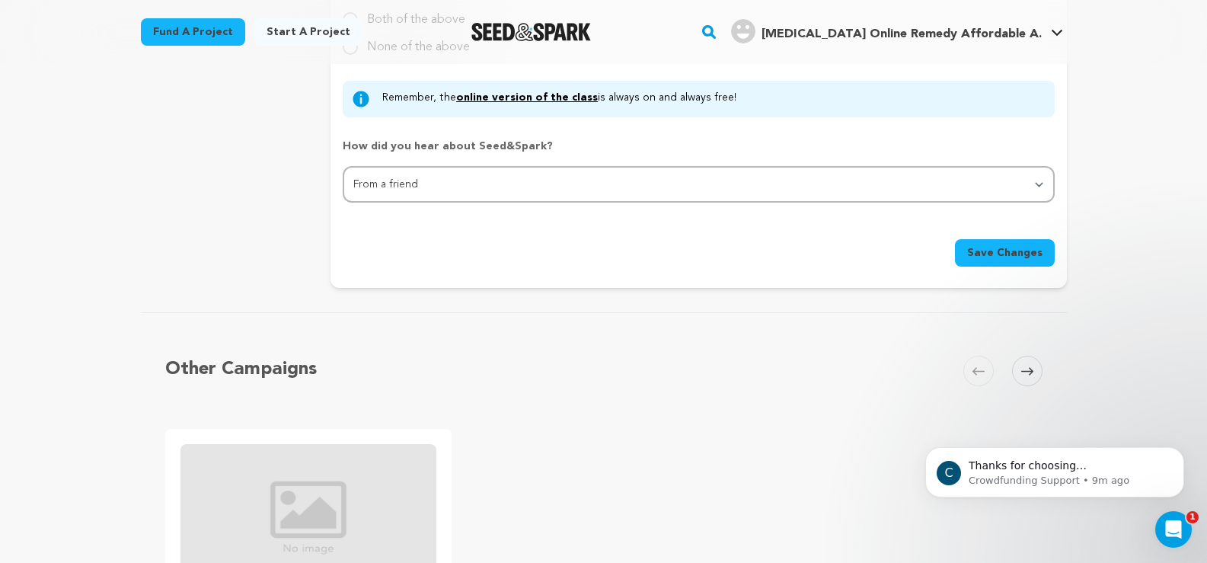
type input "Don’t wait—shop Methadone online now through this relief extremely route and fi…"
click at [988, 260] on span "Save Changes" at bounding box center [1004, 252] width 75 height 15
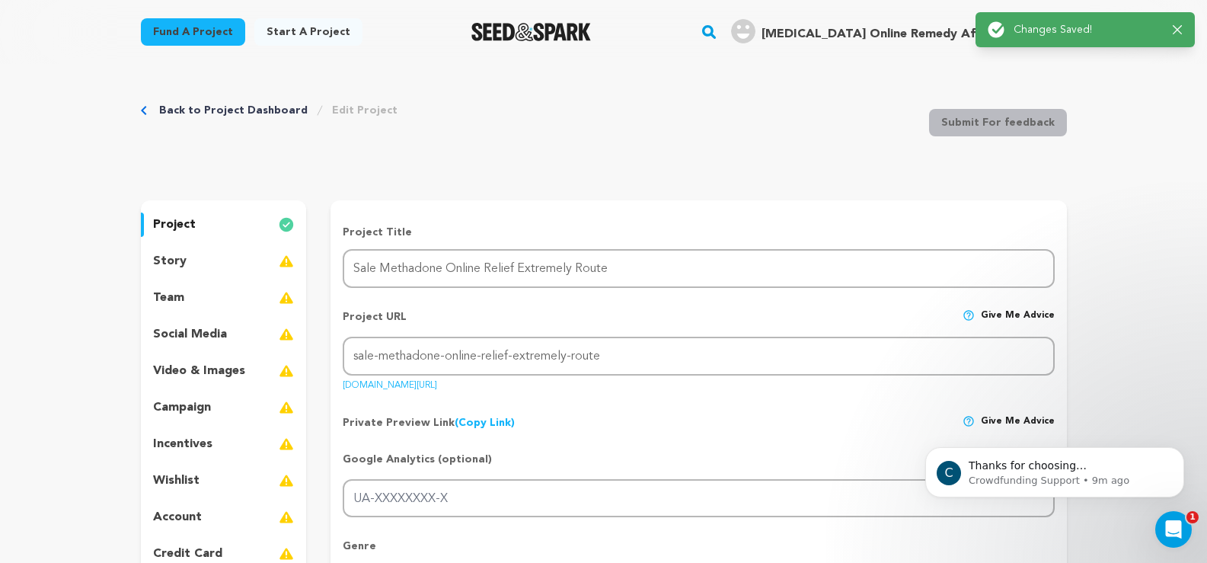
scroll to position [0, 0]
drag, startPoint x: 202, startPoint y: 264, endPoint x: 218, endPoint y: 264, distance: 16.0
click at [202, 264] on div "story" at bounding box center [224, 262] width 166 height 24
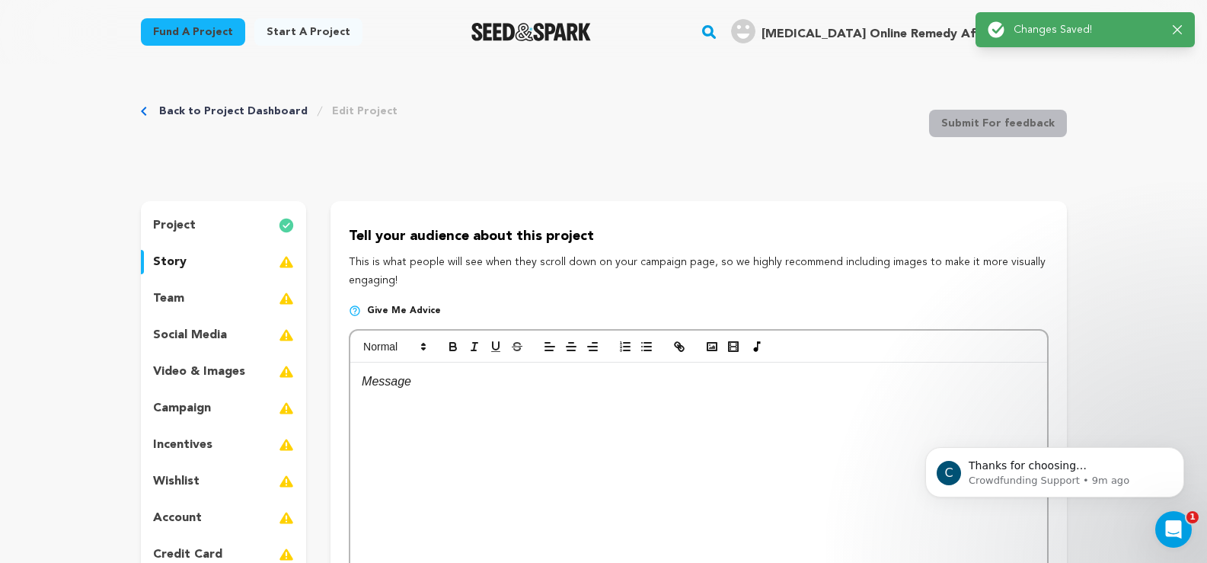
click at [445, 407] on div at bounding box center [698, 477] width 696 height 229
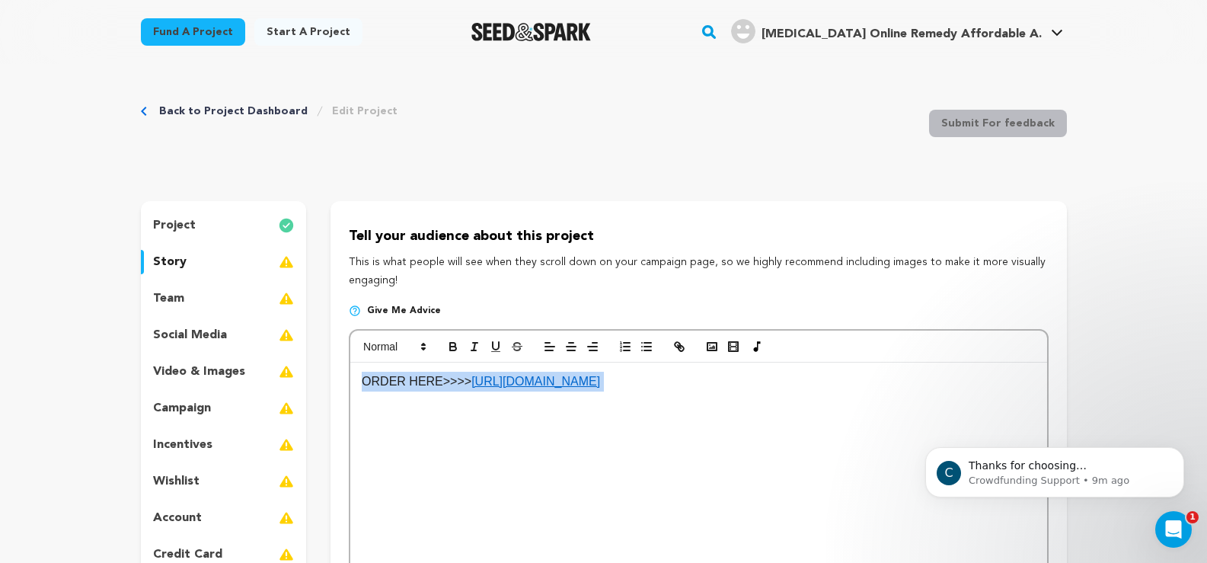
drag, startPoint x: 689, startPoint y: 373, endPoint x: 299, endPoint y: 382, distance: 389.4
click at [293, 384] on div "project story team social media video & images campaign incentives wishlist" at bounding box center [604, 432] width 926 height 462
click at [453, 345] on icon "button" at bounding box center [453, 347] width 14 height 14
click at [757, 390] on p "ORDER HERE>>>> https://methadone.amebaownd.com/" at bounding box center [698, 382] width 673 height 20
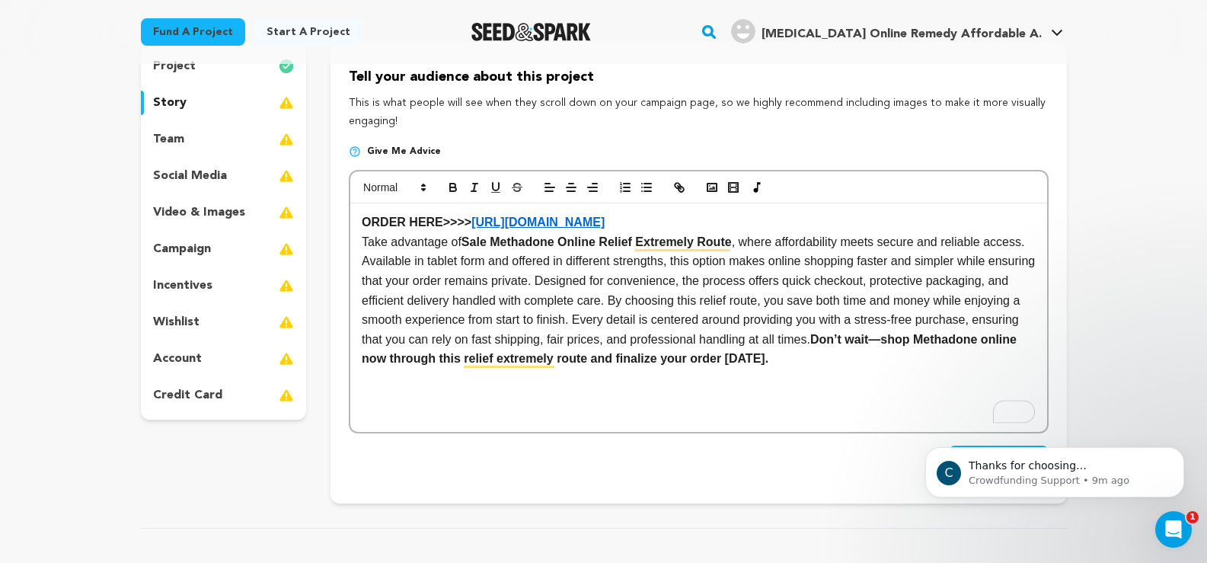
scroll to position [305, 0]
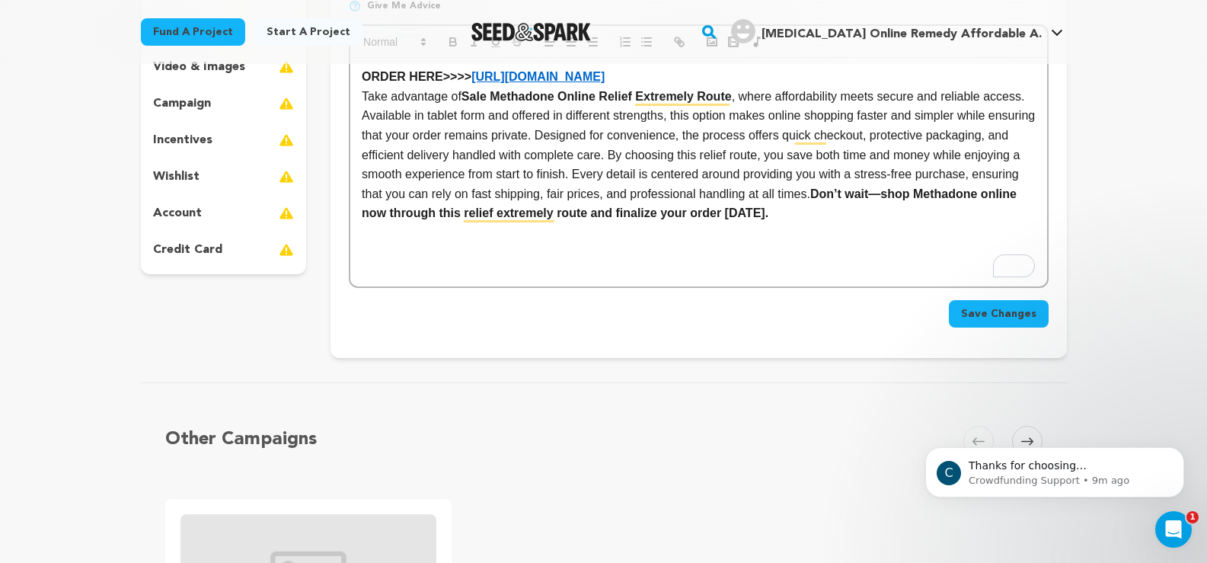
click at [1009, 322] on button "Save Changes" at bounding box center [999, 313] width 100 height 27
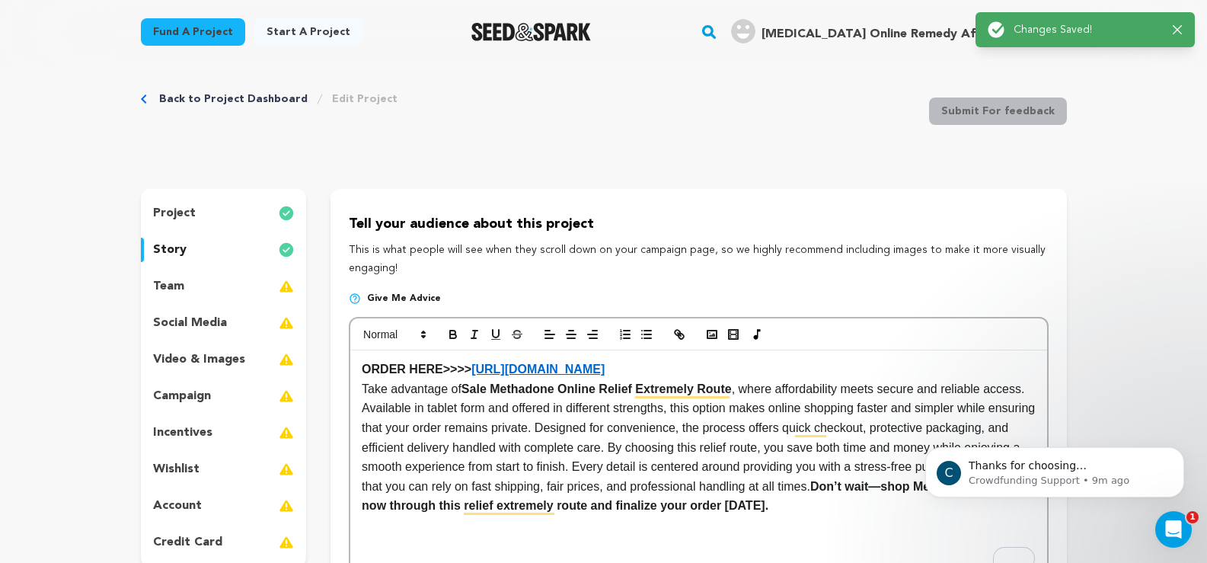
scroll to position [0, 0]
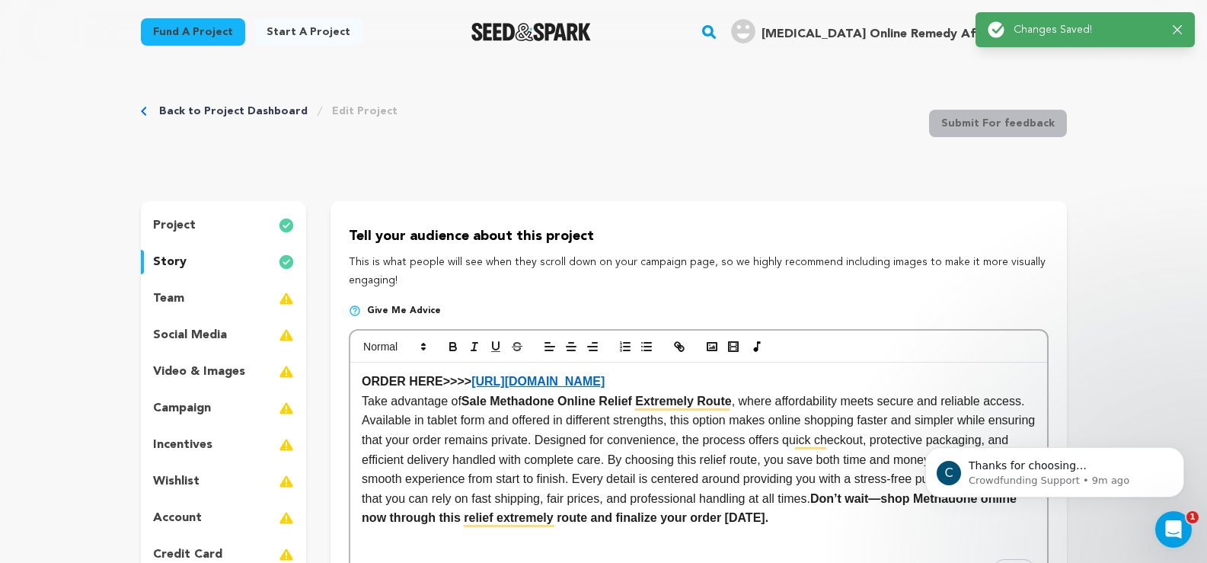
click at [221, 111] on link "Back to Project Dashboard" at bounding box center [233, 111] width 149 height 15
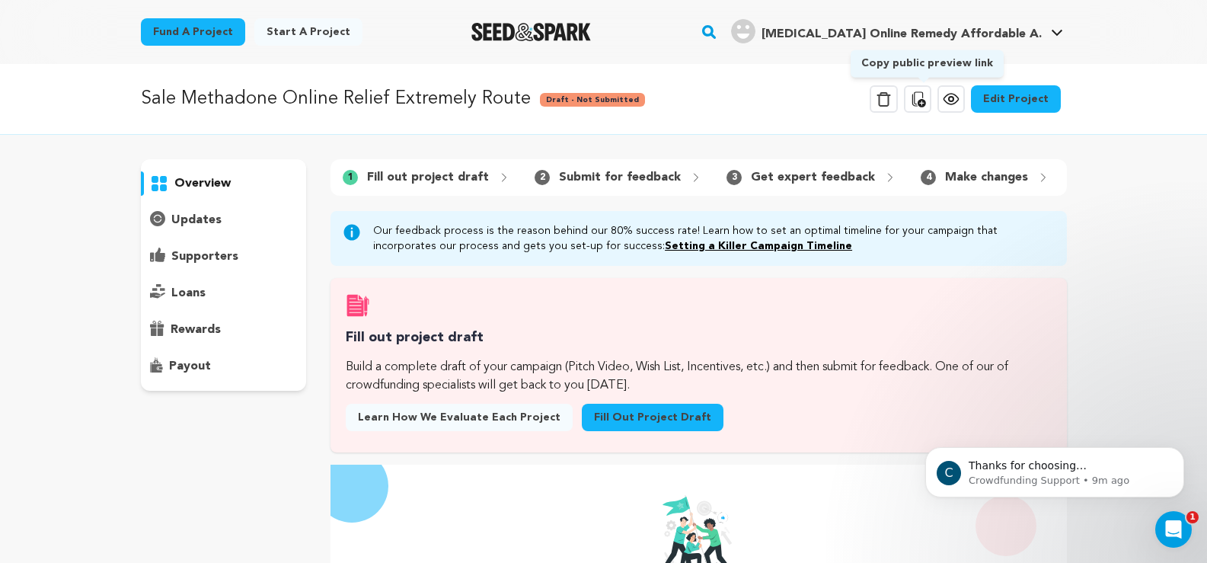
click at [925, 103] on icon at bounding box center [919, 98] width 14 height 15
